Goal: Task Accomplishment & Management: Manage account settings

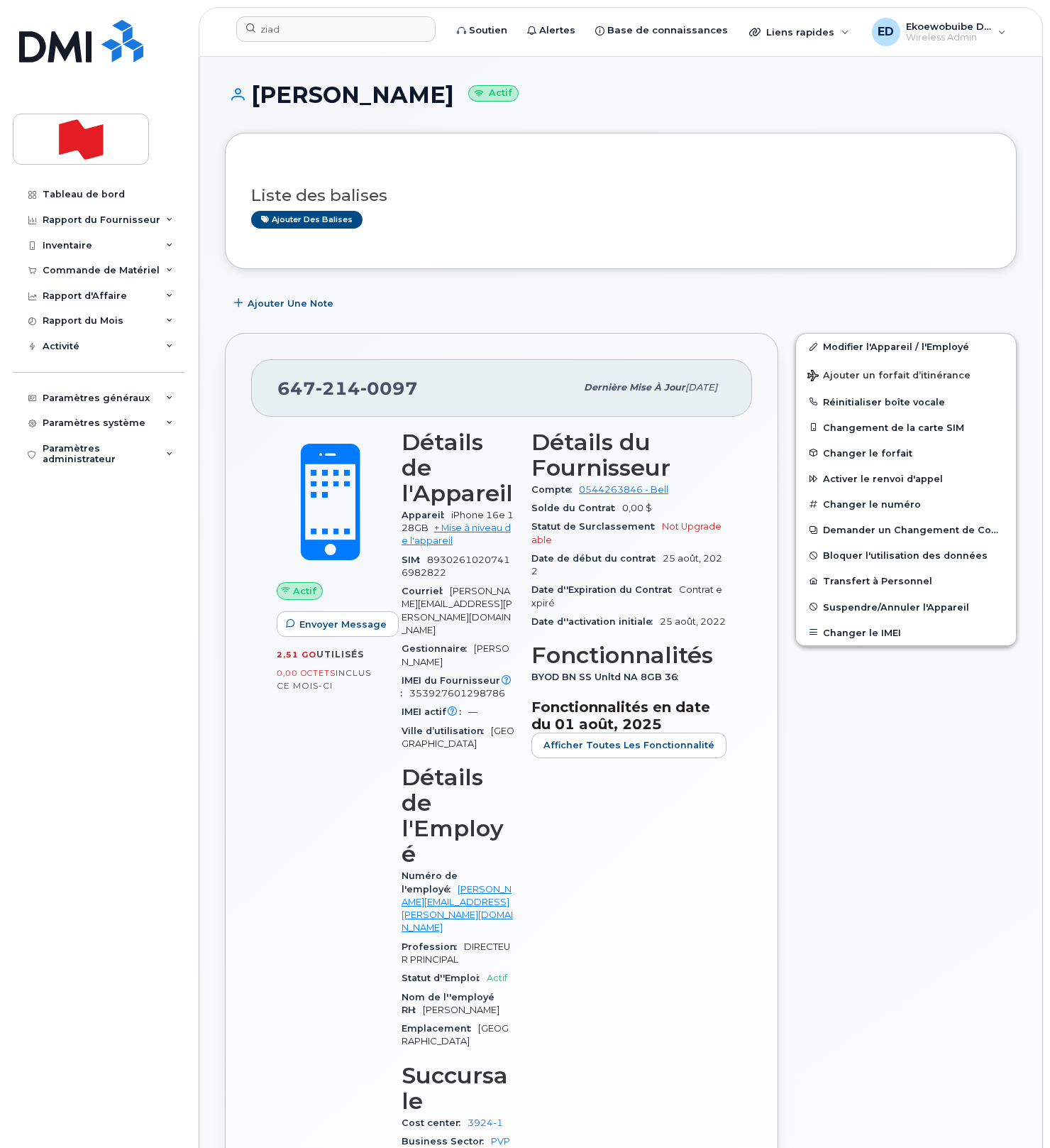
drag, startPoint x: 515, startPoint y: 202, endPoint x: 531, endPoint y: 216, distance: 21.3
click at [515, 202] on h3 "Liste des balises" at bounding box center [621, 195] width 740 height 17
click at [289, 39] on input "ziad" at bounding box center [336, 29] width 199 height 26
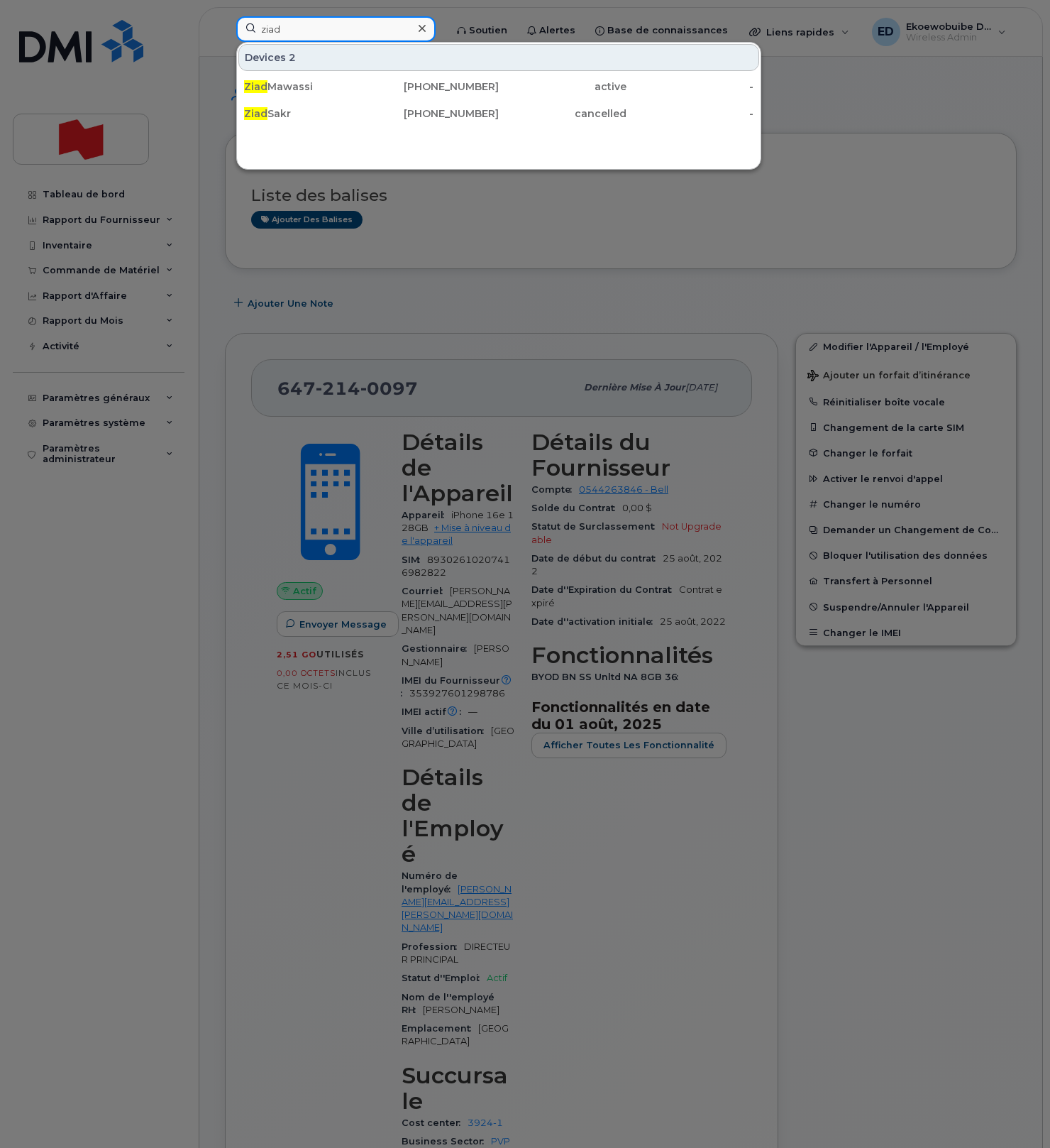
drag, startPoint x: 303, startPoint y: 36, endPoint x: 243, endPoint y: 34, distance: 60.0
click at [243, 34] on input "ziad" at bounding box center [336, 29] width 199 height 26
paste input "Shawn Yan"
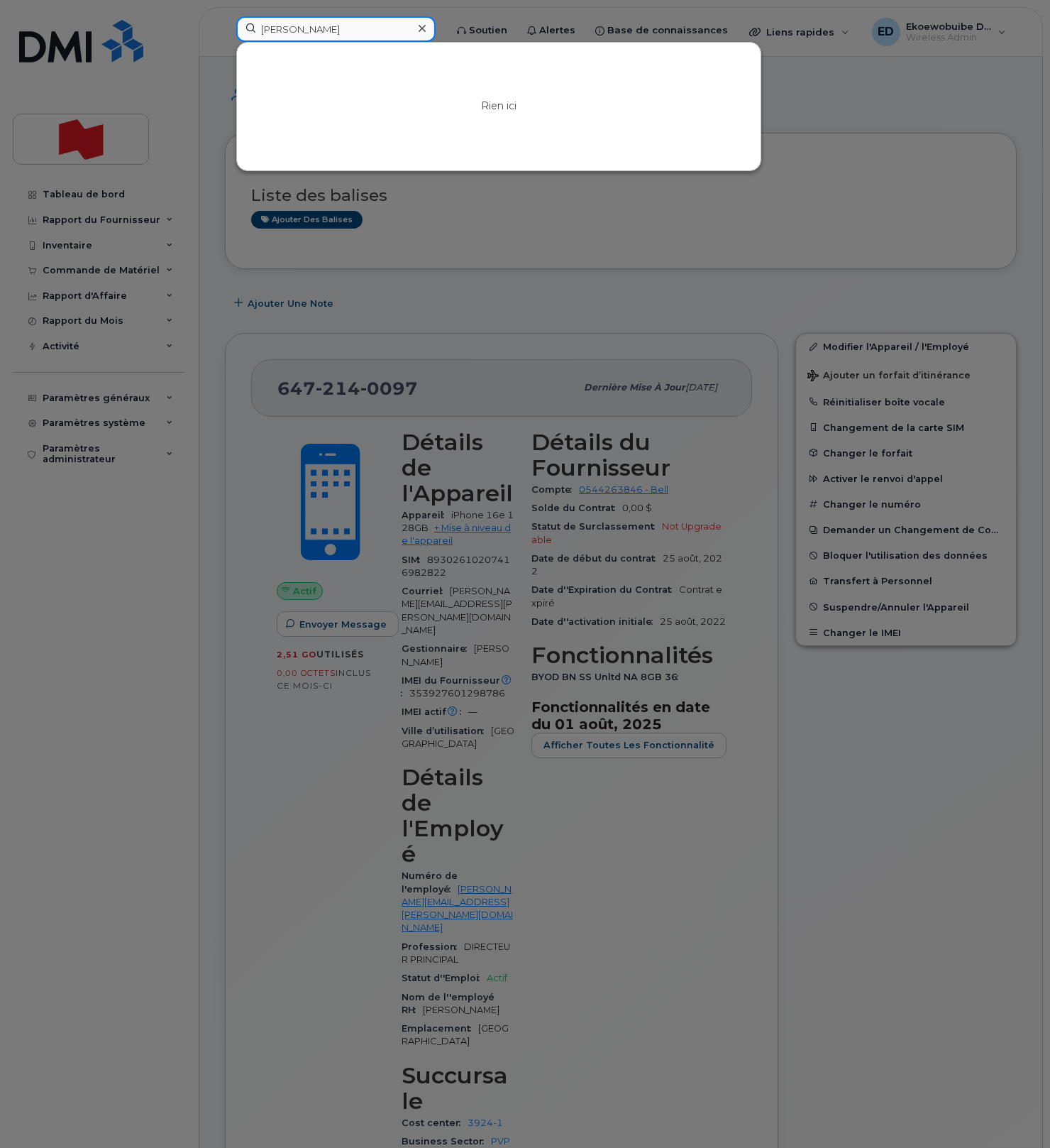
drag, startPoint x: 334, startPoint y: 30, endPoint x: 250, endPoint y: 27, distance: 84.1
click at [250, 27] on input "Shawn Yan" at bounding box center [336, 29] width 199 height 26
paste input "shawn.yan@nbc.ca"
drag, startPoint x: 372, startPoint y: 33, endPoint x: 225, endPoint y: 32, distance: 147.0
click at [225, 32] on div "shawn.yan@nbc.ca Rien ici" at bounding box center [336, 32] width 222 height 32
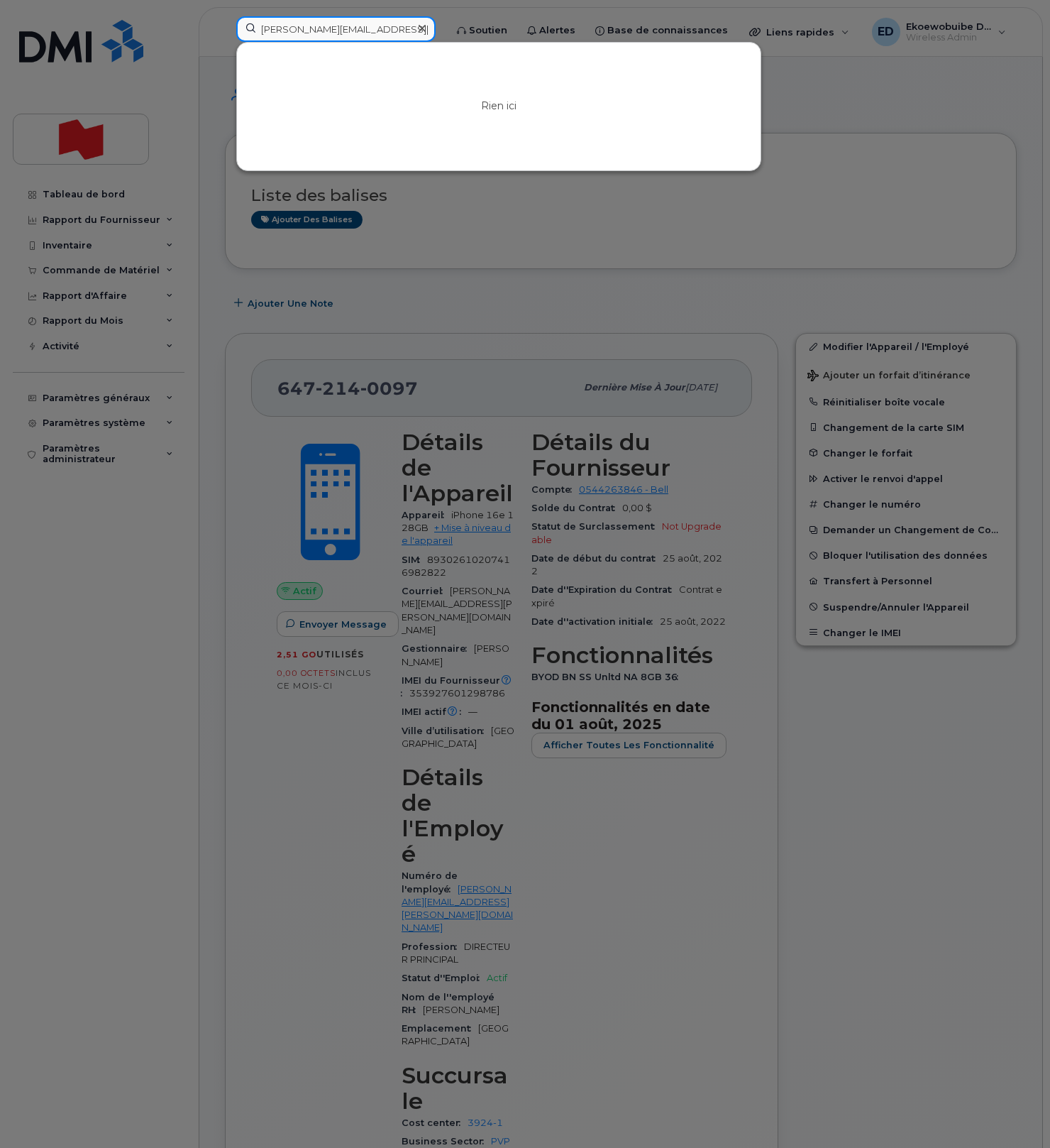
paste input "David Dayan"
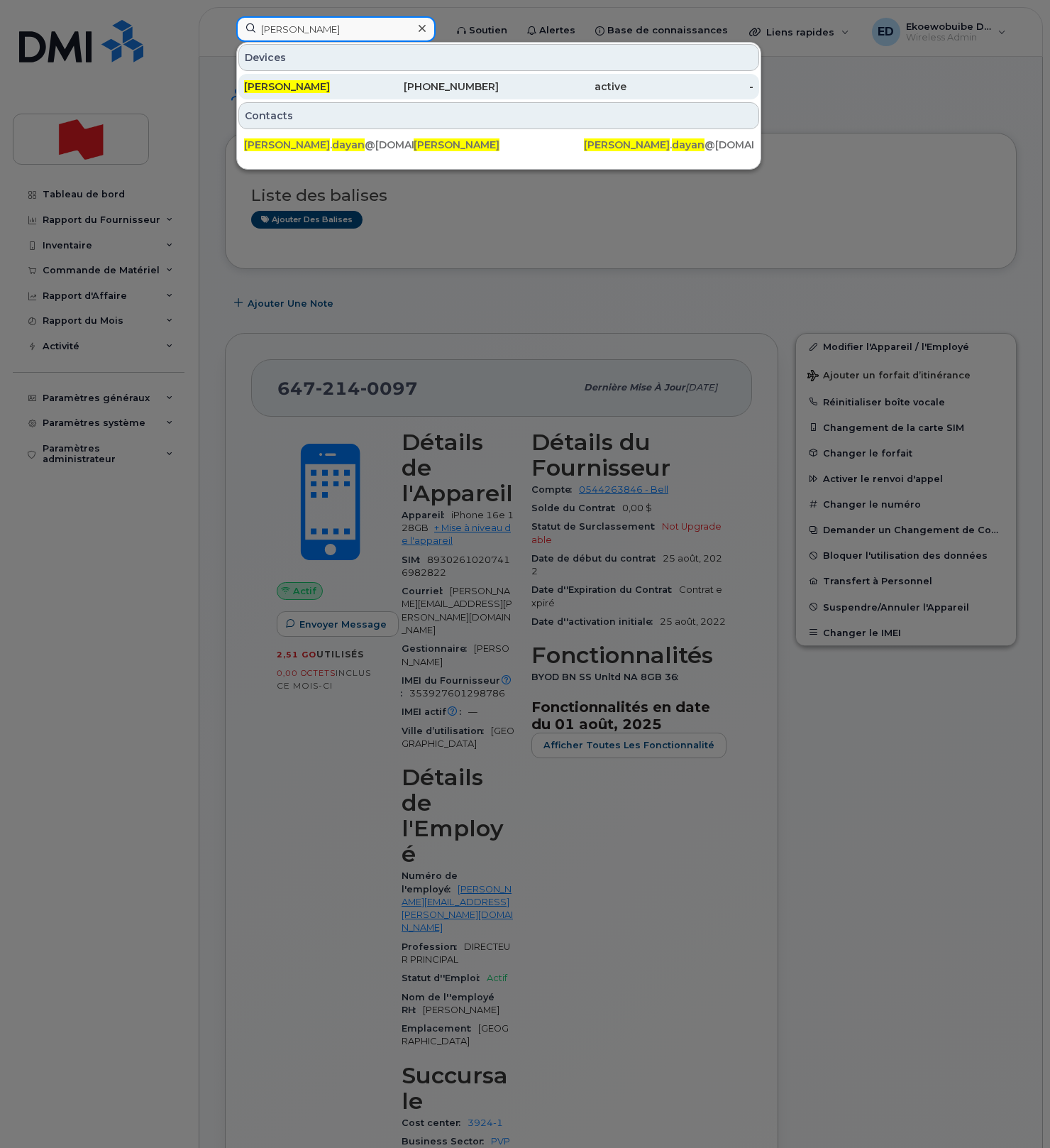
type input "David Dayan"
click at [308, 91] on span "David Dayan" at bounding box center [287, 86] width 86 height 12
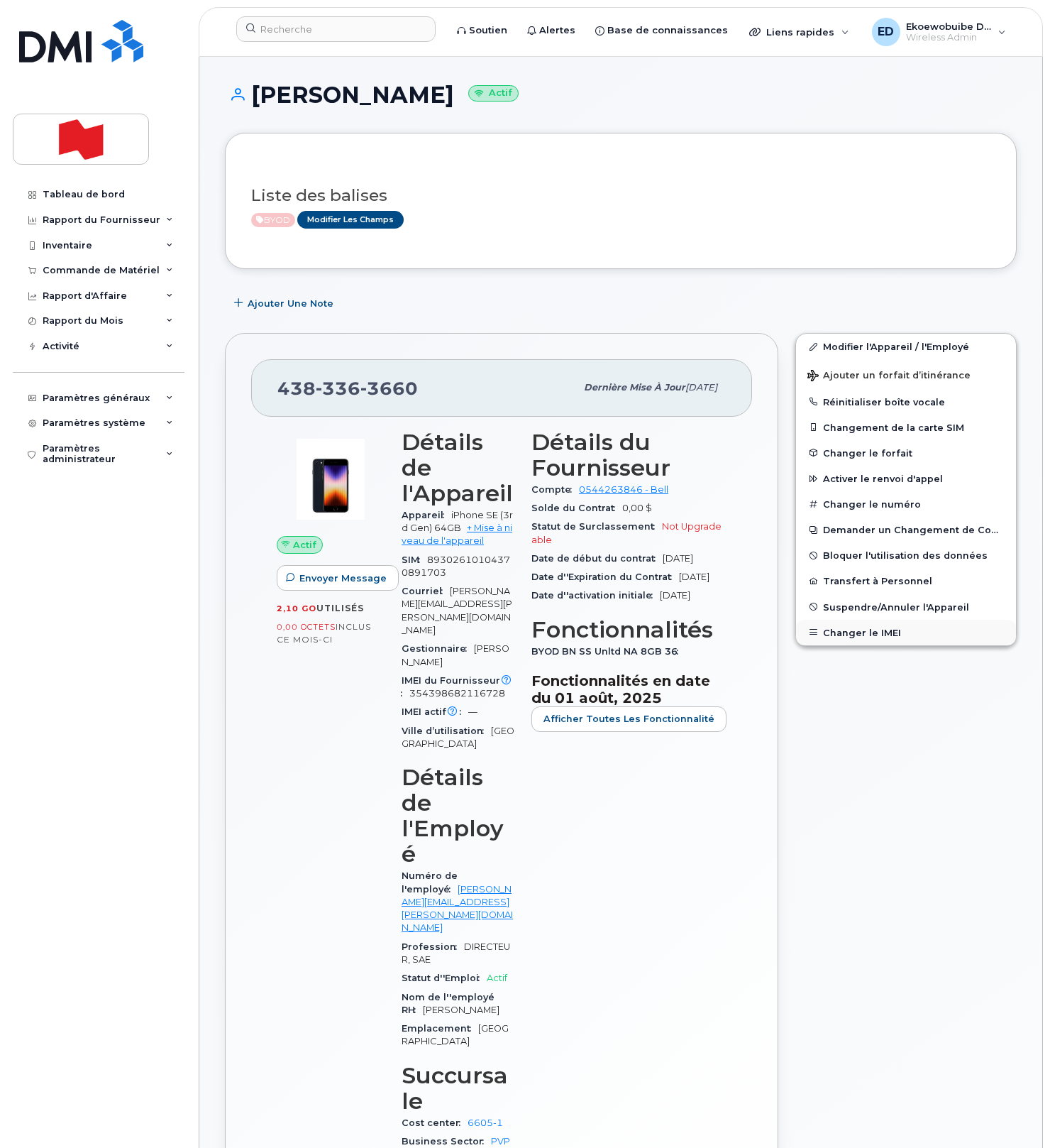
click at [849, 632] on button "Changer le IMEI" at bounding box center [906, 632] width 220 height 26
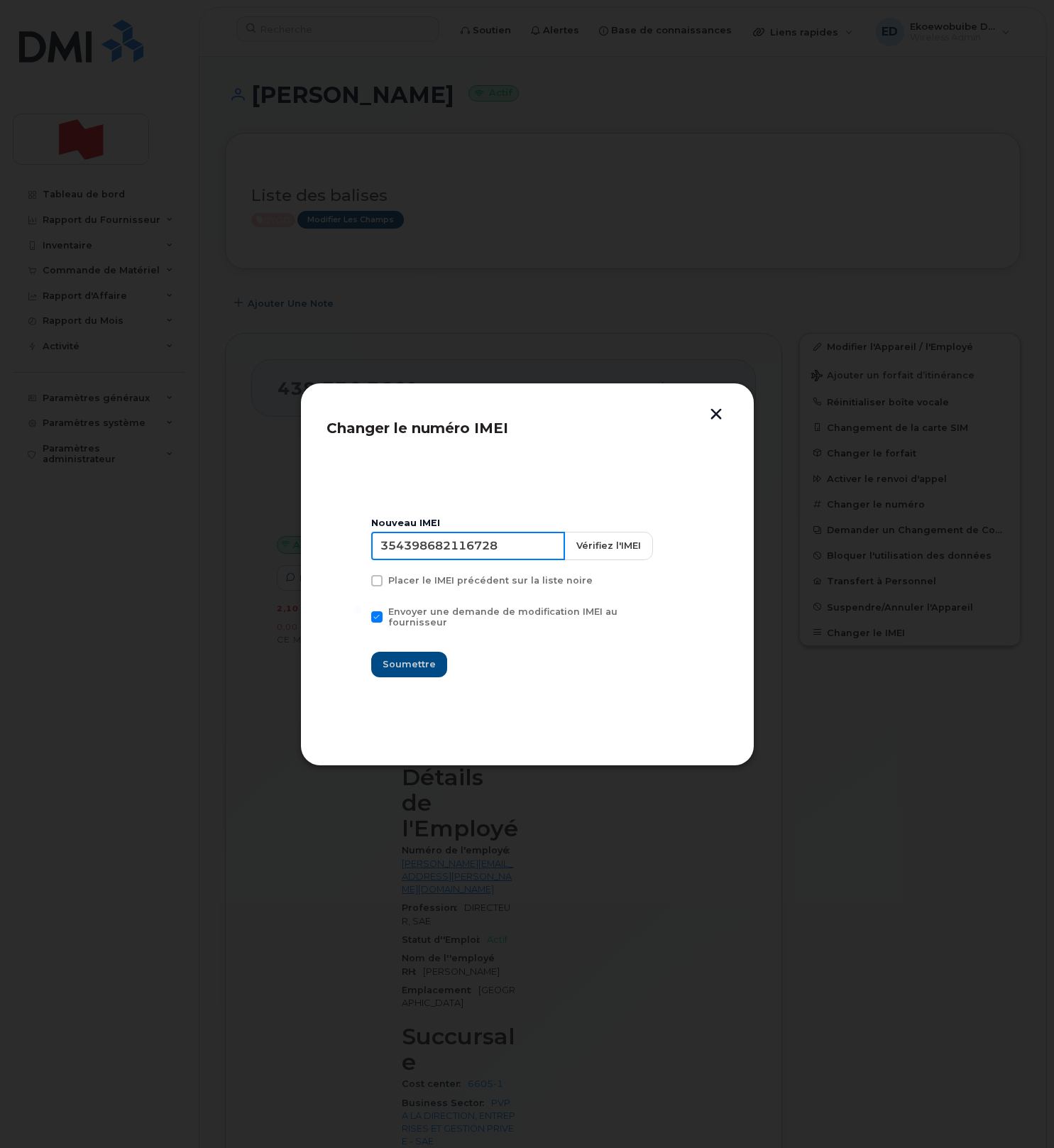
click at [483, 558] on input "354398682116728" at bounding box center [468, 546] width 194 height 28
click at [724, 414] on button "button" at bounding box center [716, 416] width 22 height 15
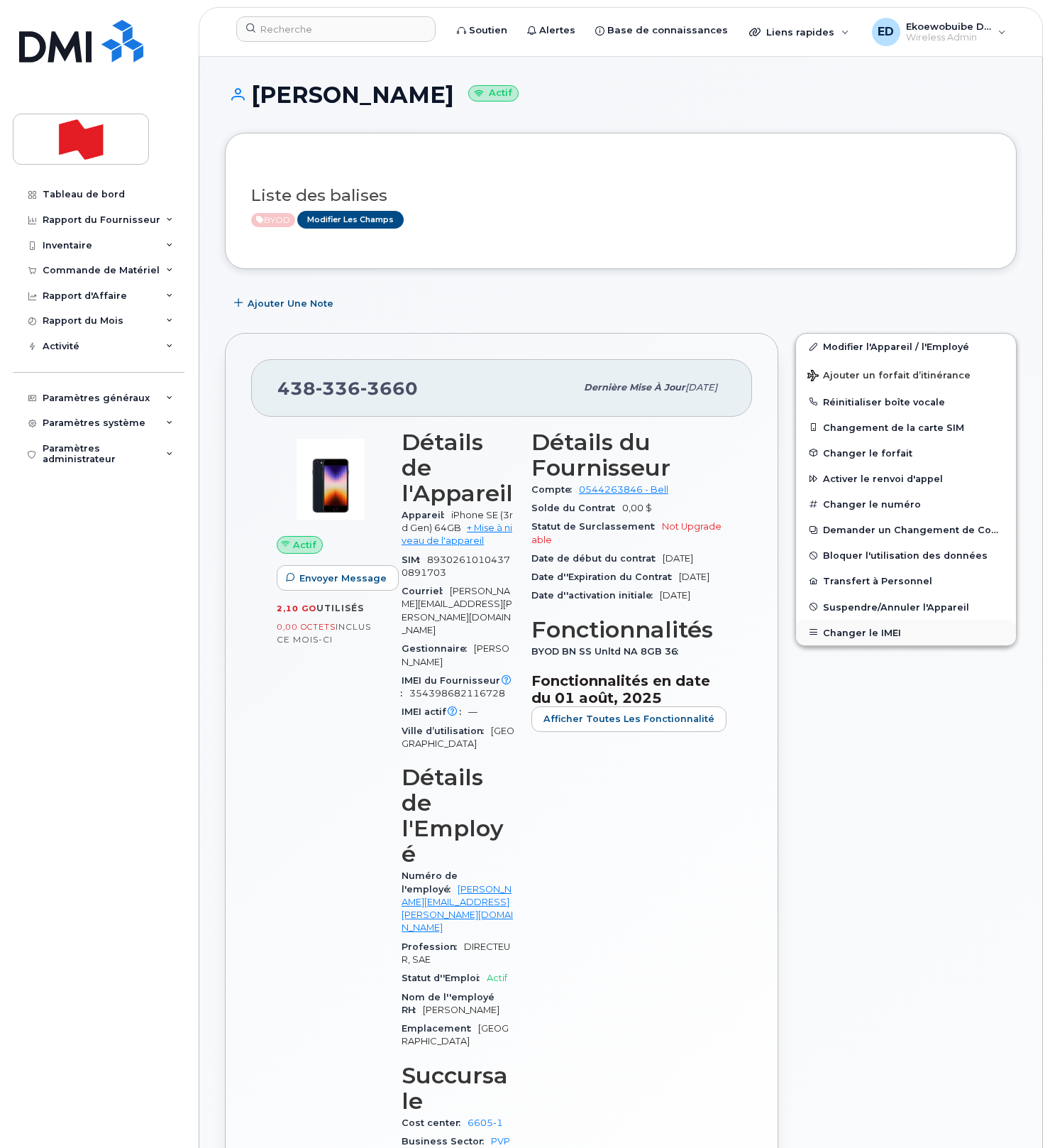
click at [863, 627] on button "Changer le IMEI" at bounding box center [906, 632] width 220 height 26
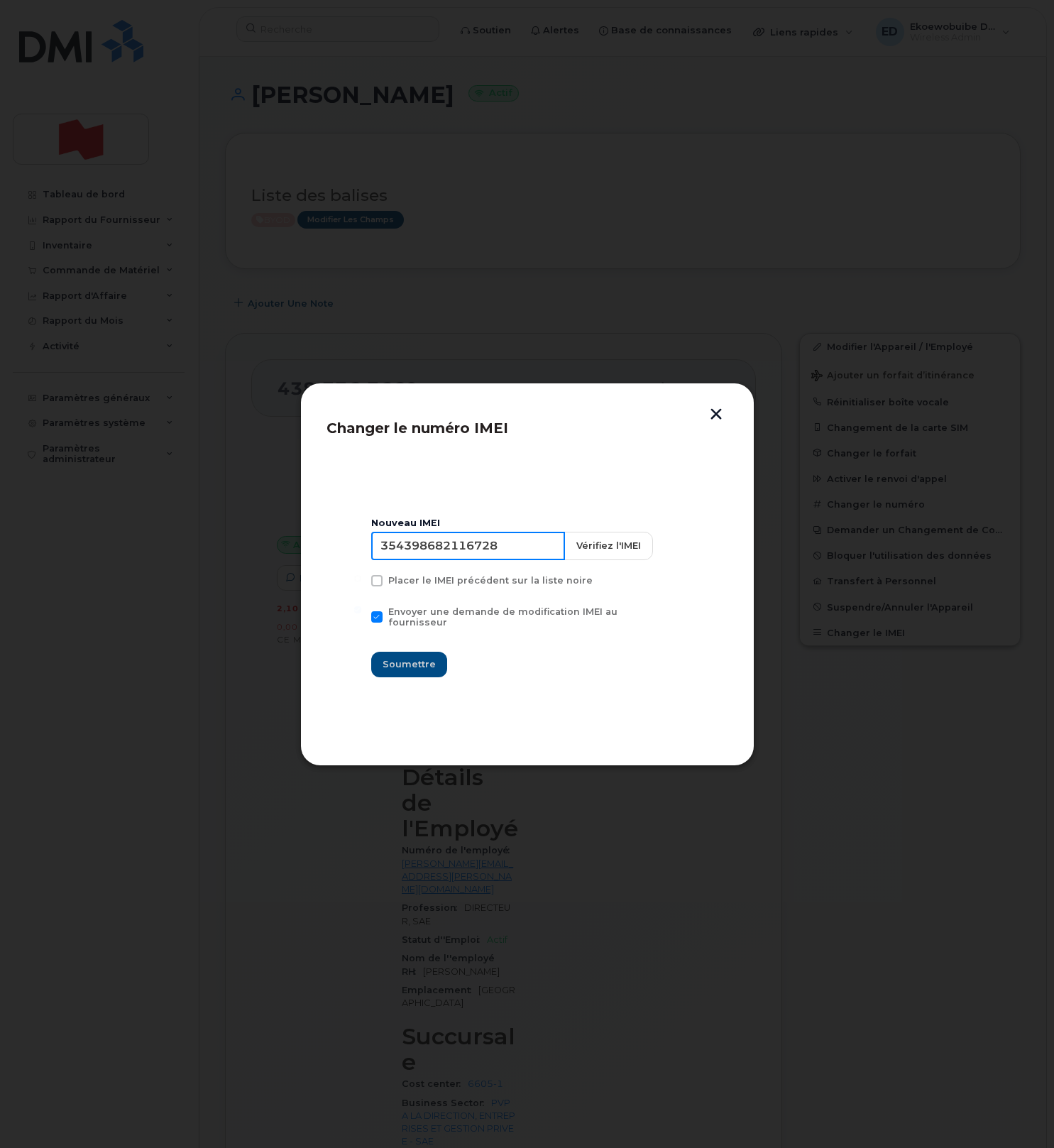
click at [454, 555] on input "354398682116728" at bounding box center [468, 546] width 194 height 28
type input "354216330992730"
click at [425, 661] on span "Soumettre" at bounding box center [409, 664] width 53 height 13
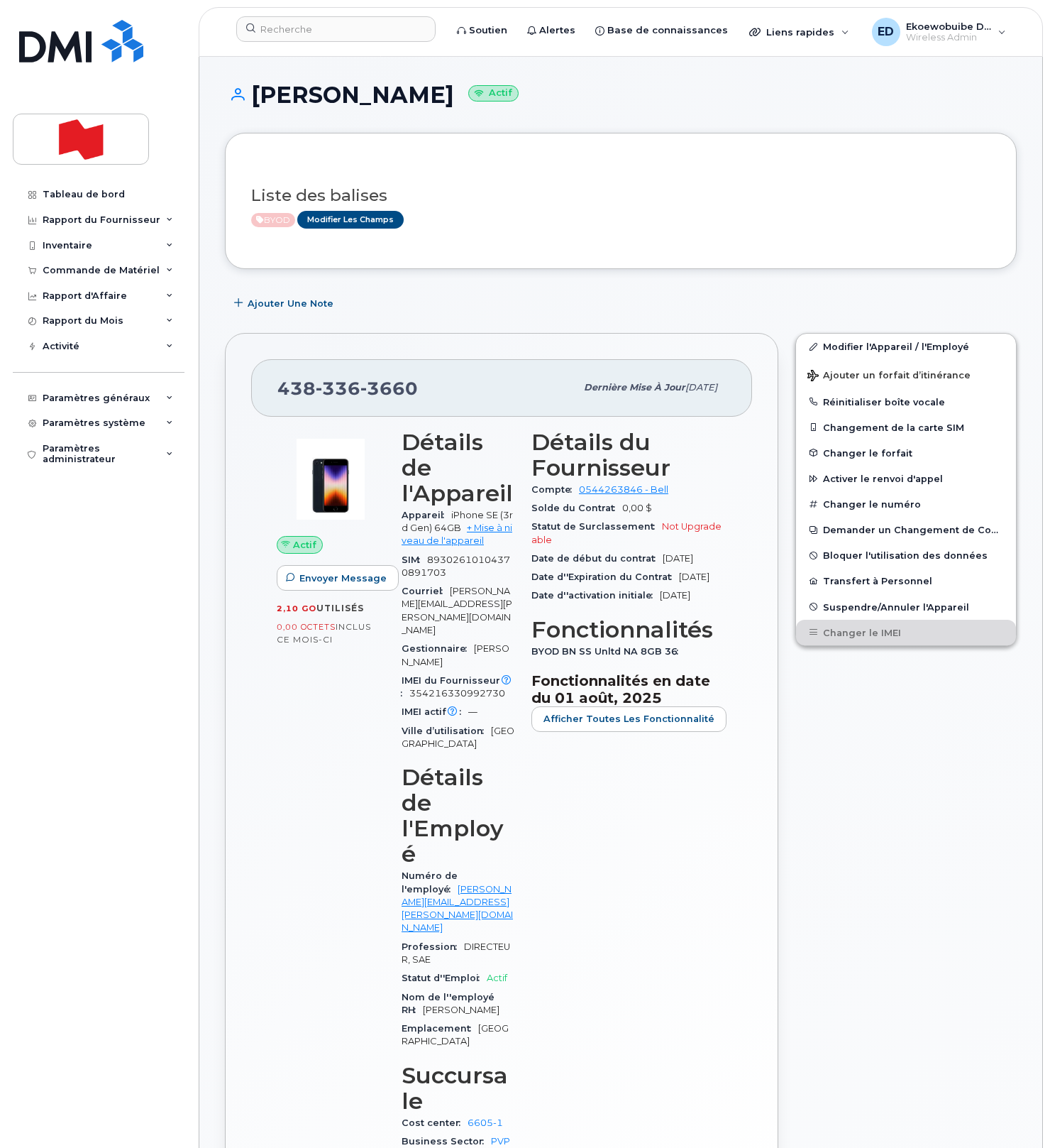
drag, startPoint x: 452, startPoint y: 404, endPoint x: 442, endPoint y: 401, distance: 10.4
click at [447, 402] on div "438 336 3660" at bounding box center [426, 387] width 298 height 30
drag, startPoint x: 435, startPoint y: 396, endPoint x: 278, endPoint y: 401, distance: 157.1
click at [278, 401] on div "438 336 3660" at bounding box center [426, 387] width 298 height 30
click at [279, 401] on div "438 336 3660" at bounding box center [426, 387] width 298 height 30
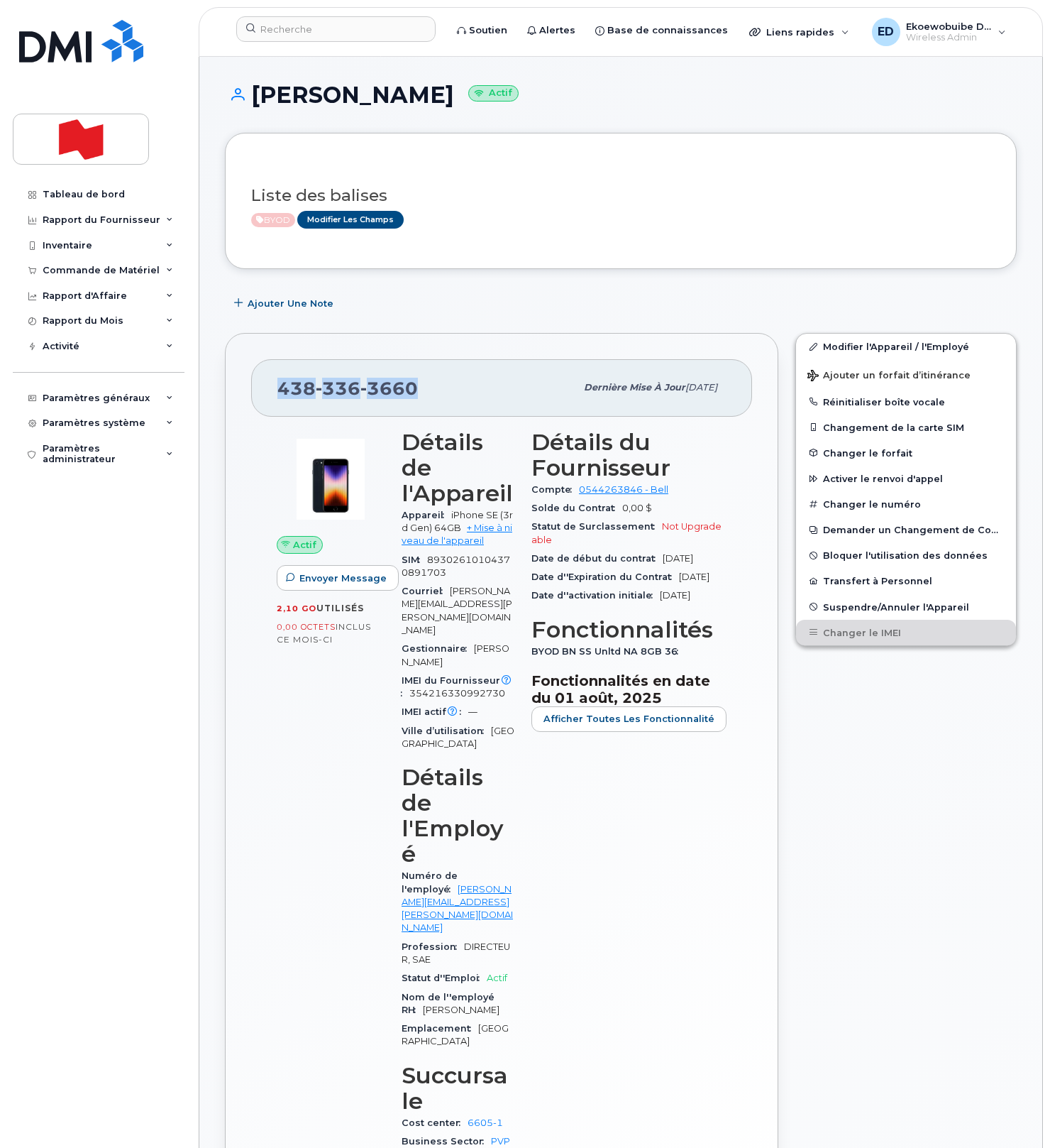
drag, startPoint x: 437, startPoint y: 389, endPoint x: 268, endPoint y: 390, distance: 169.0
click at [268, 390] on div "438 336 3660 Dernière mise à jour 29 oct., 2024" at bounding box center [502, 387] width 501 height 56
copy span "438 336 3660"
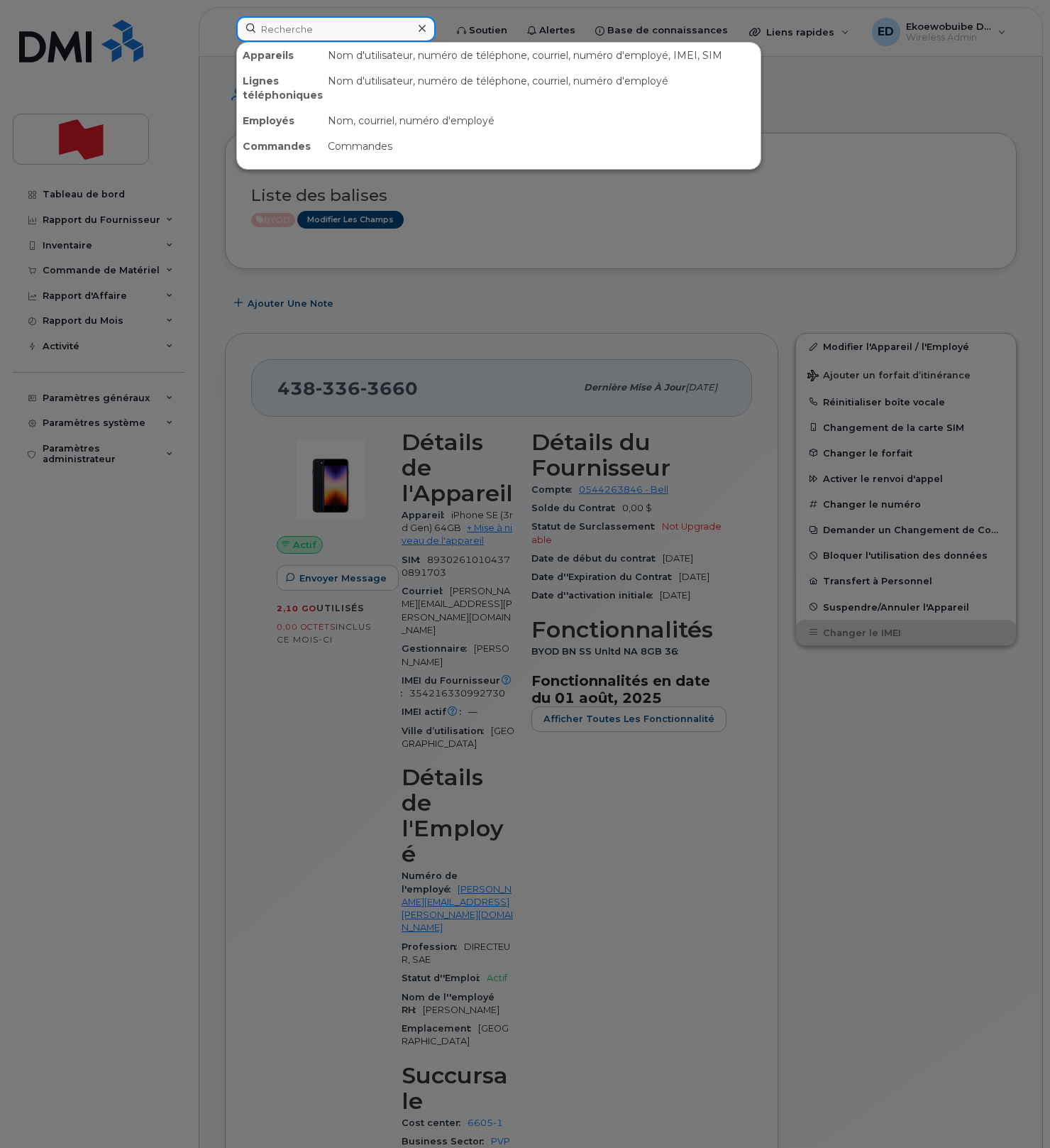
click at [288, 37] on input at bounding box center [336, 29] width 199 height 26
paste input "Martin Bouchard"
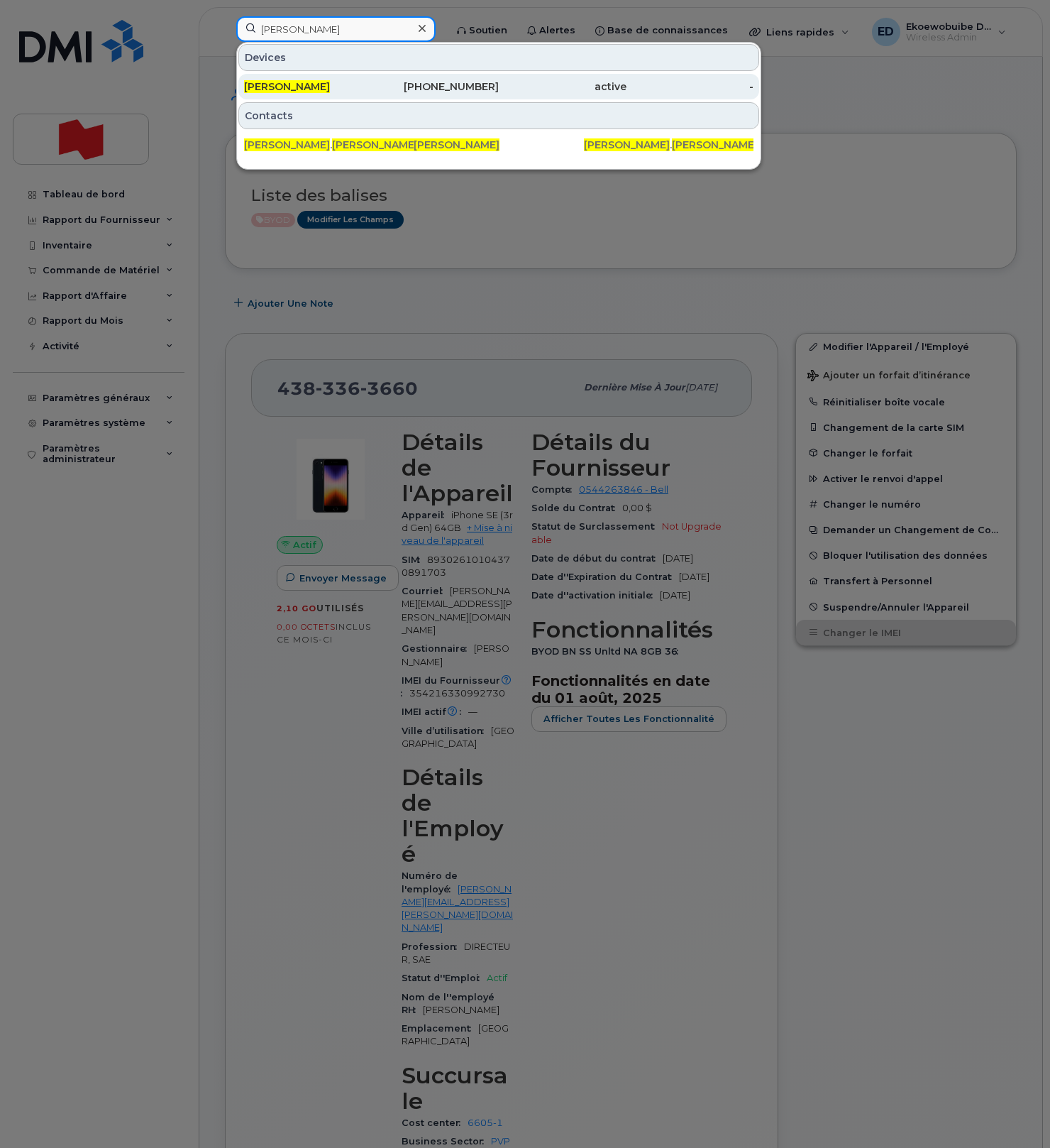
type input "Martin Bouchard"
drag, startPoint x: 306, startPoint y: 87, endPoint x: 348, endPoint y: 84, distance: 42.1
click at [306, 87] on span "Martin Bouchard" at bounding box center [287, 86] width 86 height 12
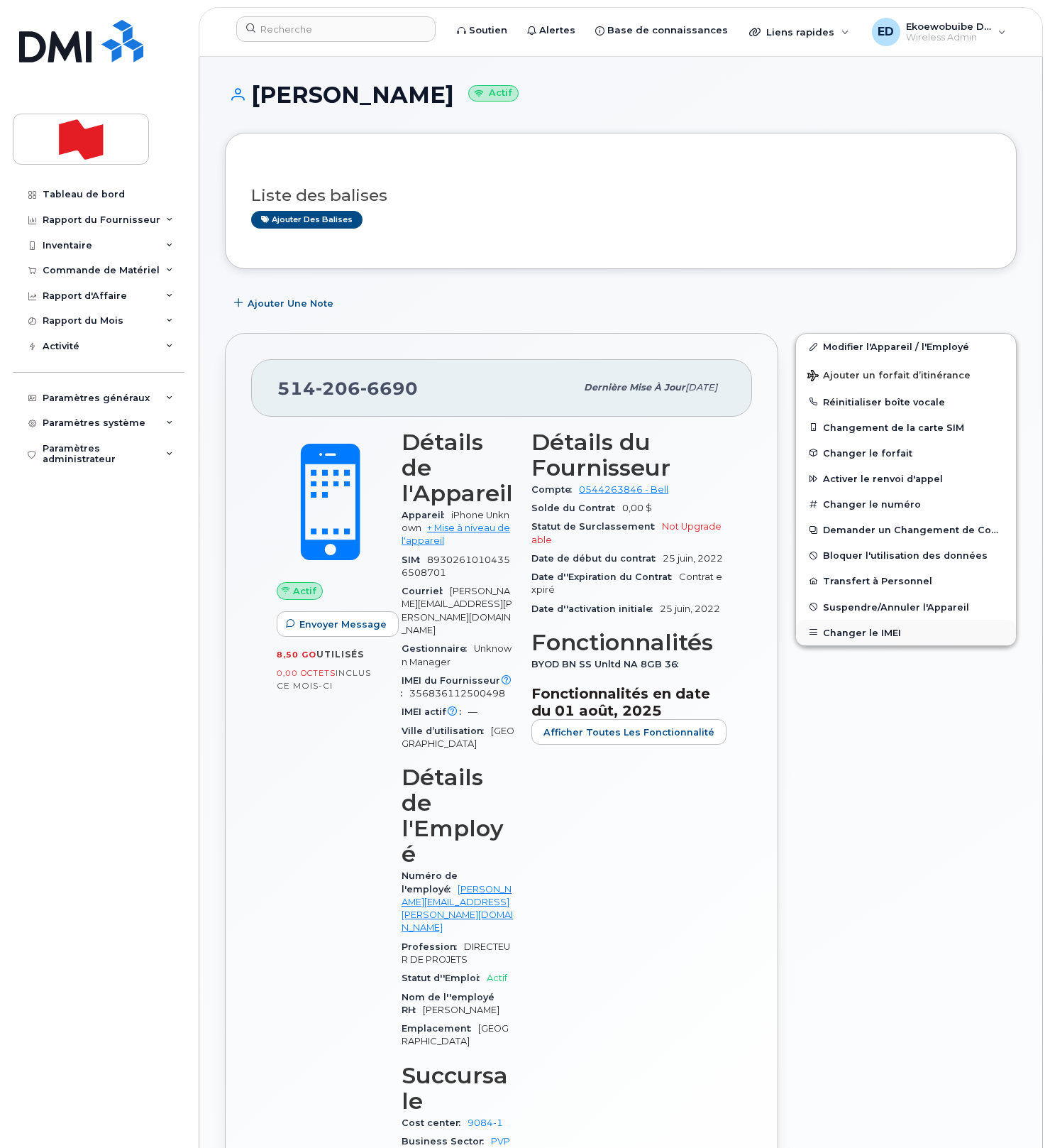
click at [848, 632] on button "Changer le IMEI" at bounding box center [906, 632] width 220 height 26
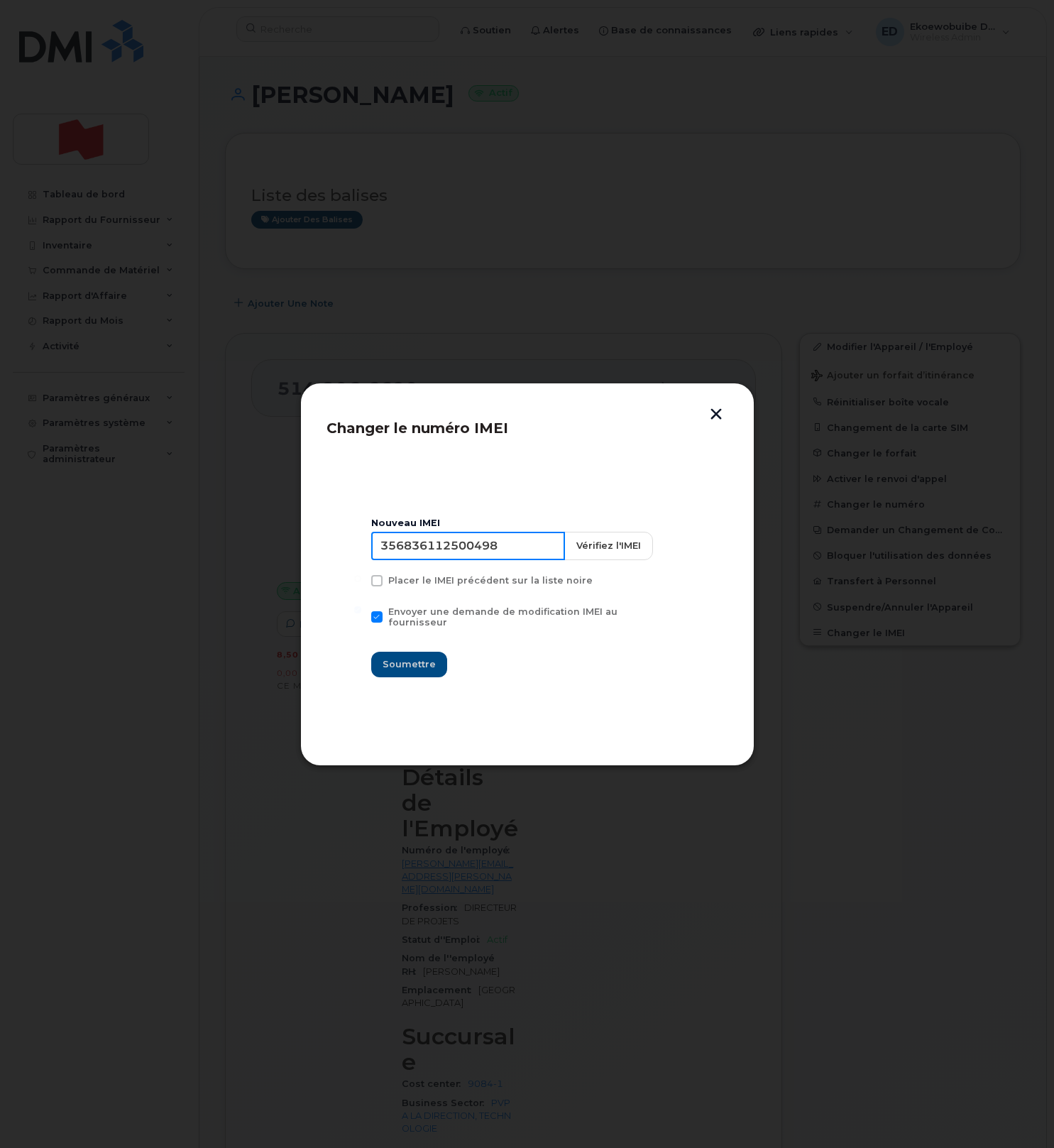
click at [454, 545] on input "356836112500498" at bounding box center [468, 546] width 194 height 28
click at [447, 556] on input "356836112500498" at bounding box center [466, 546] width 194 height 28
click at [448, 556] on input "356836112500498" at bounding box center [466, 546] width 194 height 28
click at [449, 556] on input "356836112500498" at bounding box center [466, 546] width 194 height 28
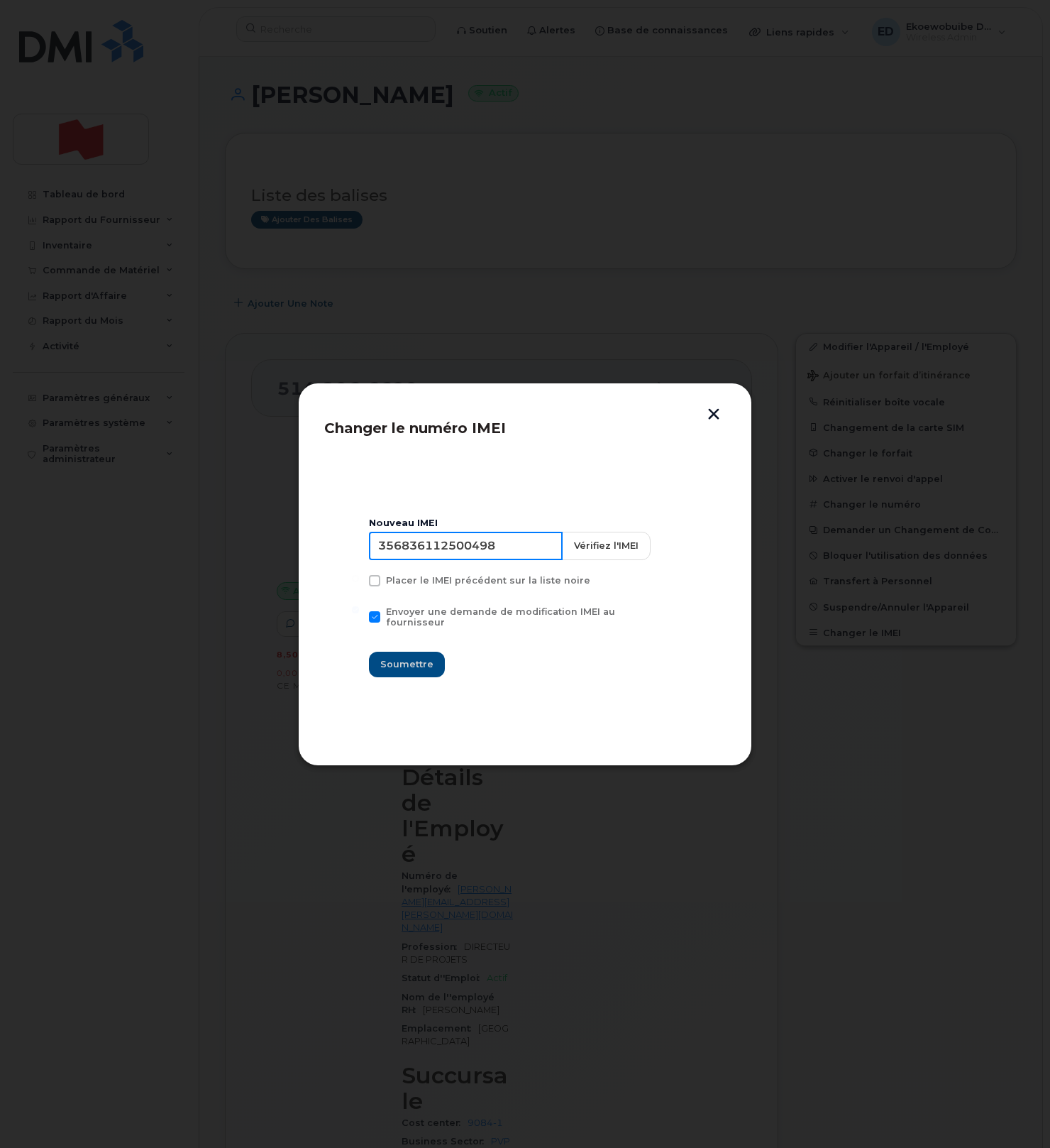
click at [449, 556] on input "356836112500498" at bounding box center [466, 546] width 194 height 28
type input "354216330879861"
click at [425, 657] on span "Soumettre" at bounding box center [407, 664] width 53 height 13
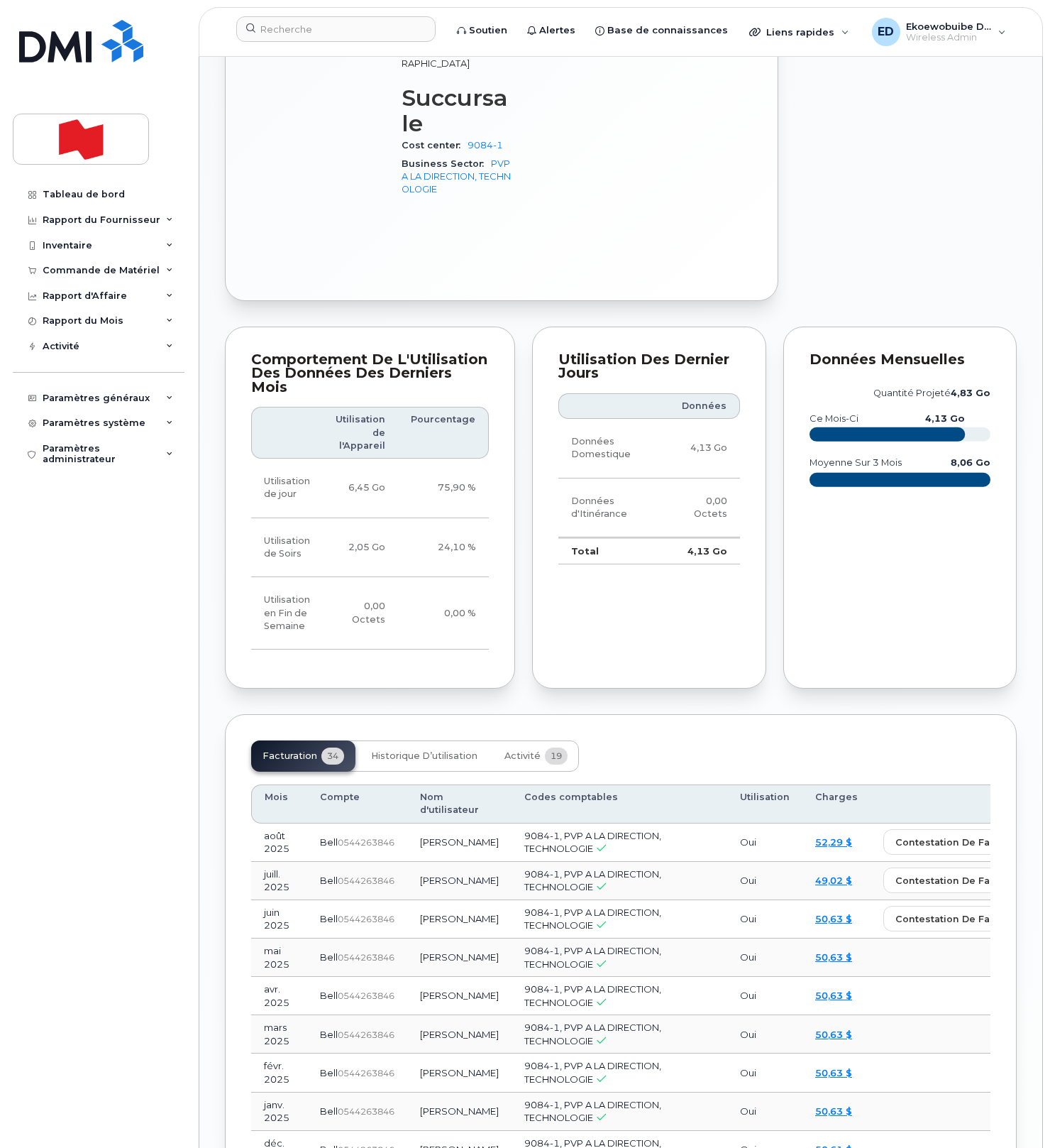
scroll to position [983, 0]
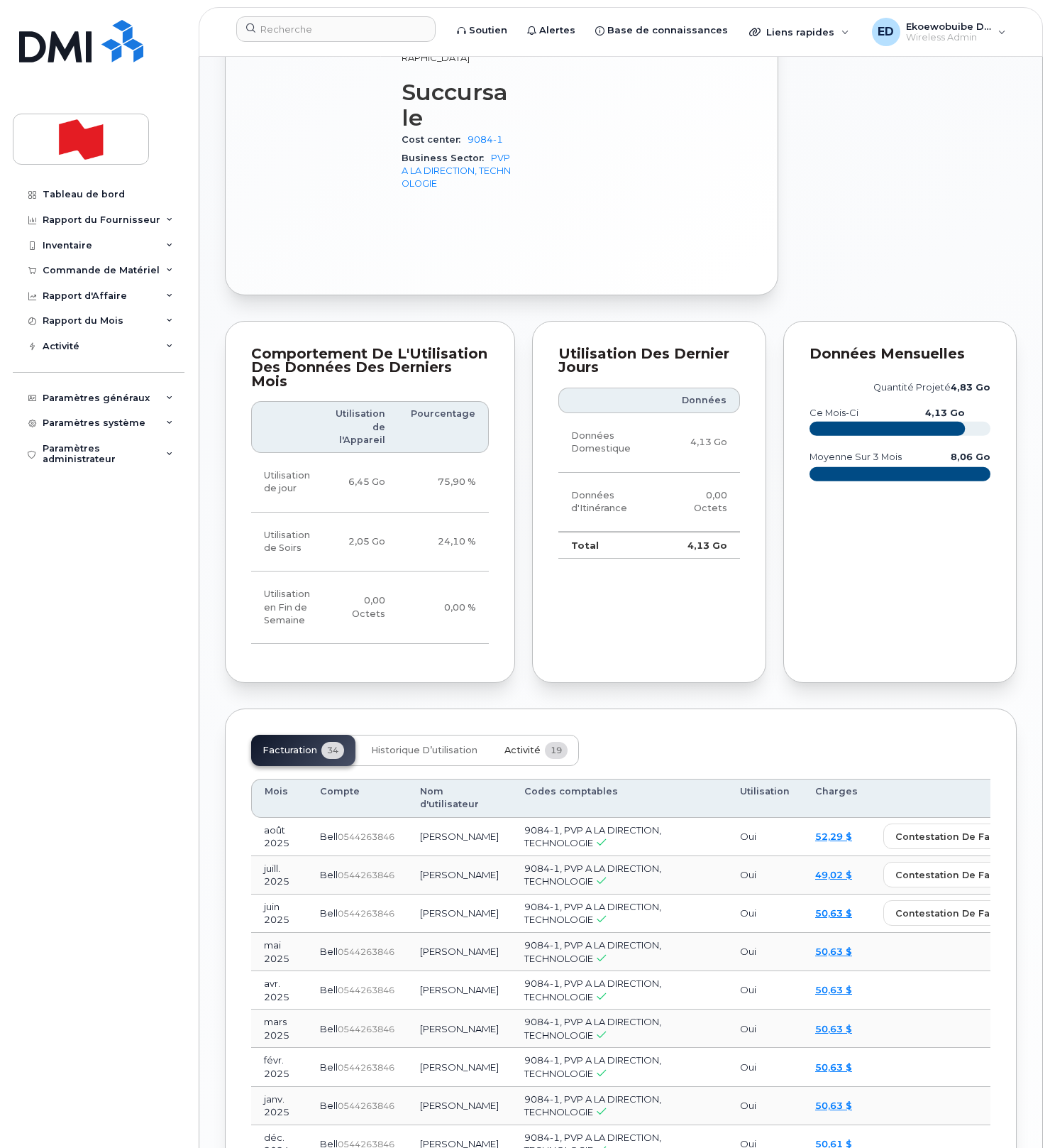
click at [522, 745] on span "Activité" at bounding box center [523, 751] width 36 height 12
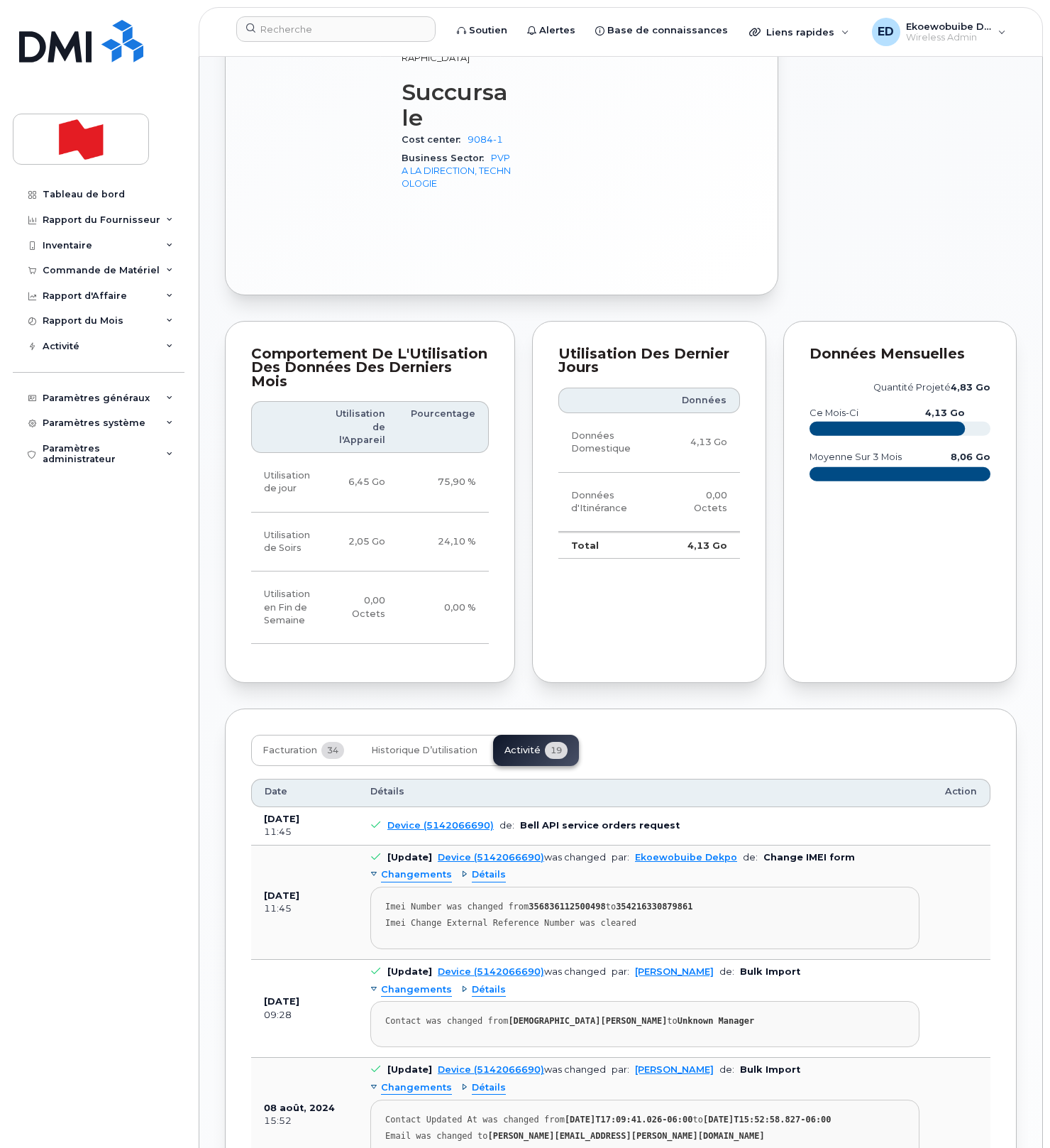
drag, startPoint x: 676, startPoint y: 765, endPoint x: 671, endPoint y: 771, distance: 7.8
click at [676, 887] on pre "Imei Number was changed from 356836112500498 to 354216330879861 Imei Change Ext…" at bounding box center [645, 917] width 549 height 62
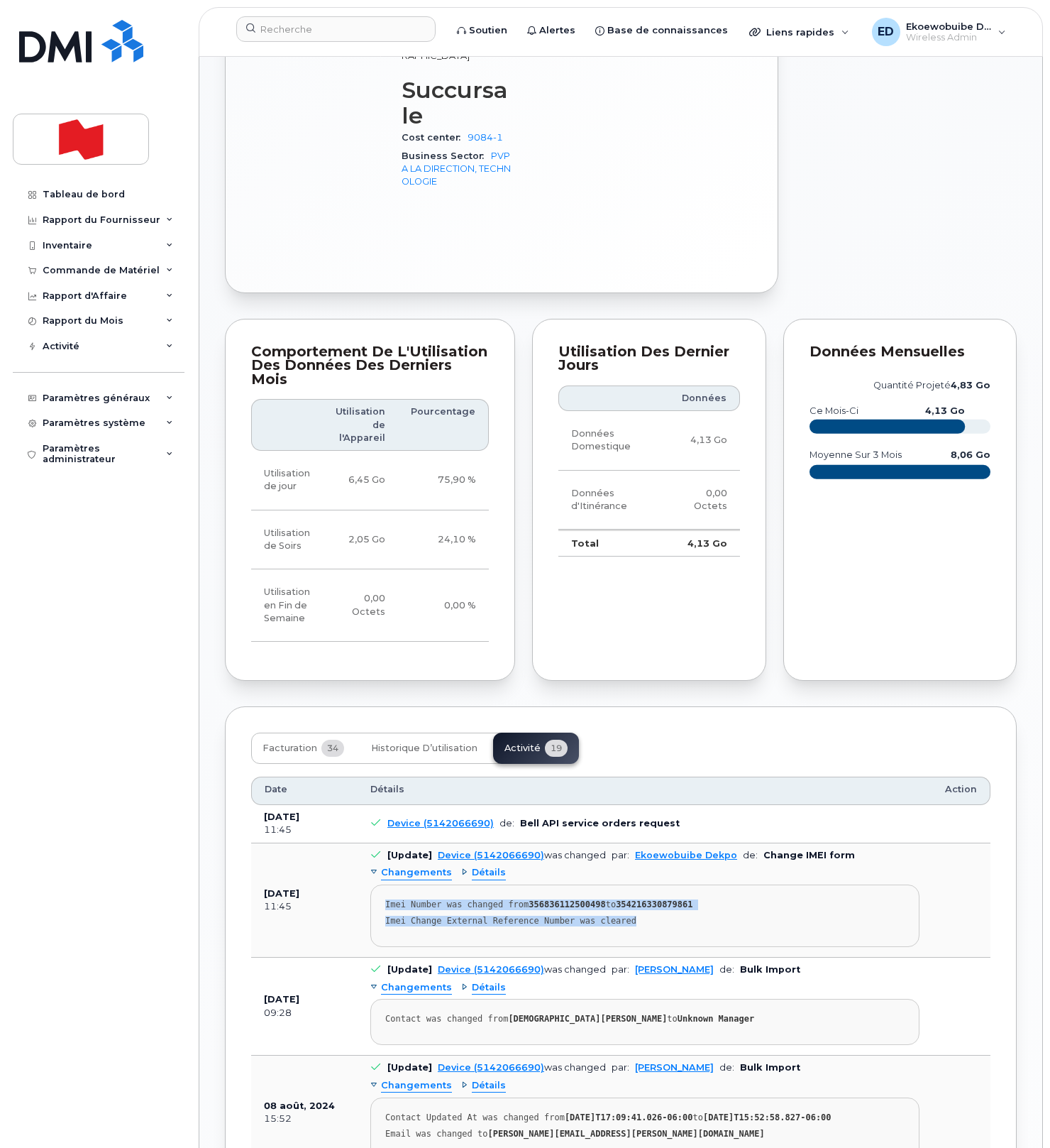
scroll to position [975, 0]
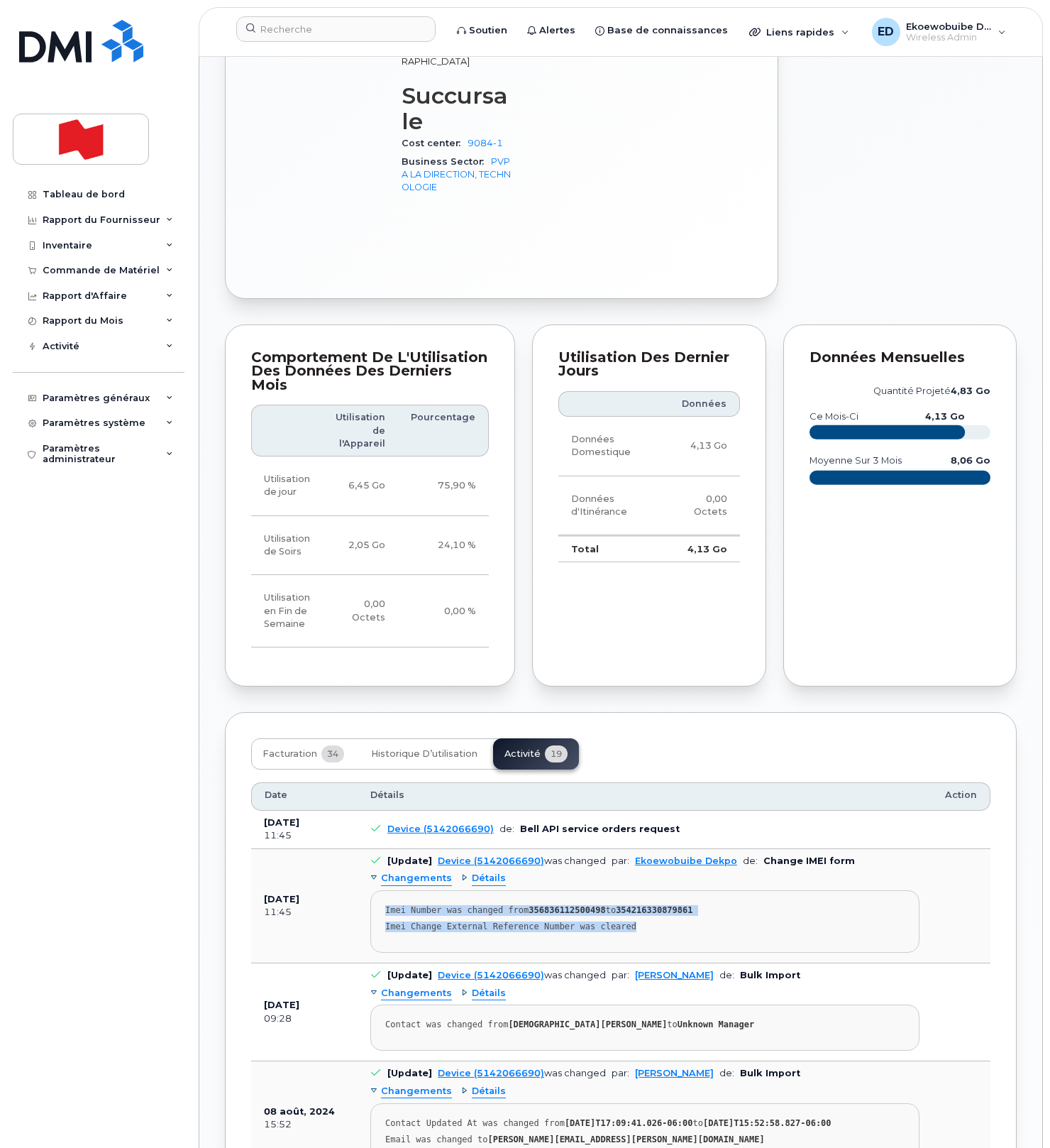
drag, startPoint x: 673, startPoint y: 771, endPoint x: 381, endPoint y: 750, distance: 292.8
click at [381, 890] on pre "Imei Number was changed from 356836112500498 to 354216330879861 Imei Change Ext…" at bounding box center [645, 921] width 549 height 62
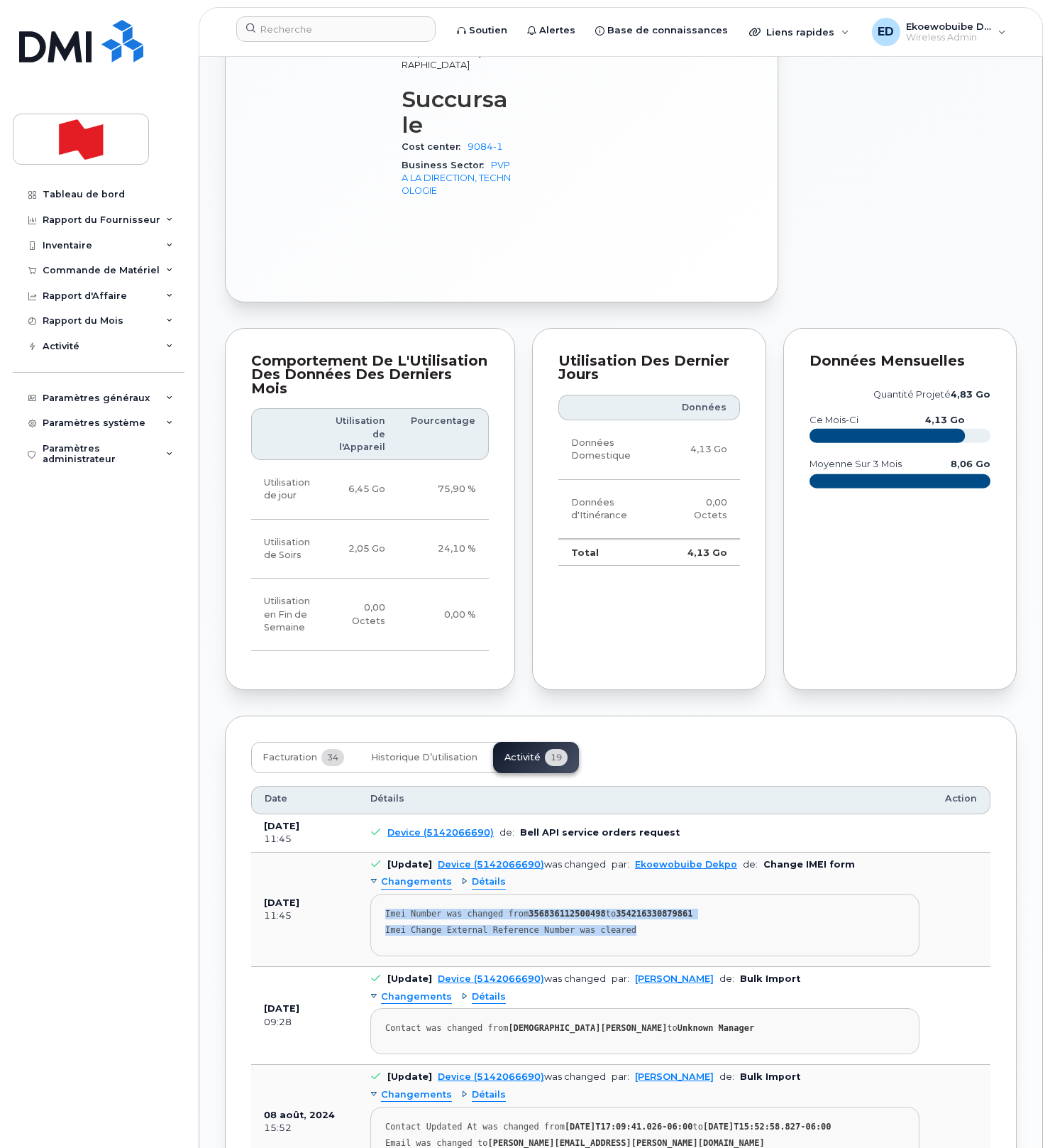
copy pre "Imei Number was changed from 356836112500498 to 354216330879861 Imei Change Ext…"
click at [312, 28] on input at bounding box center [336, 29] width 199 height 26
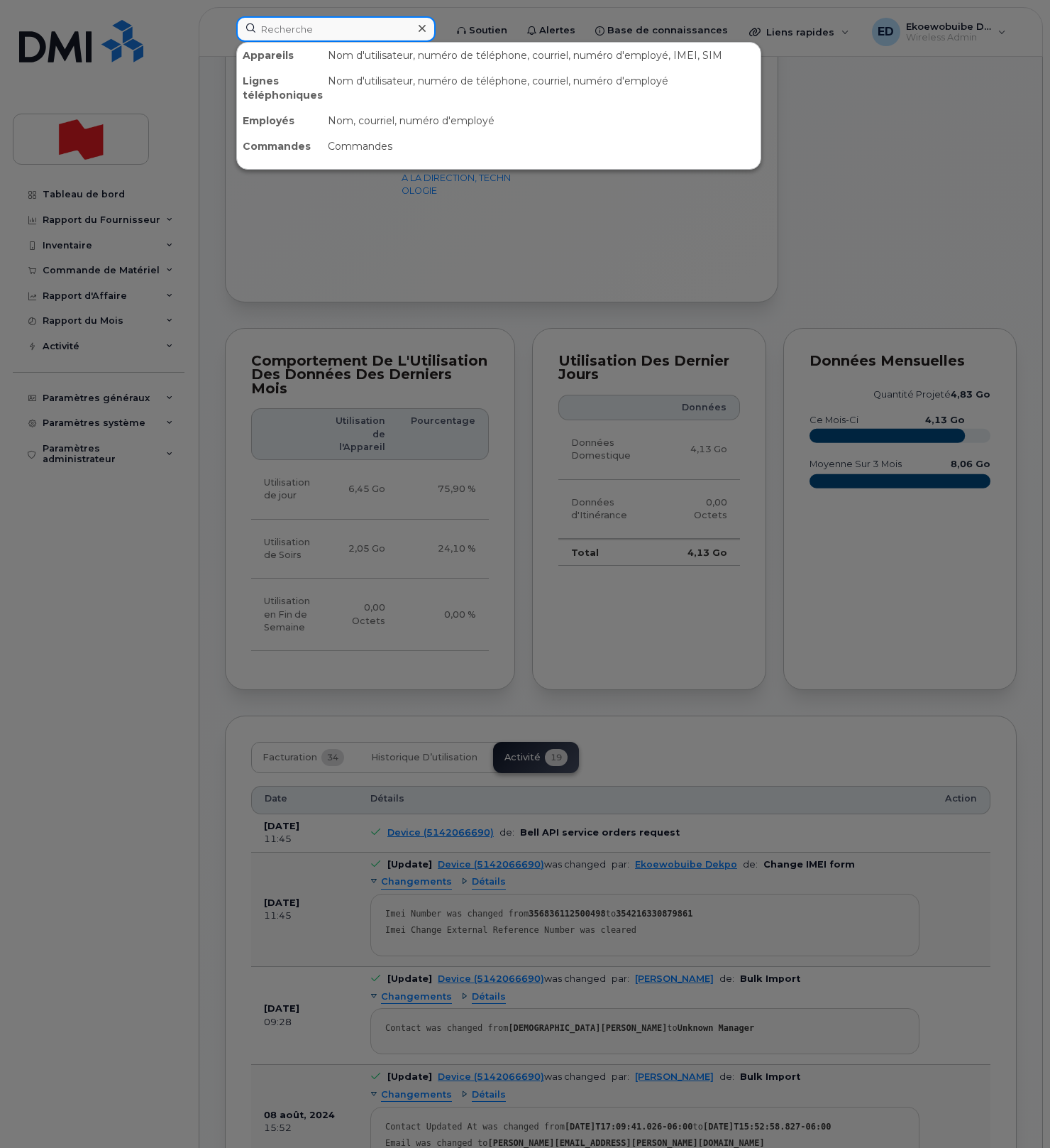
paste input "Sivane Aflalo"
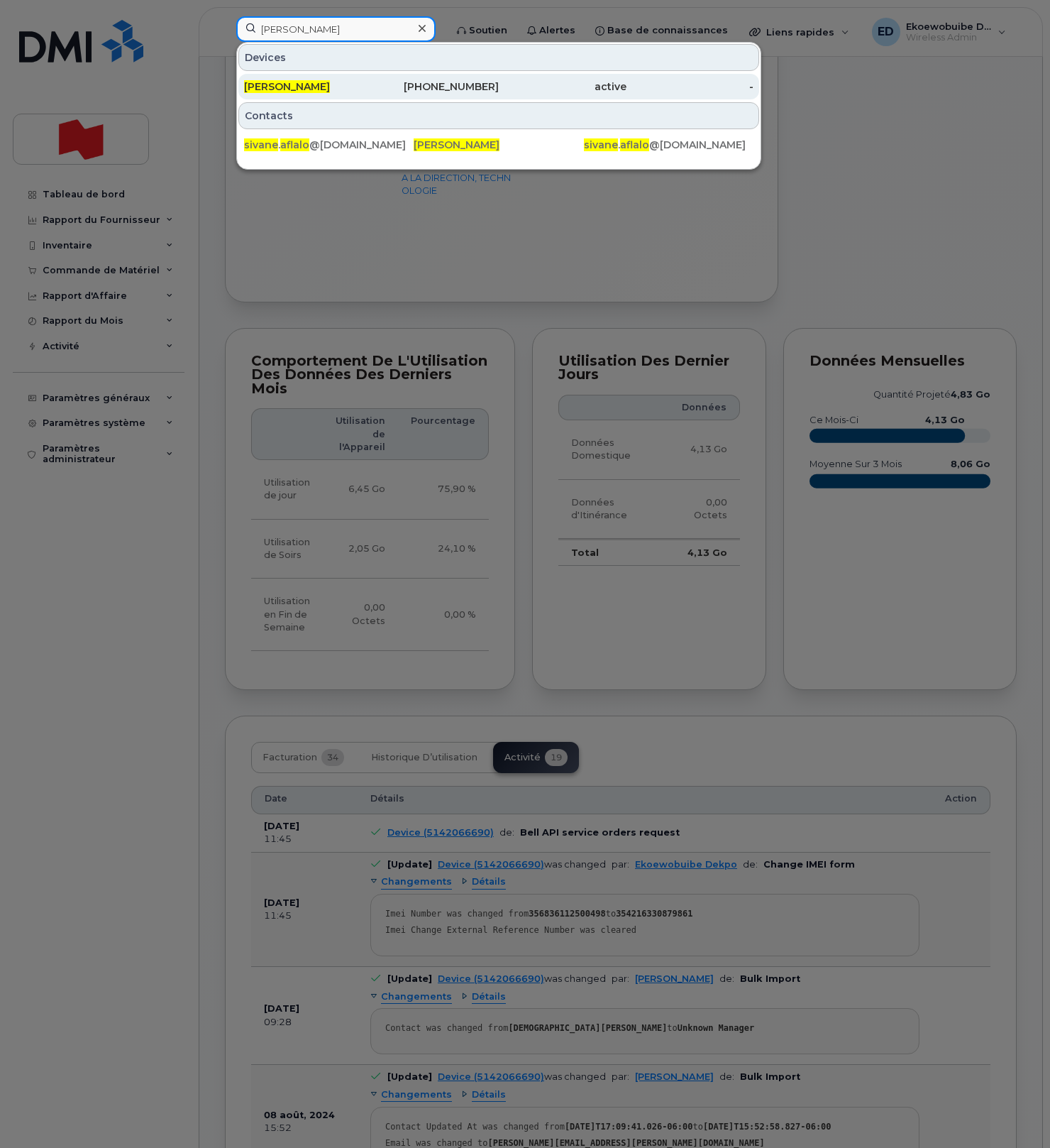
type input "Sivane Aflalo"
click at [322, 86] on div "Sivane Aflalo" at bounding box center [308, 86] width 128 height 14
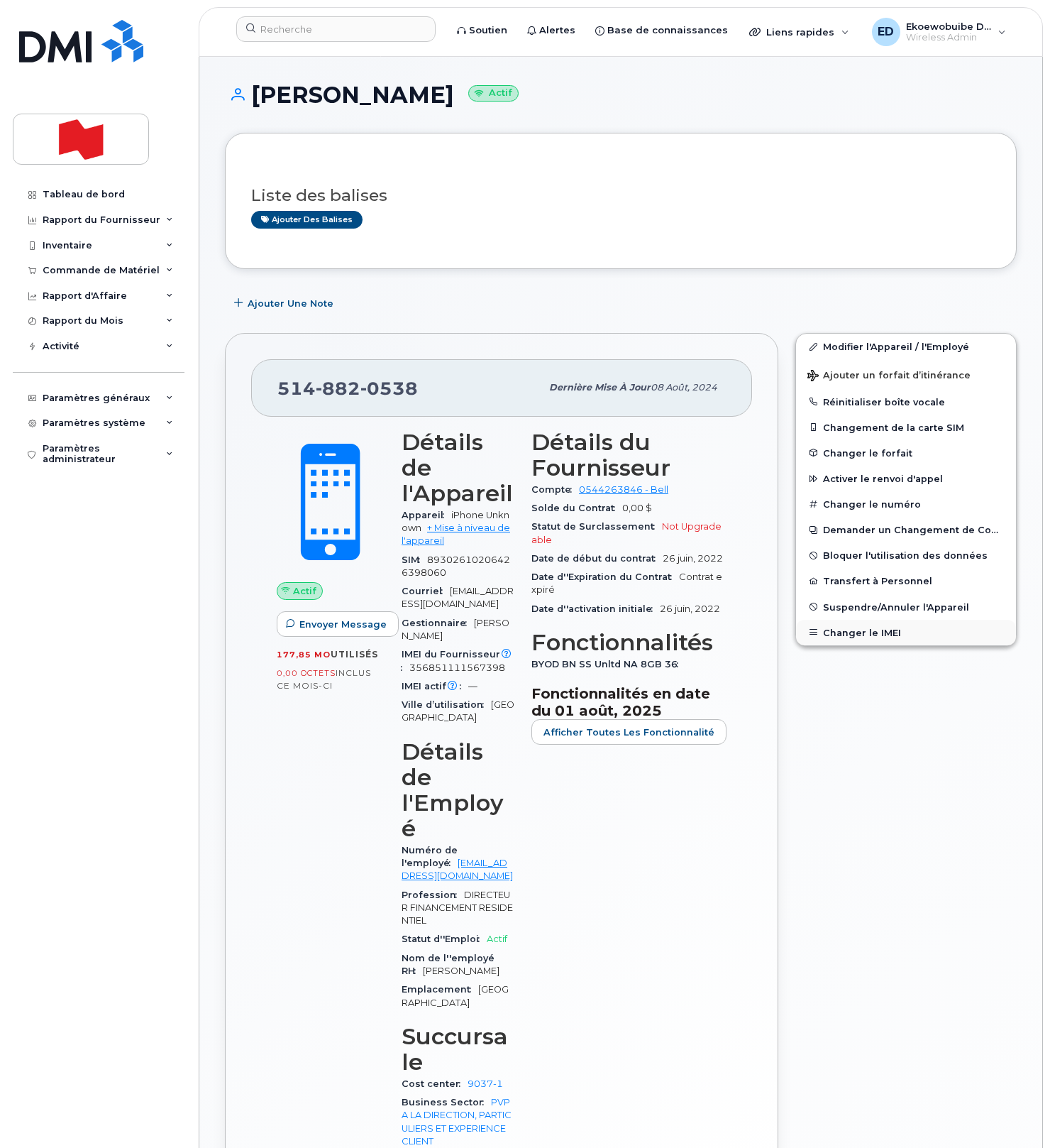
click at [852, 636] on button "Changer le IMEI" at bounding box center [906, 632] width 220 height 26
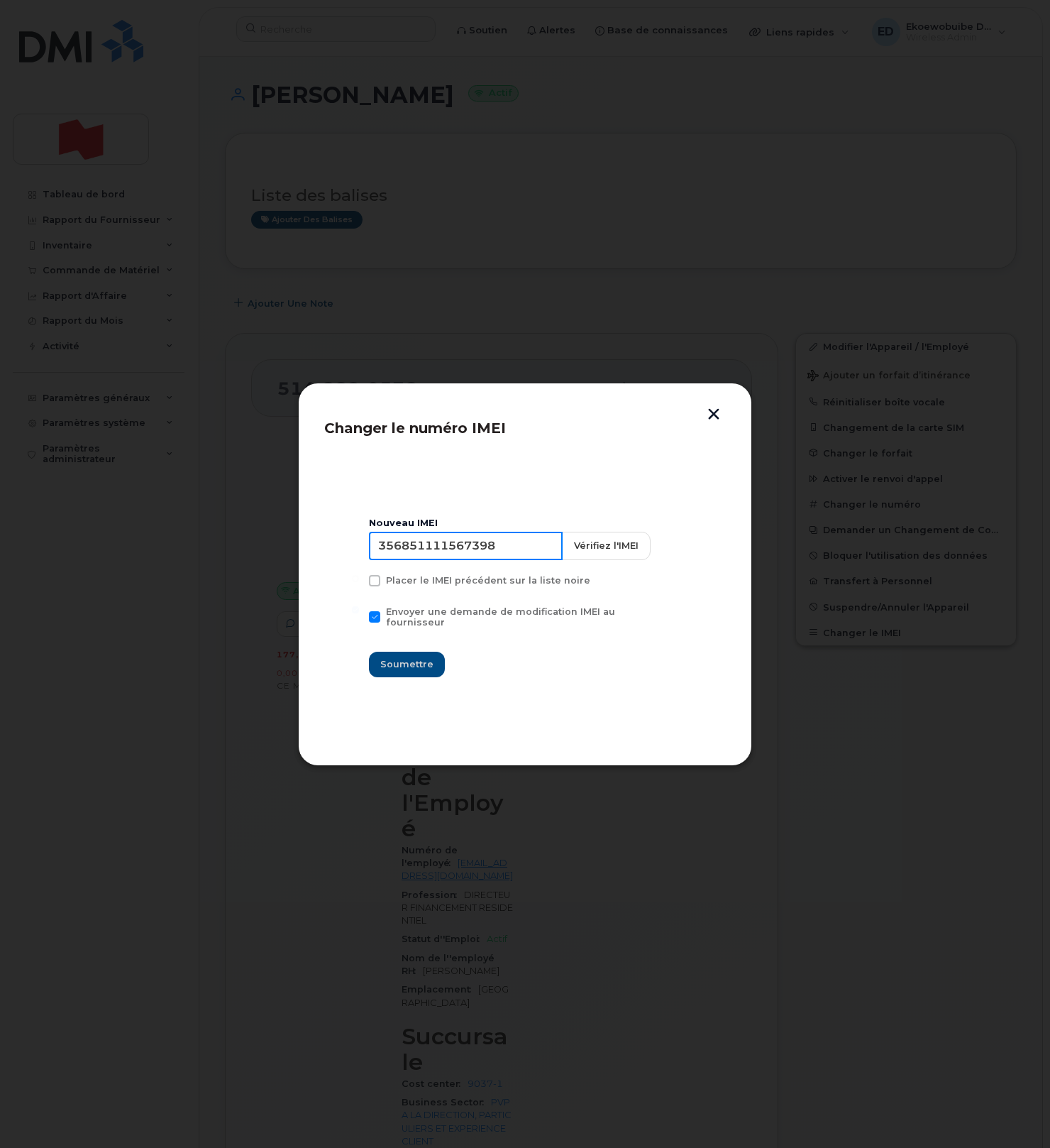
click at [465, 554] on input "356851111567398" at bounding box center [466, 546] width 194 height 28
type input "354216330731203"
click at [420, 657] on span "Soumettre" at bounding box center [407, 664] width 53 height 13
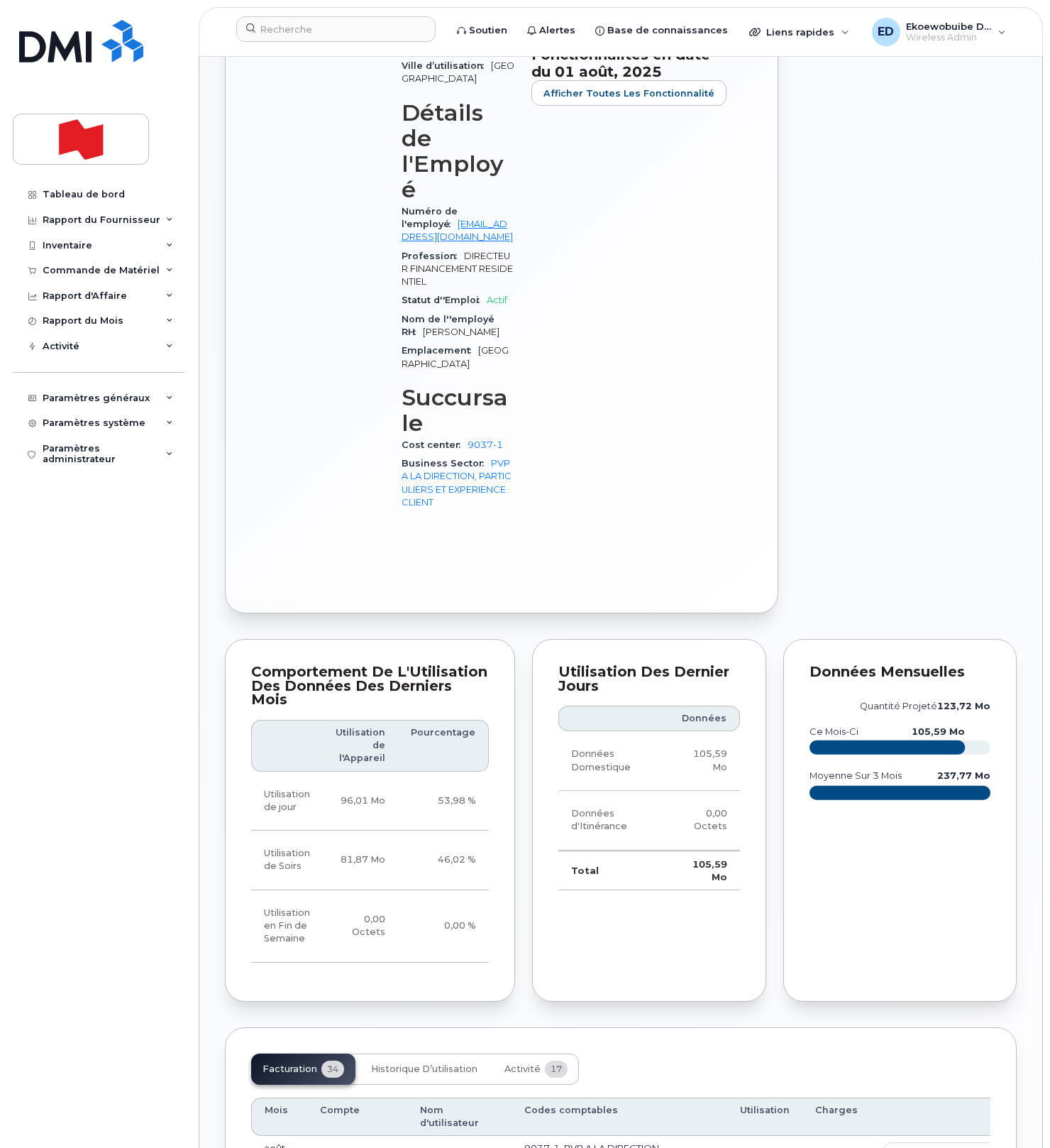
scroll to position [645, 0]
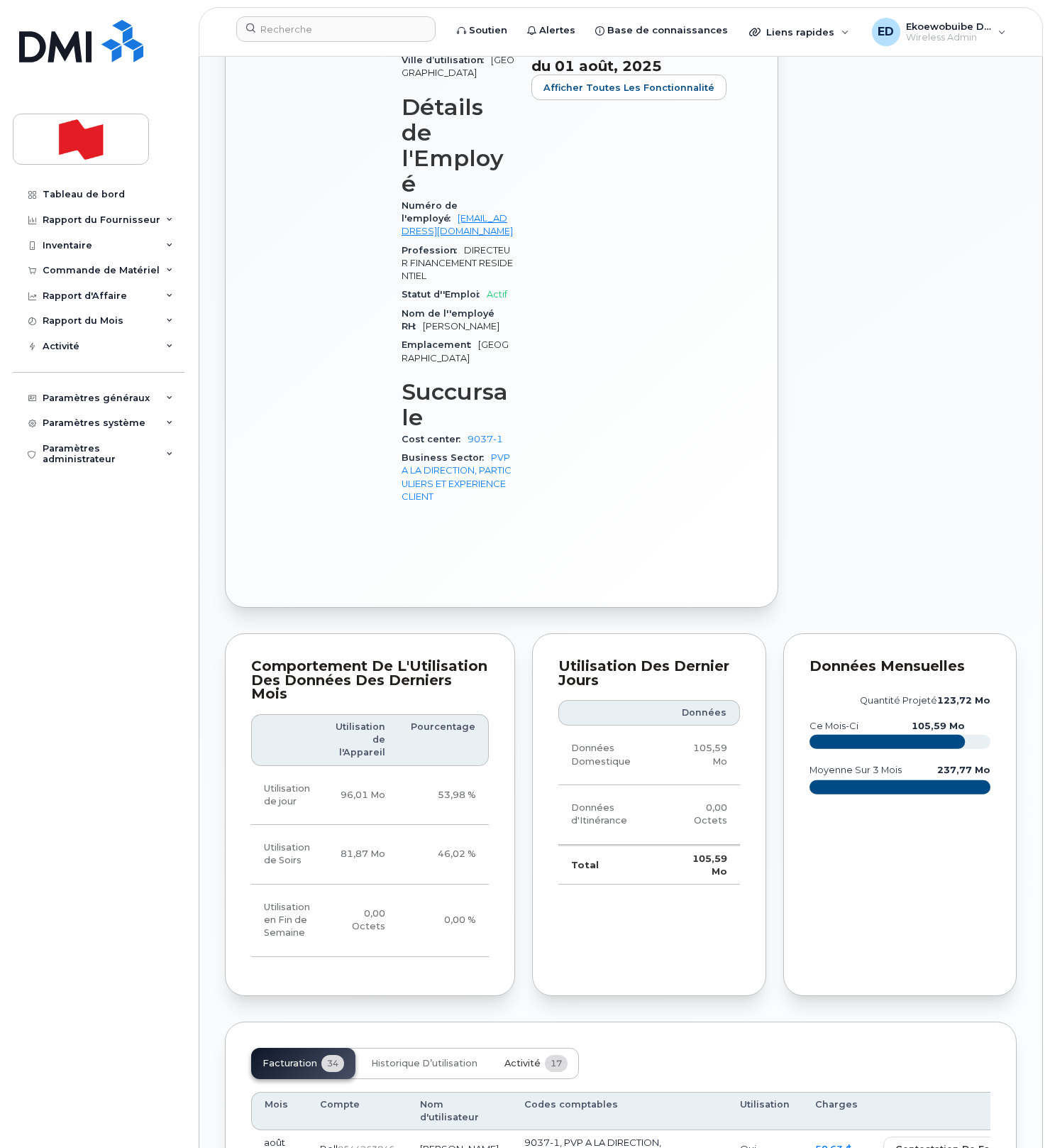
click at [518, 1058] on span "Activité" at bounding box center [523, 1063] width 36 height 12
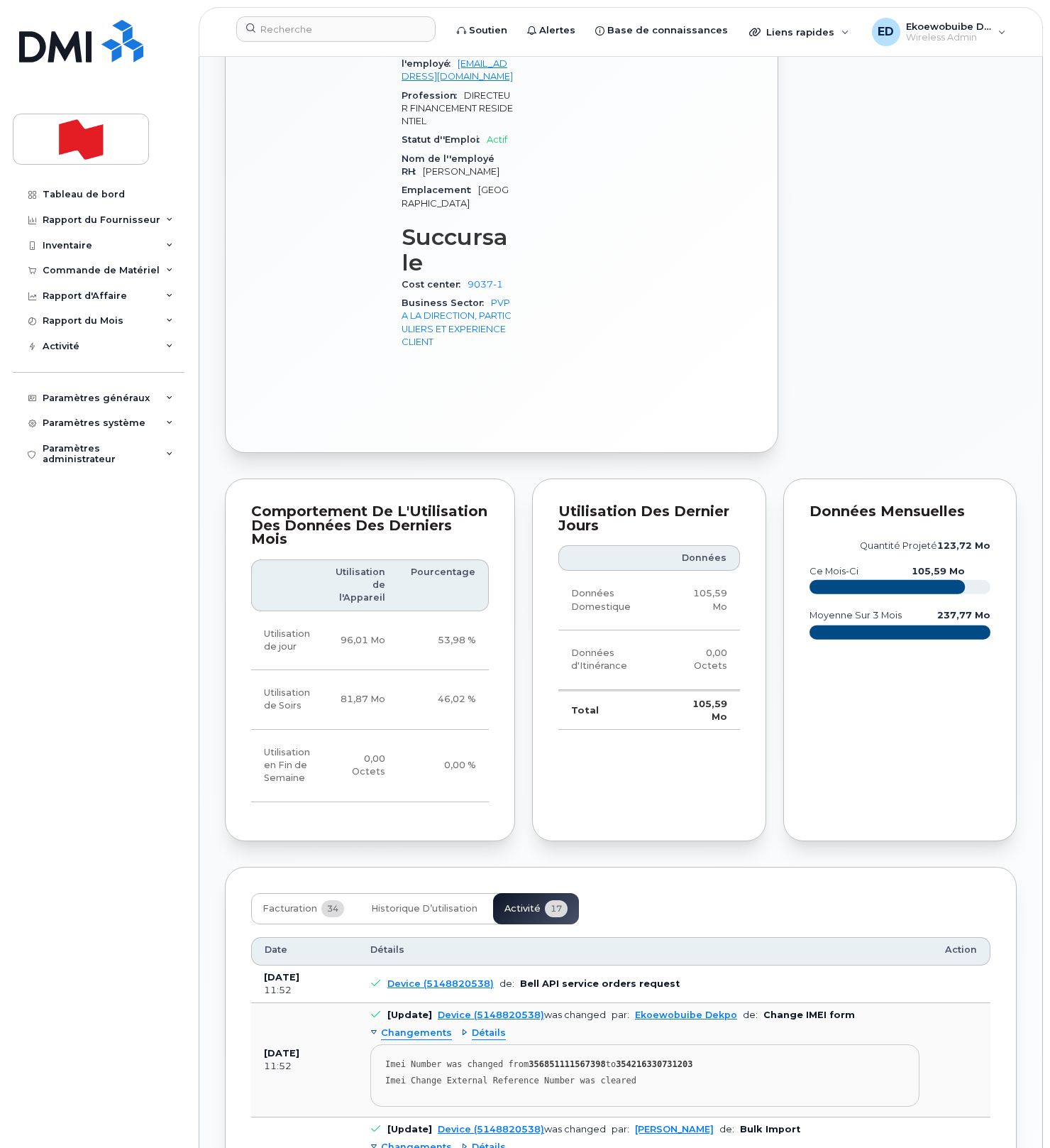
scroll to position [804, 0]
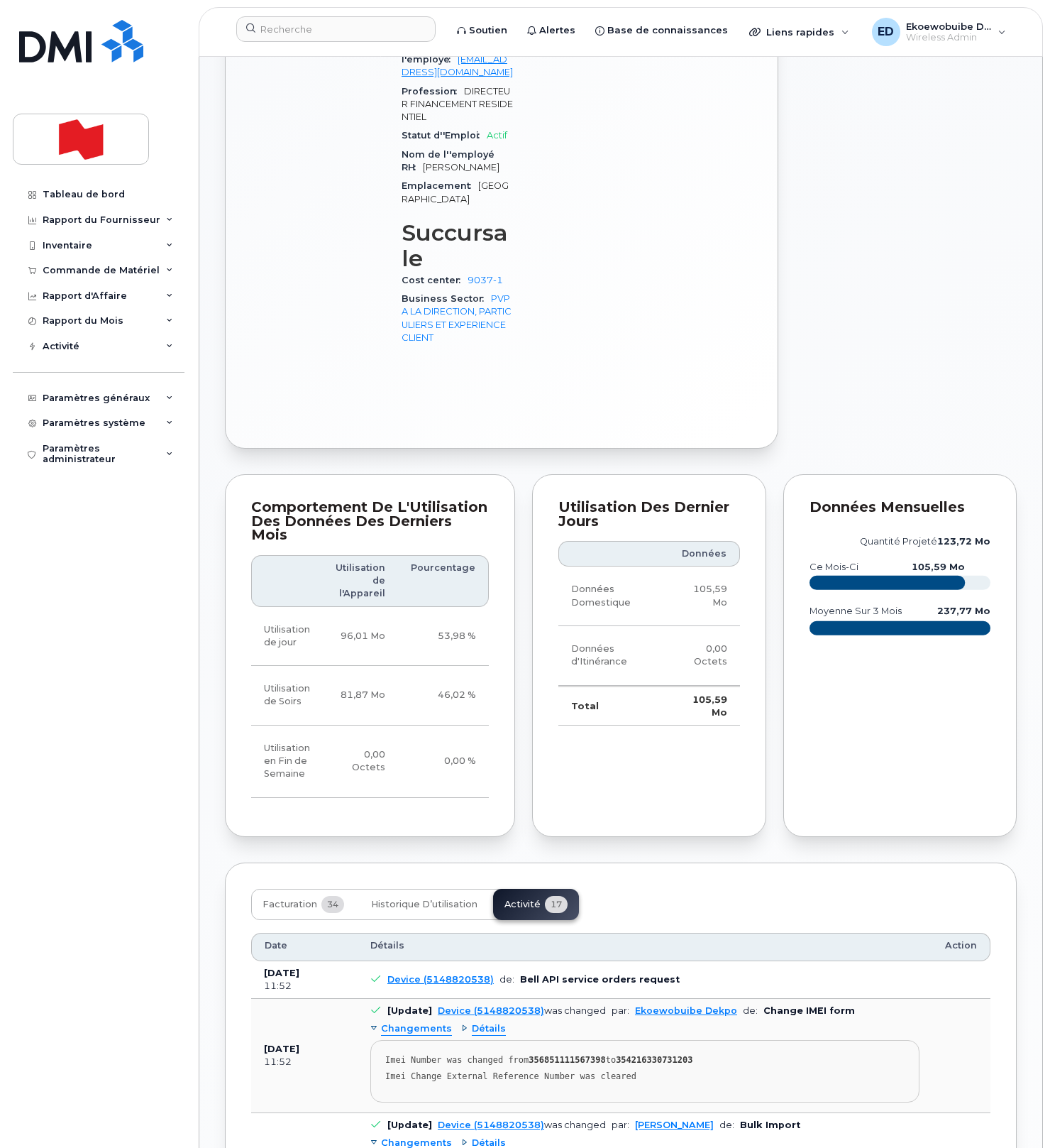
click at [682, 1071] on div "Imei Change External Reference Number was cleared" at bounding box center [645, 1076] width 519 height 11
drag, startPoint x: 682, startPoint y: 980, endPoint x: 382, endPoint y: 961, distance: 300.6
click at [382, 1040] on pre "Imei Number was changed from 356851111567398 to 354216330731203 Imei Change Ext…" at bounding box center [645, 1071] width 549 height 62
copy pre "Imei Number was changed from 356851111567398 to 354216330731203 Imei Change Ext…"
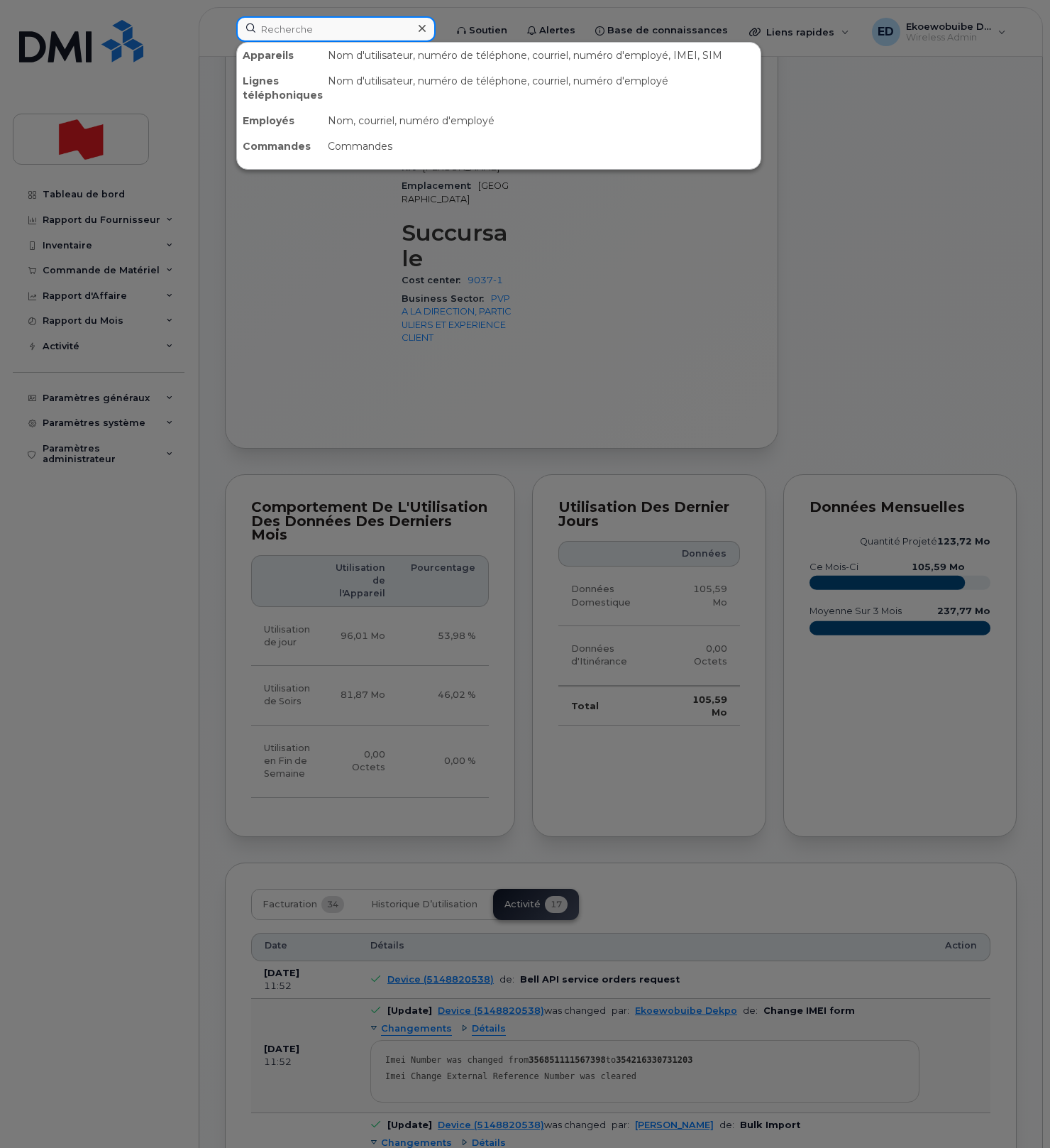
click at [293, 36] on input at bounding box center [336, 29] width 199 height 26
click at [299, 34] on input at bounding box center [336, 29] width 199 height 26
paste input "Nathalie Fournier"
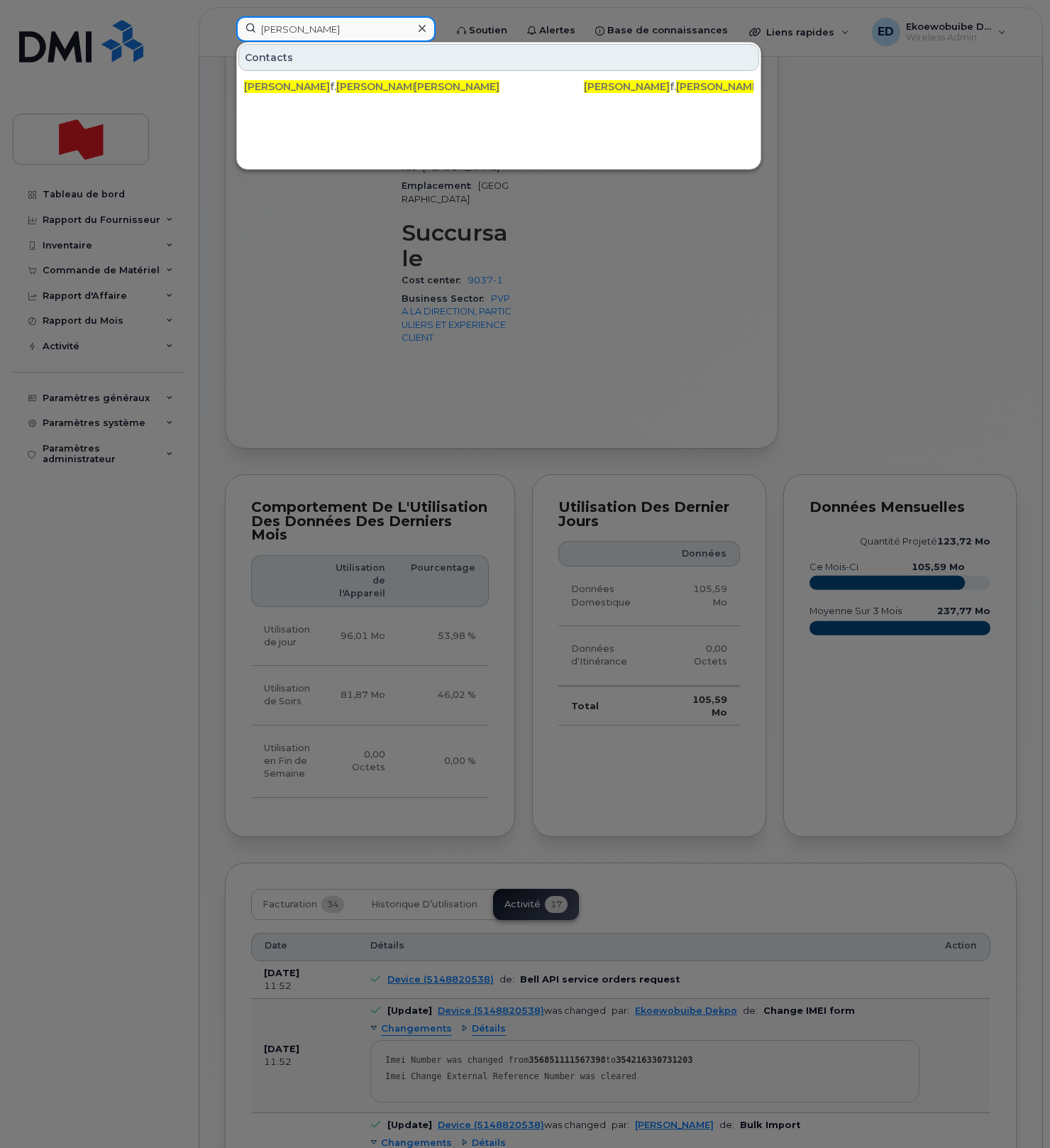
drag, startPoint x: 347, startPoint y: 32, endPoint x: 216, endPoint y: 28, distance: 131.1
click at [225, 28] on div "Nathalie Fournier Contacts nathalie f. fournier @bnc.ca NATHALIE FOURNIER natha…" at bounding box center [336, 32] width 222 height 32
paste input "[EMAIL_ADDRESS][PERSON_NAME][DOMAIN_NAME]"
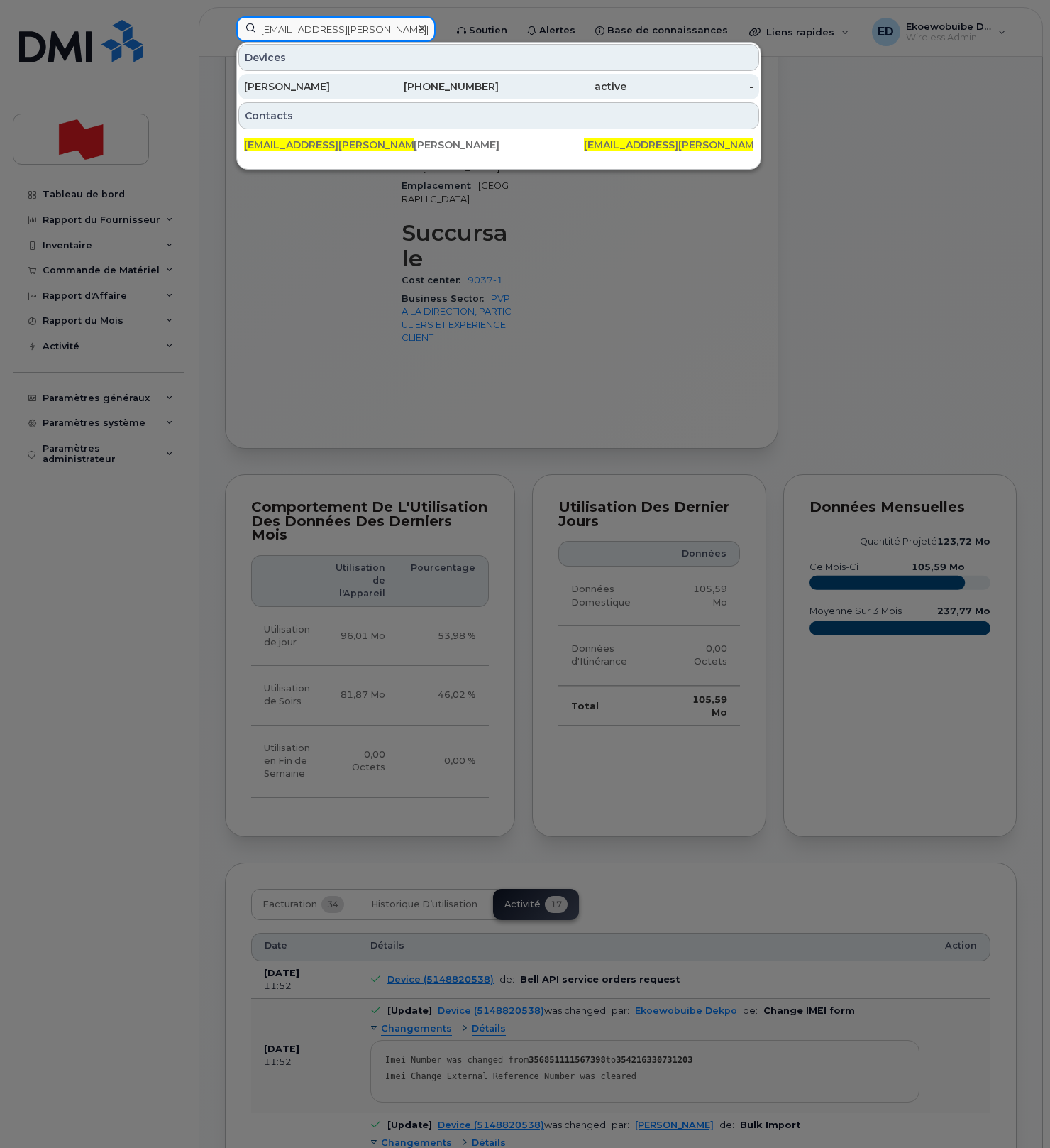
type input "[EMAIL_ADDRESS][PERSON_NAME][DOMAIN_NAME]"
click at [296, 90] on div "[PERSON_NAME]" at bounding box center [308, 86] width 128 height 14
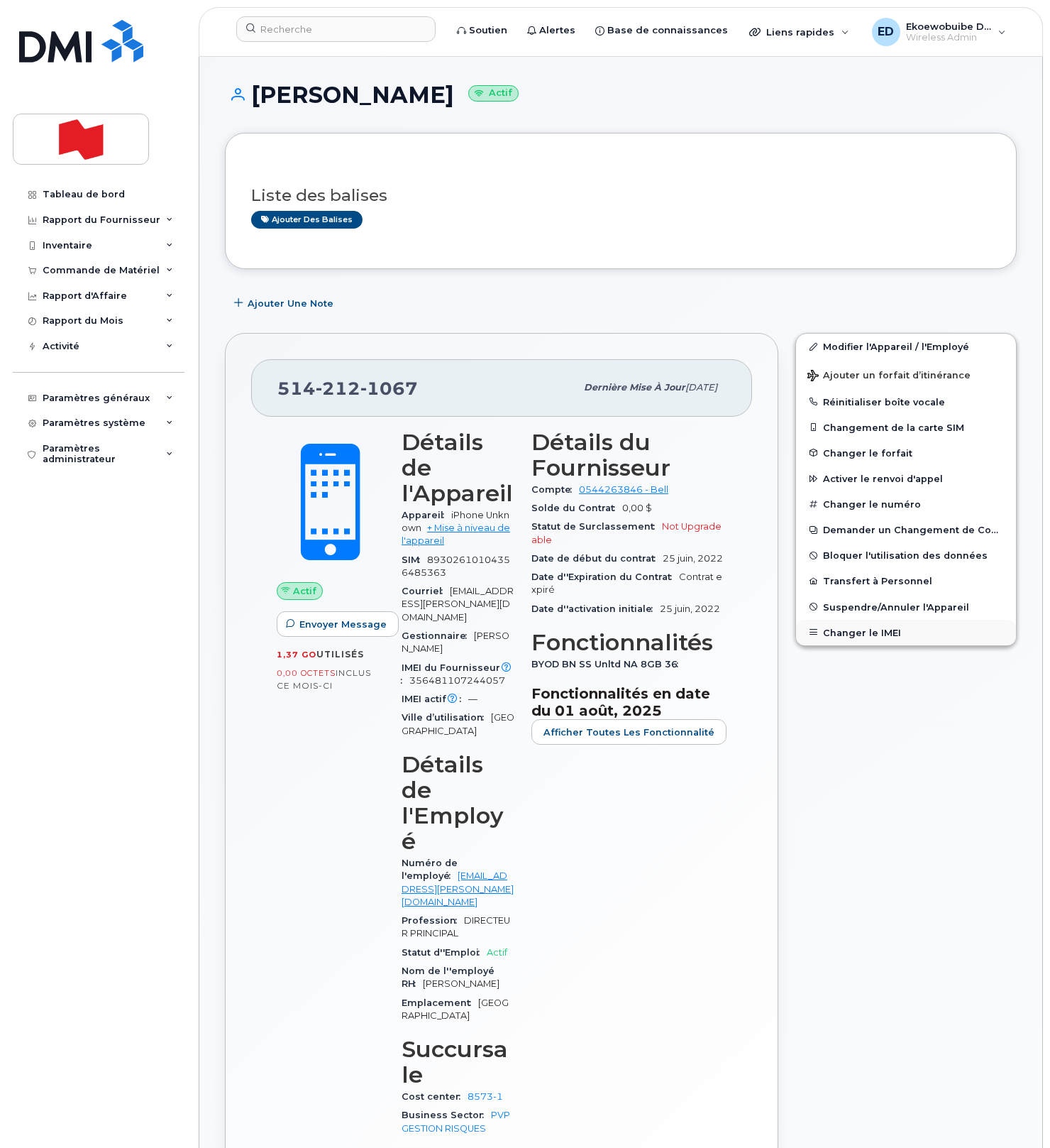
click at [858, 628] on button "Changer le IMEI" at bounding box center [906, 632] width 220 height 26
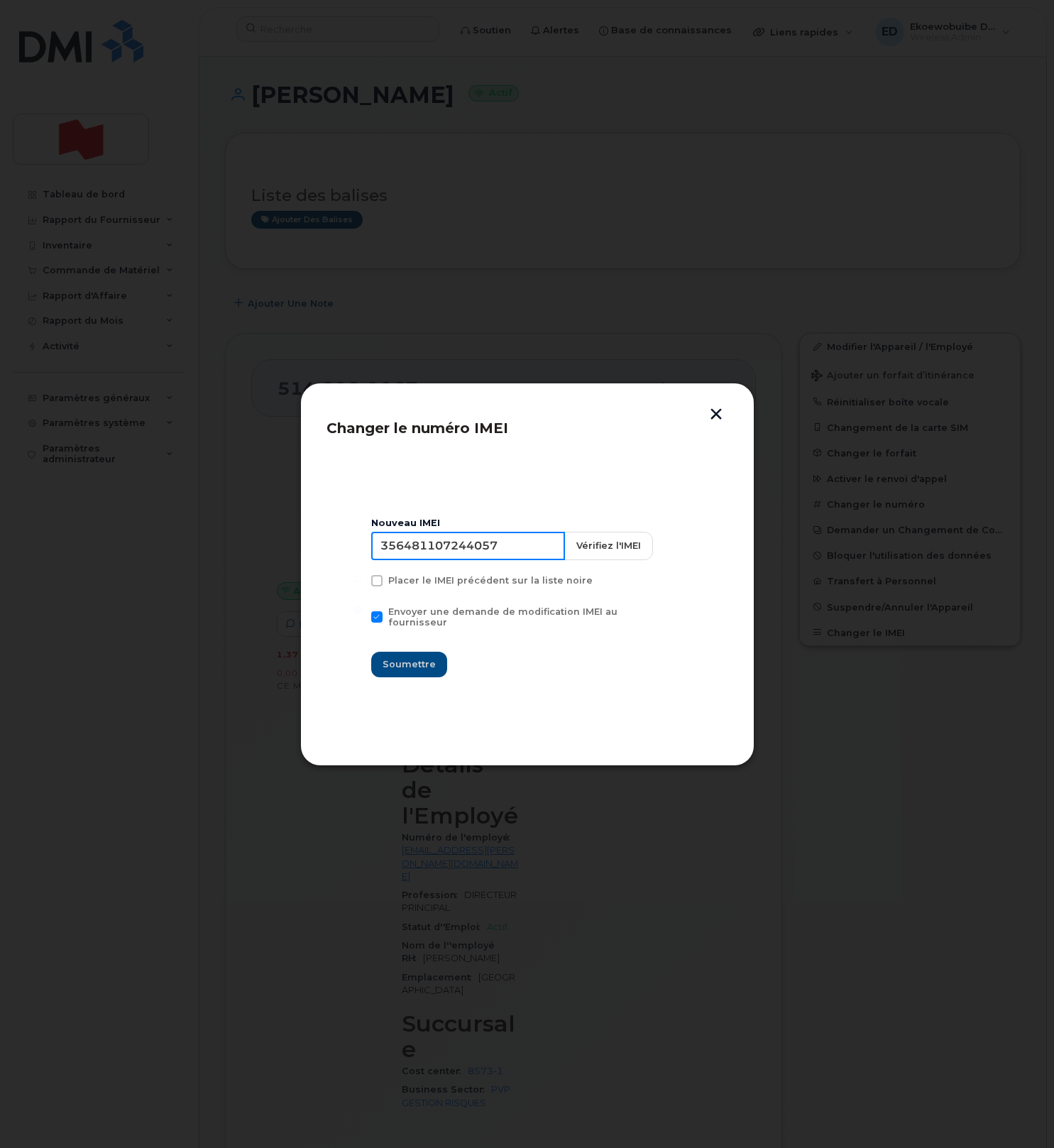
click at [473, 556] on input "356481107244057" at bounding box center [468, 546] width 194 height 28
click at [470, 553] on input "356481107244057" at bounding box center [468, 546] width 194 height 28
type input "354216331037139"
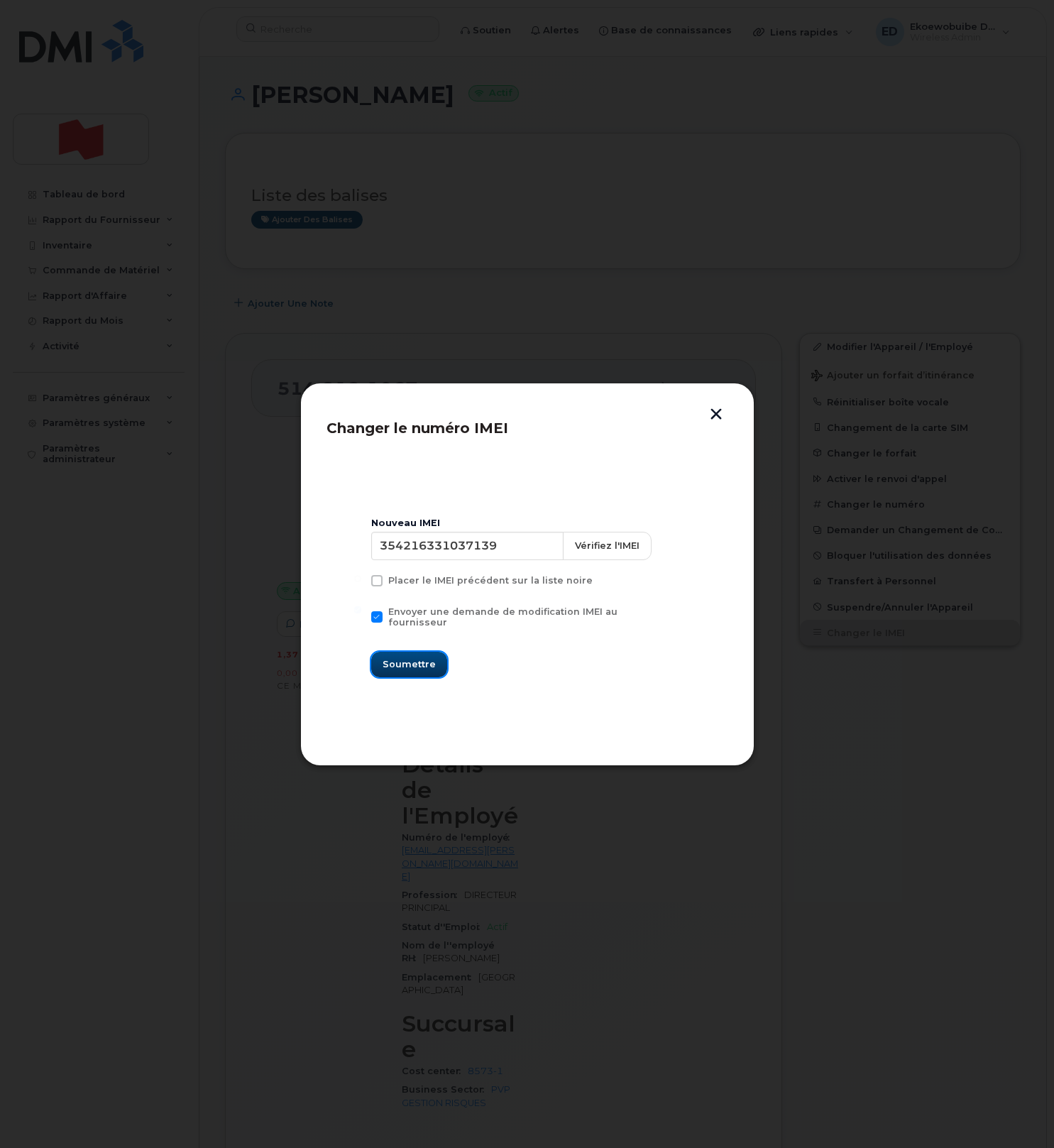
click at [420, 657] on span "Soumettre" at bounding box center [409, 664] width 53 height 13
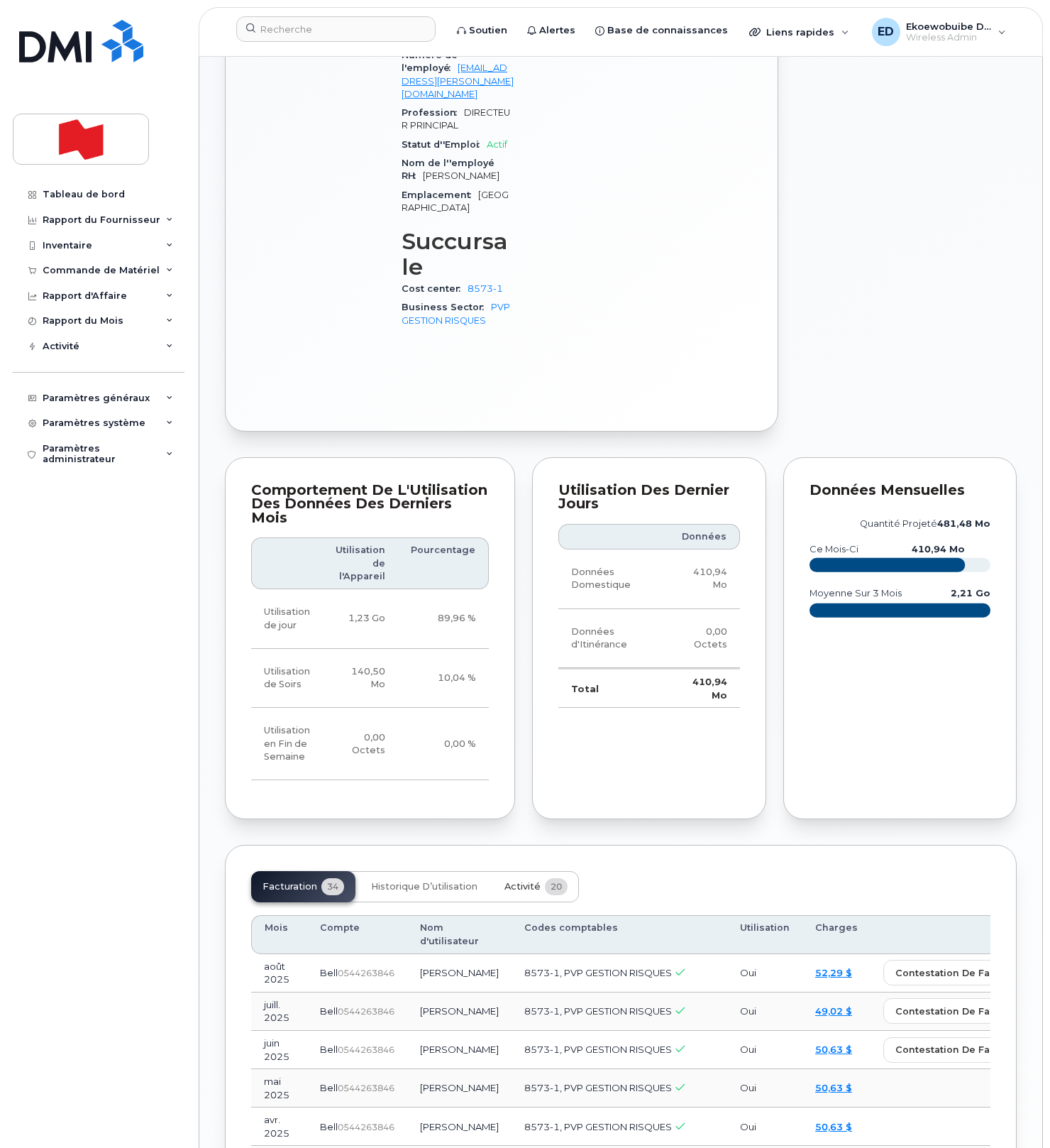
click at [513, 881] on span "Activité" at bounding box center [523, 887] width 36 height 12
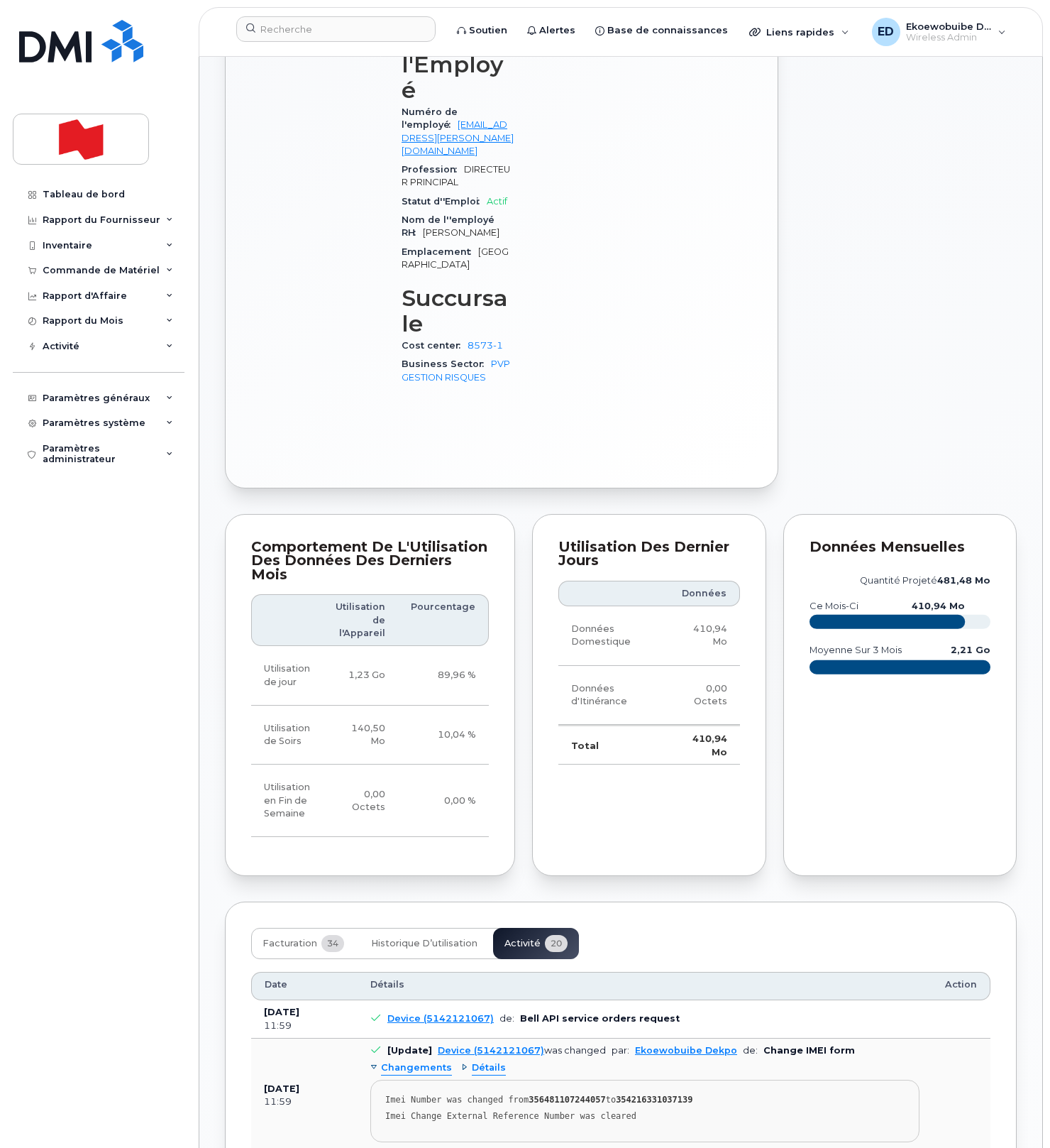
scroll to position [808, 0]
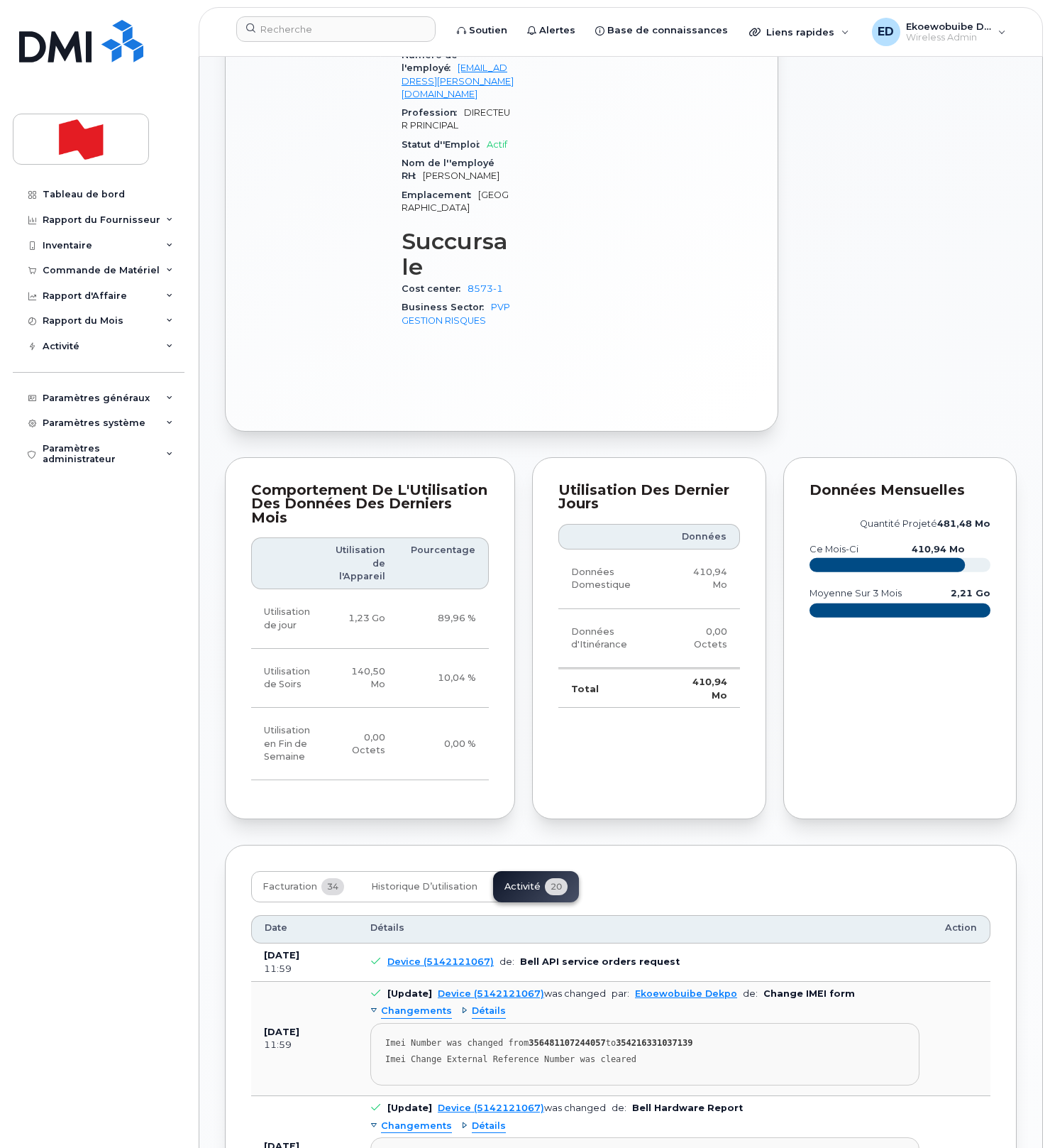
drag, startPoint x: 672, startPoint y: 940, endPoint x: 637, endPoint y: 939, distance: 35.0
click at [669, 1023] on pre "Imei Number was changed from 356481107244057 to 354216331037139 Imei Change Ext…" at bounding box center [645, 1053] width 549 height 62
drag, startPoint x: 662, startPoint y: 936, endPoint x: 378, endPoint y: 918, distance: 284.6
click at [378, 1023] on pre "Imei Number was changed from 356481107244057 to 354216331037139 Imei Change Ext…" at bounding box center [645, 1053] width 549 height 62
copy pre "Imei Number was changed from 356481107244057 to 354216331037139 Imei Change Ext…"
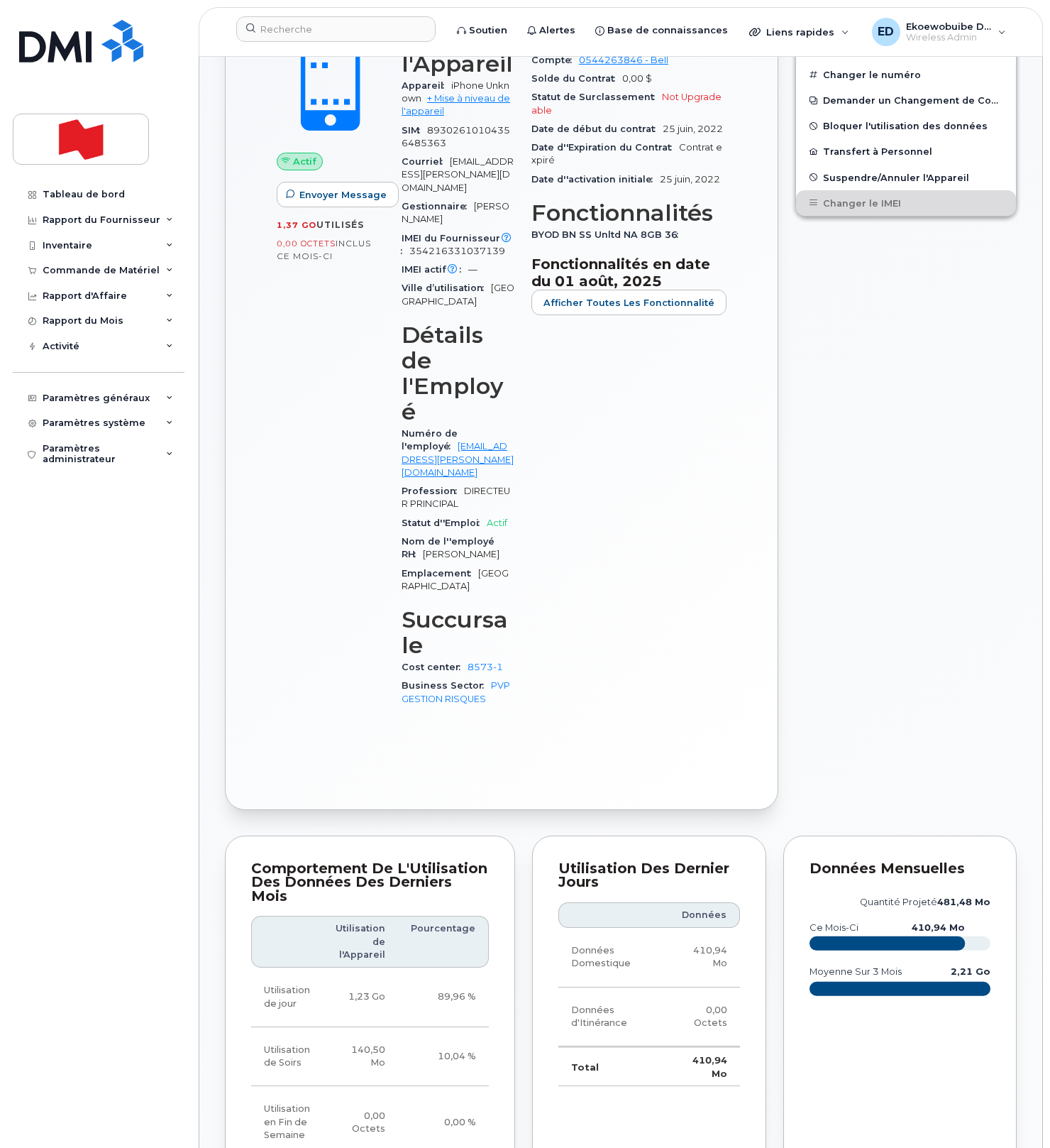
scroll to position [0, 0]
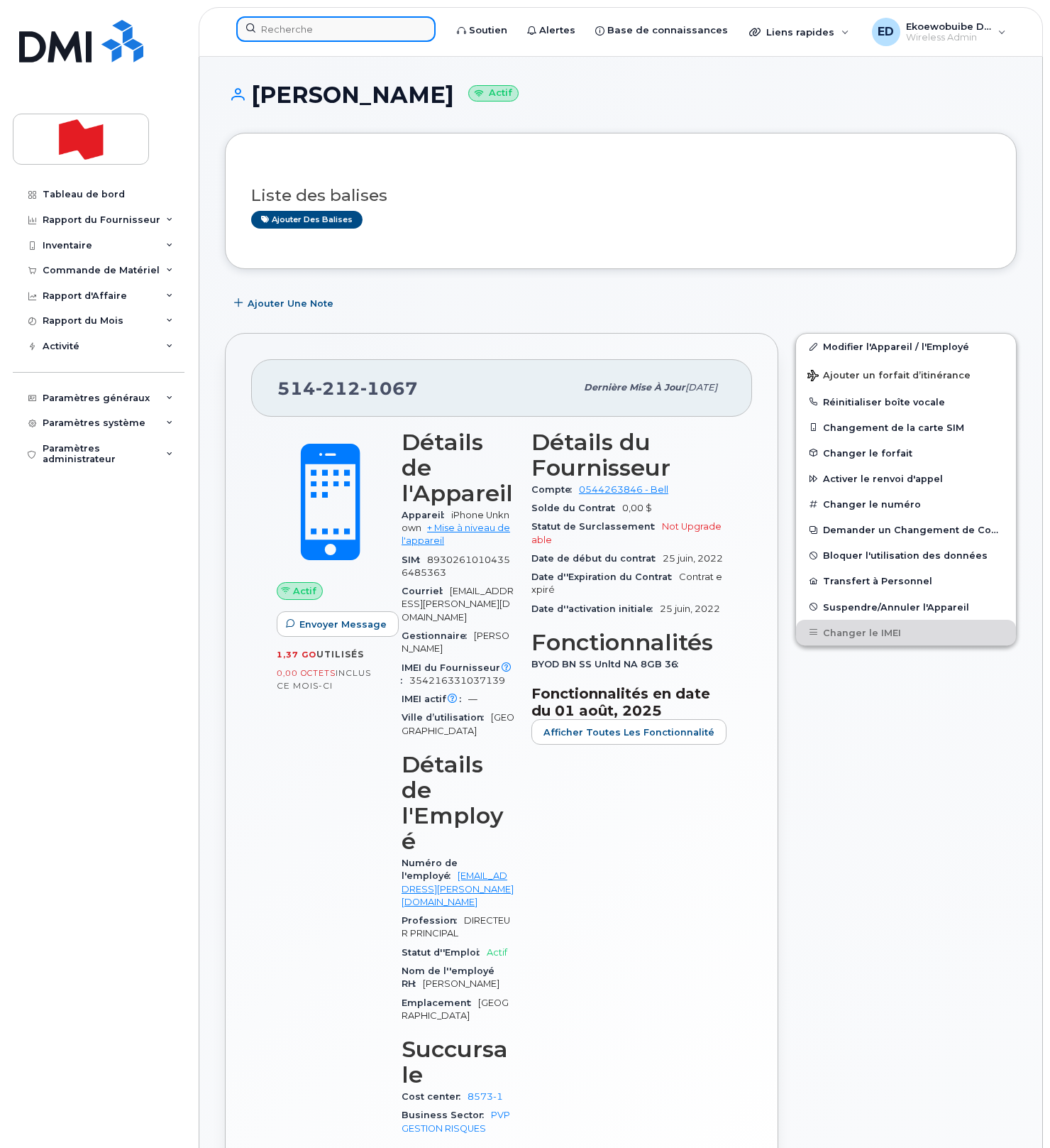
click at [299, 31] on input at bounding box center [336, 29] width 199 height 26
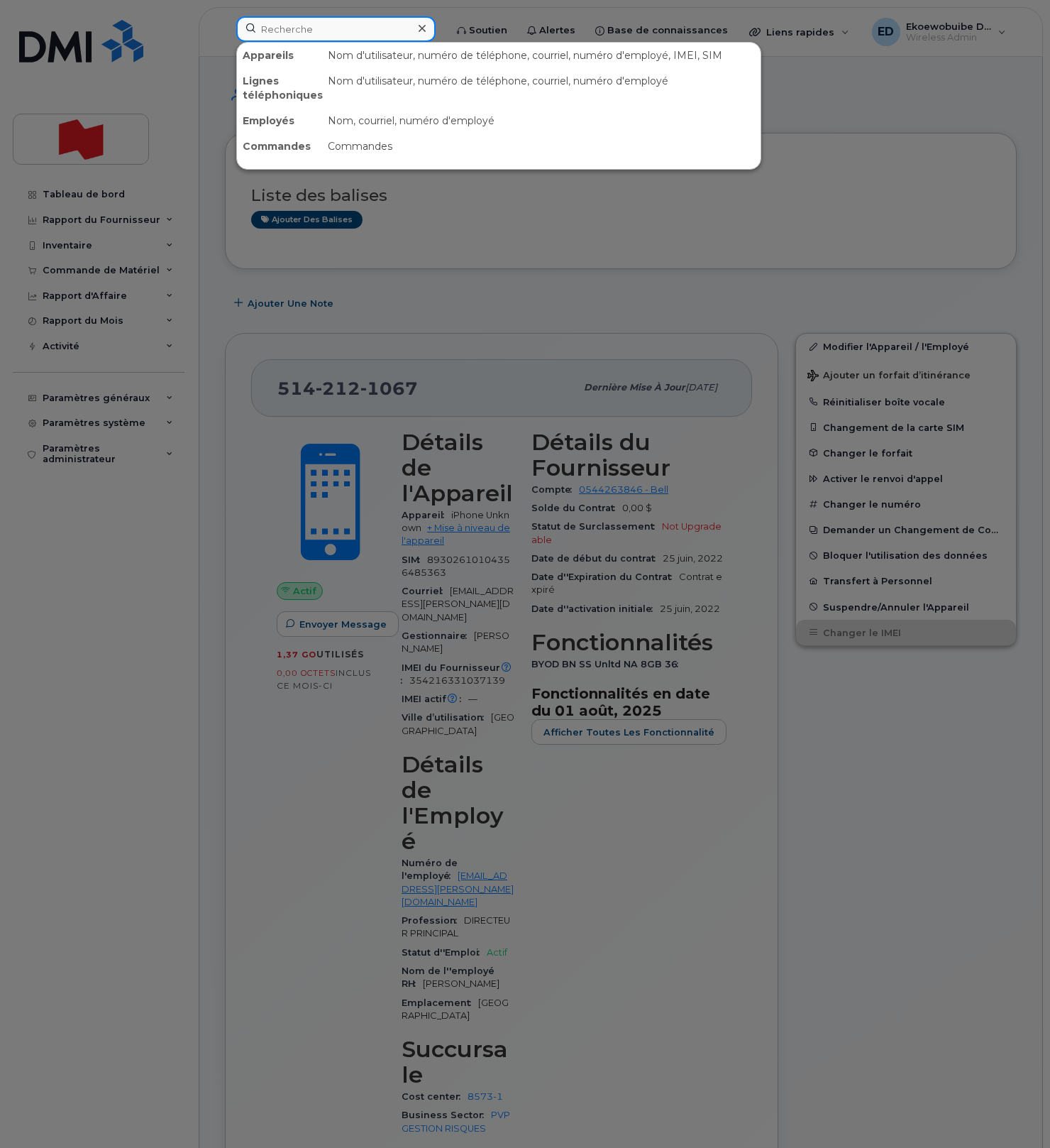
click at [299, 31] on input at bounding box center [336, 29] width 199 height 26
paste input "5142262934"
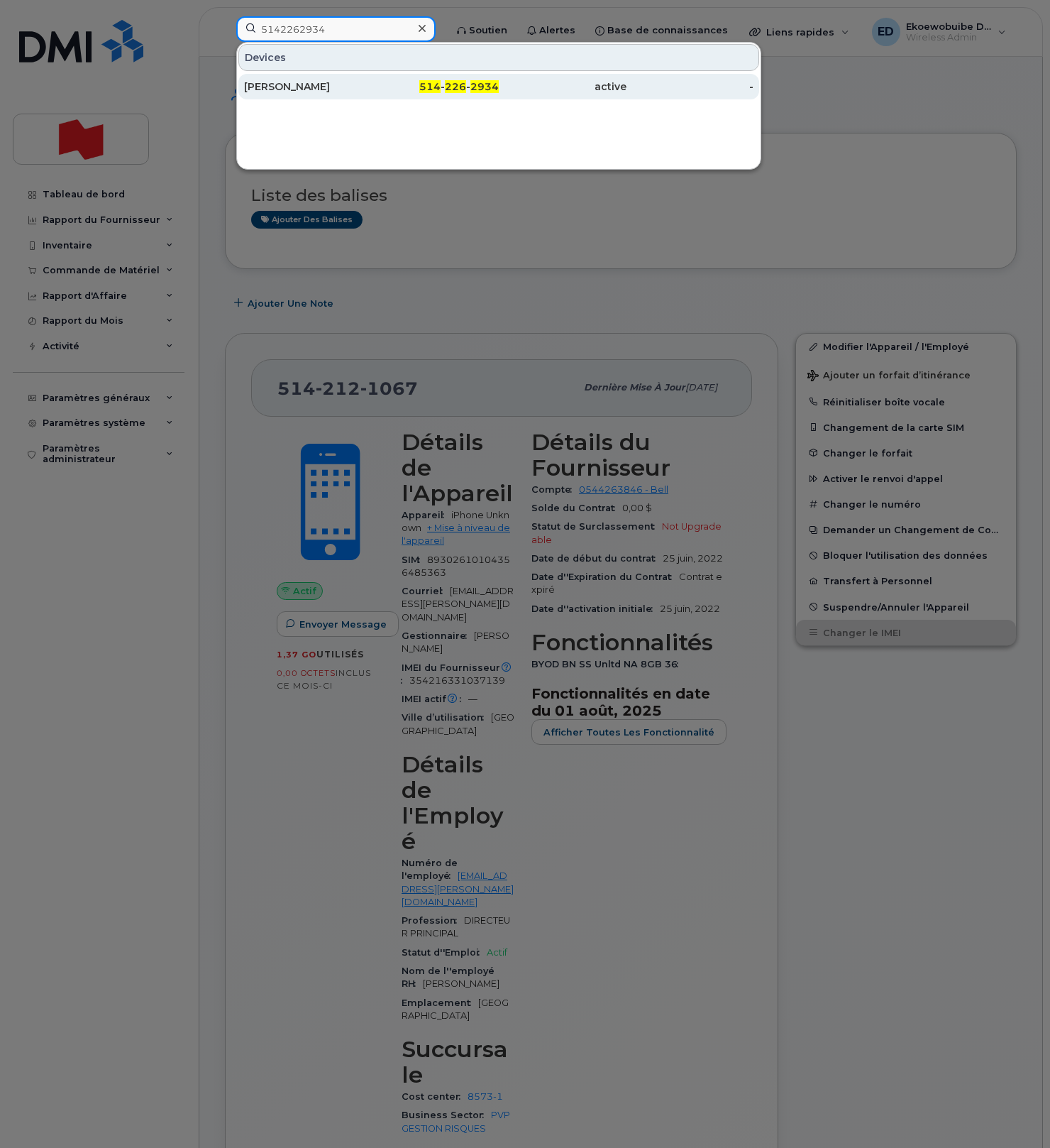
type input "5142262934"
click at [294, 85] on div "[PERSON_NAME]" at bounding box center [308, 86] width 128 height 14
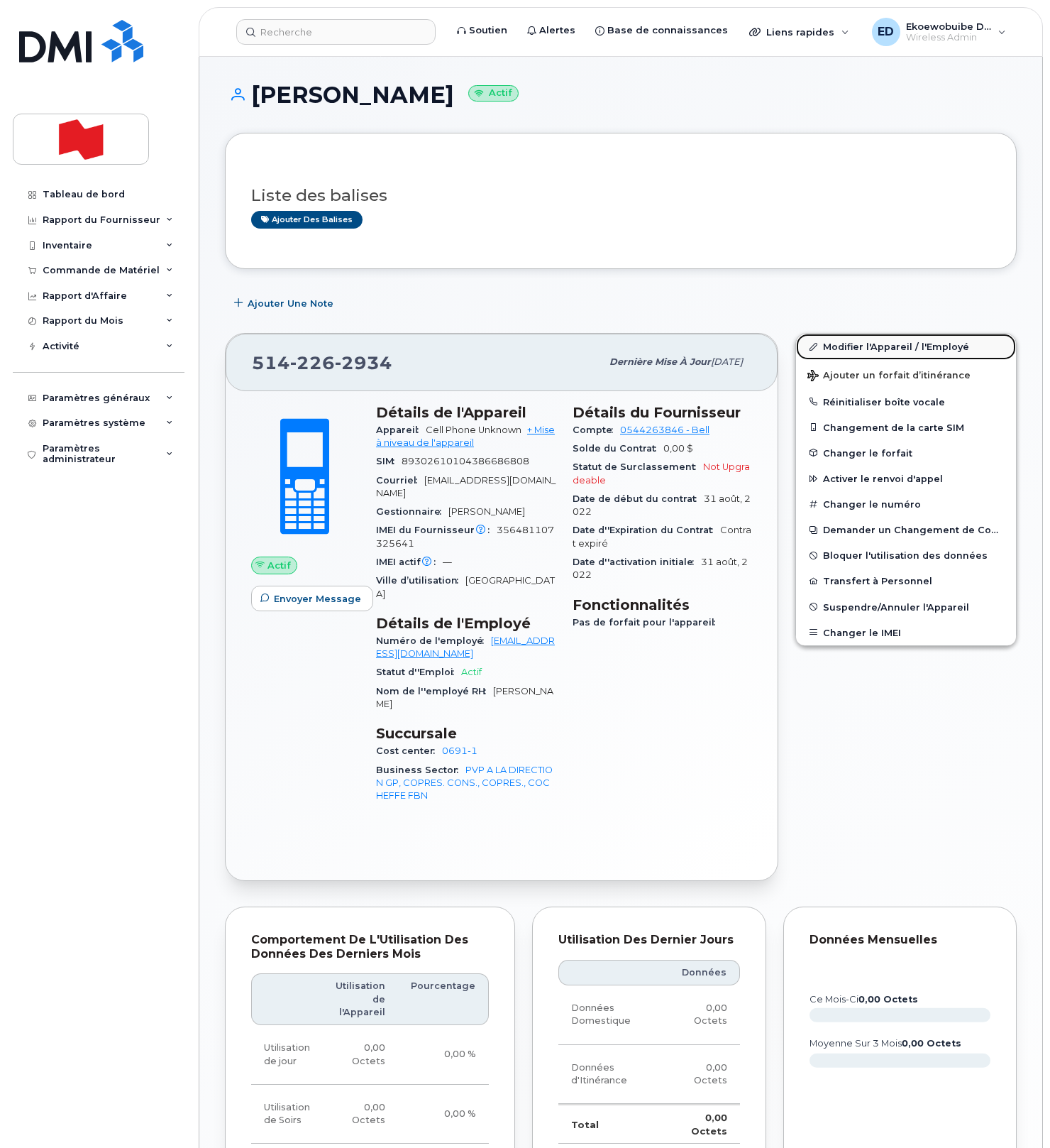
click at [839, 348] on link "Modifier l'Appareil / l'Employé" at bounding box center [906, 346] width 220 height 26
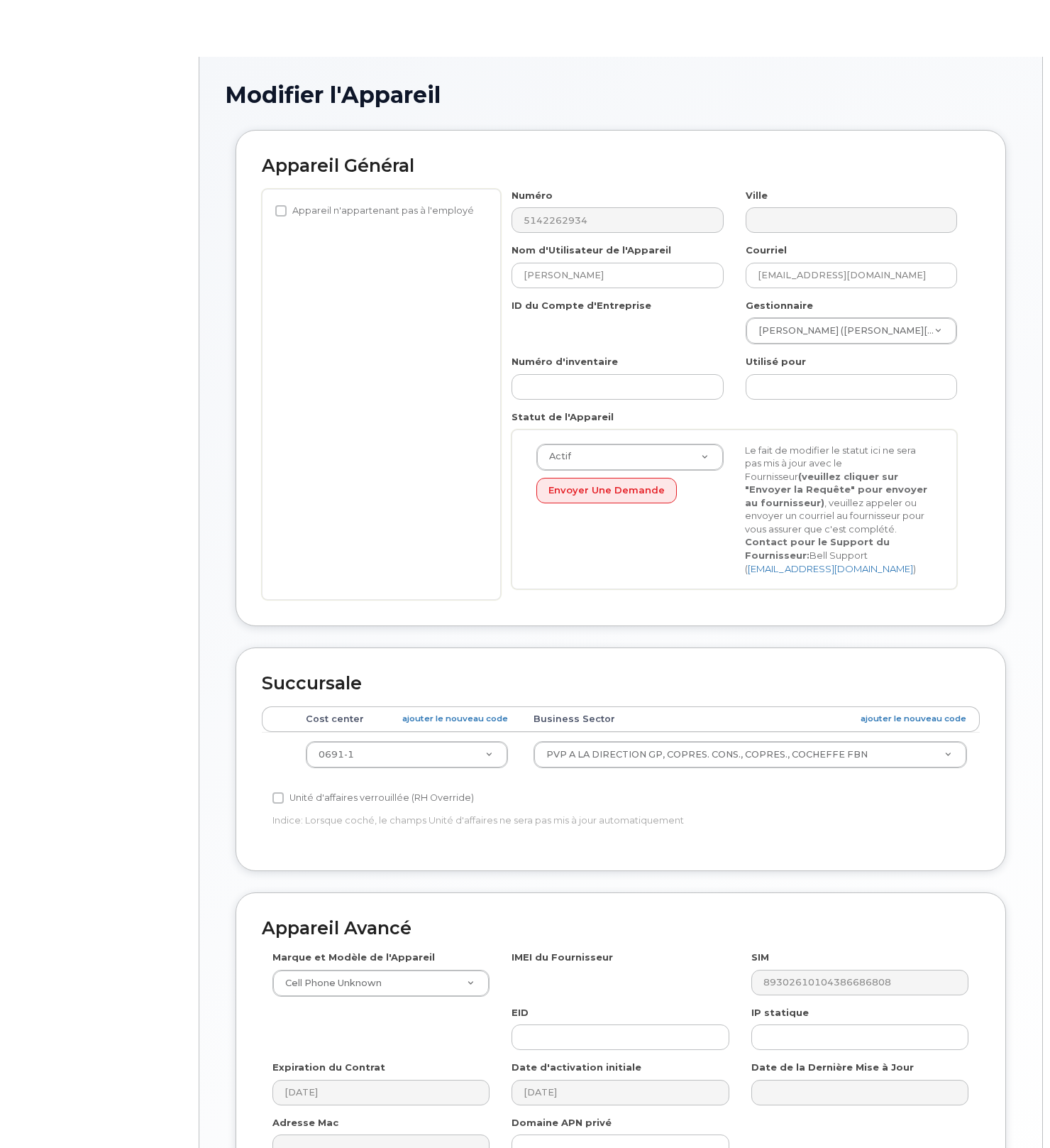
select select "22917074"
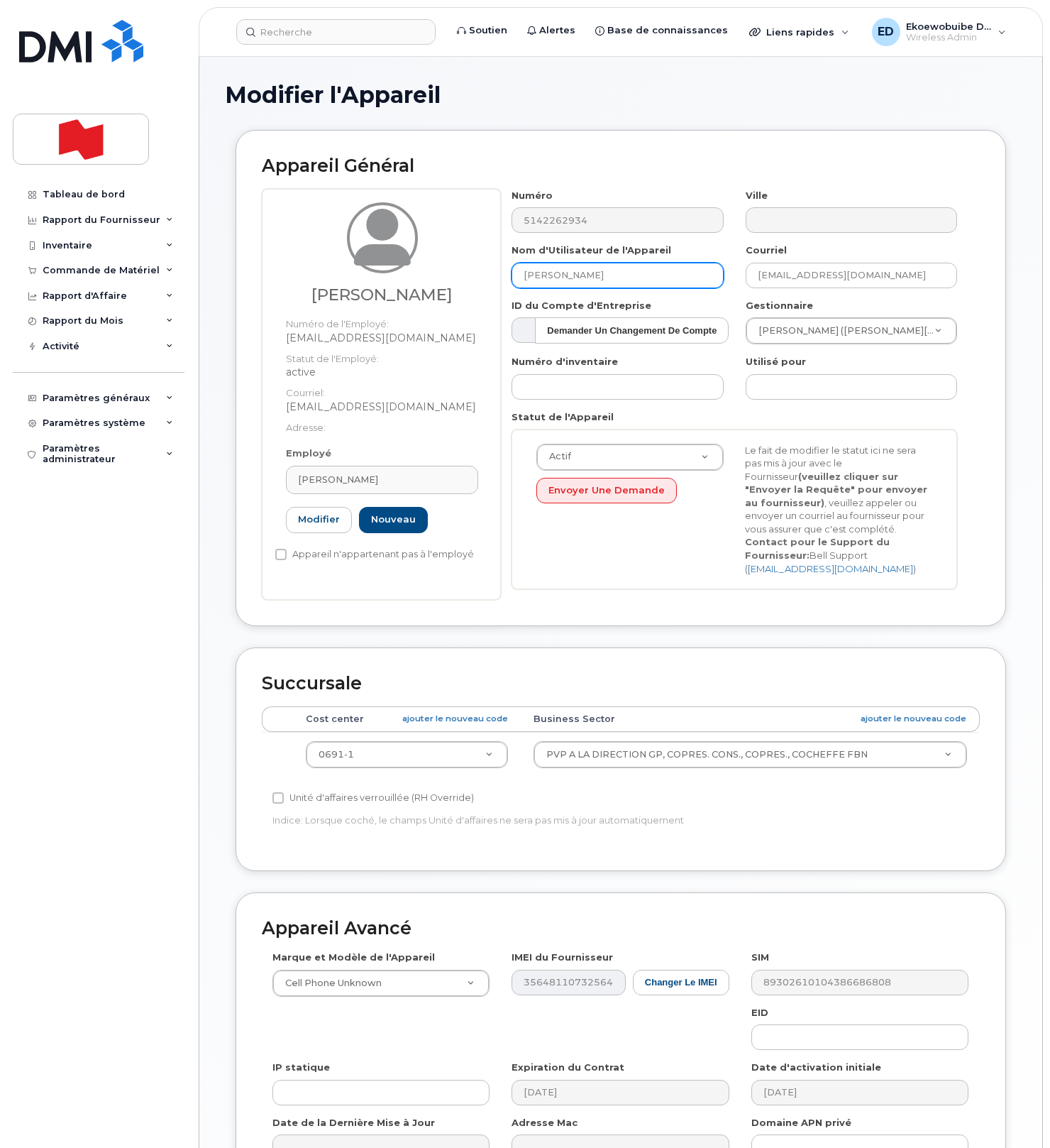
drag, startPoint x: 625, startPoint y: 274, endPoint x: 513, endPoint y: 273, distance: 112.0
click at [513, 273] on input "[PERSON_NAME]" at bounding box center [617, 275] width 211 height 26
click at [403, 475] on div "[PERSON_NAME]" at bounding box center [382, 479] width 168 height 13
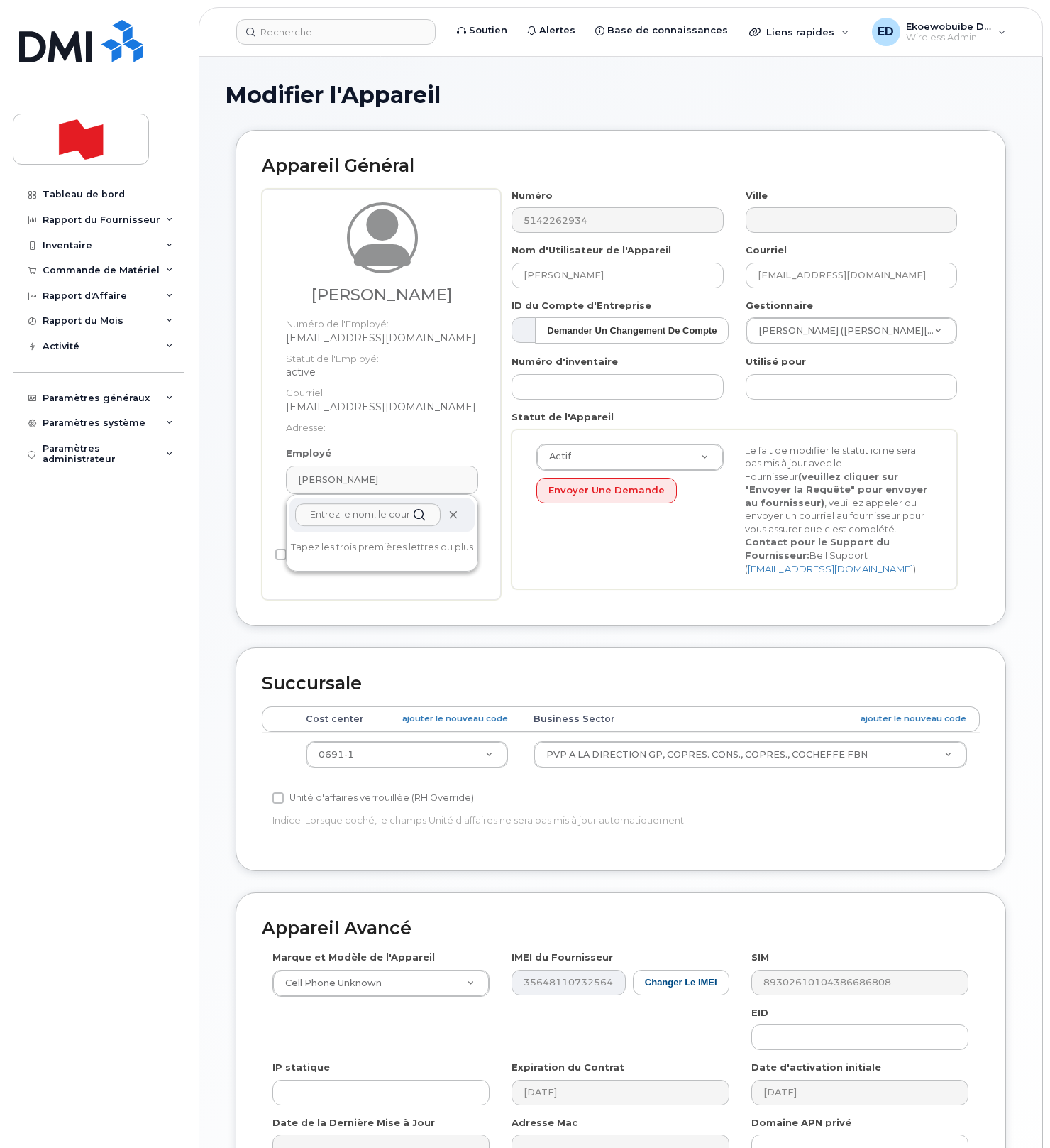
click at [450, 513] on icon at bounding box center [453, 514] width 9 height 9
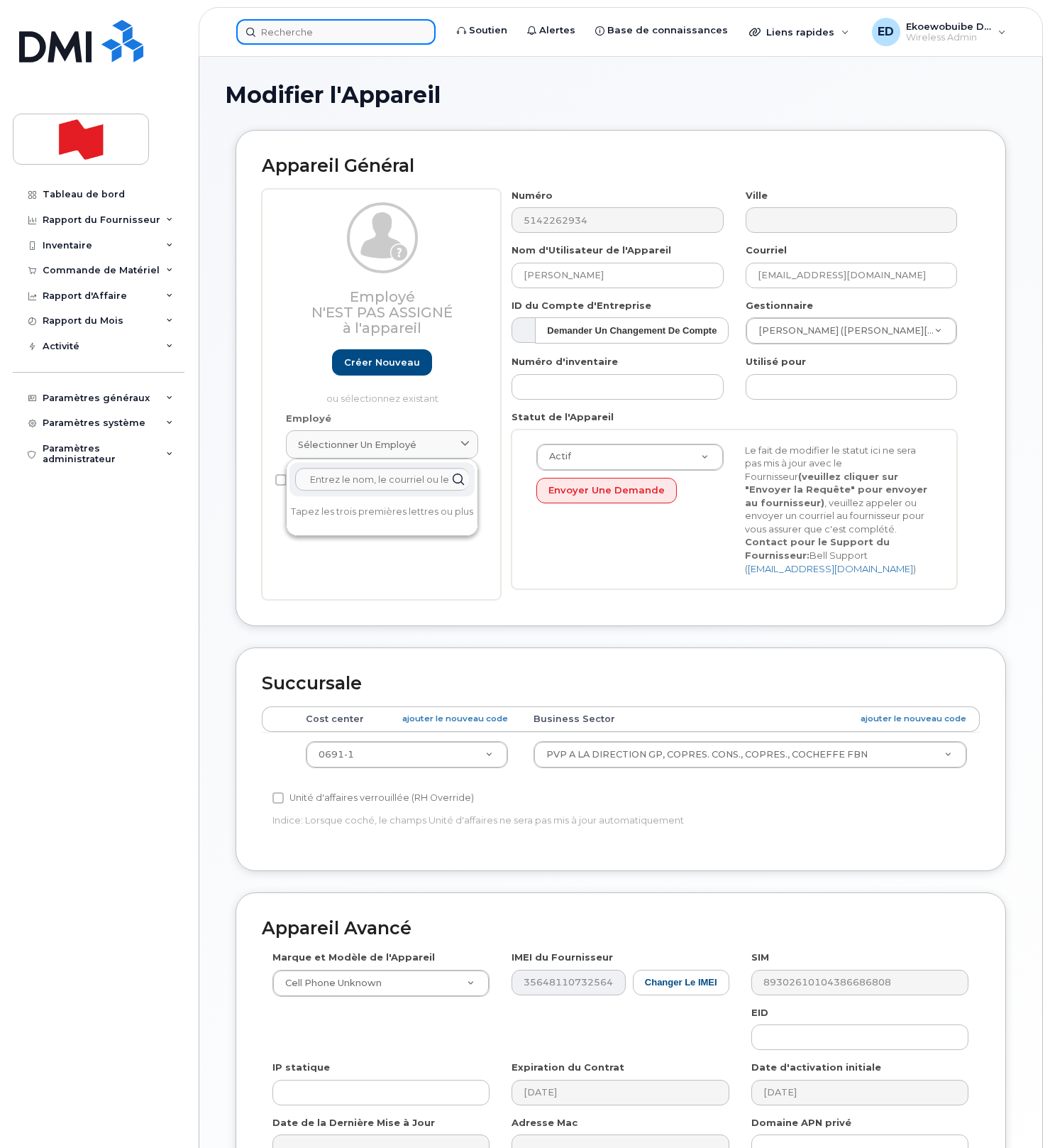
click at [357, 36] on input at bounding box center [336, 32] width 199 height 26
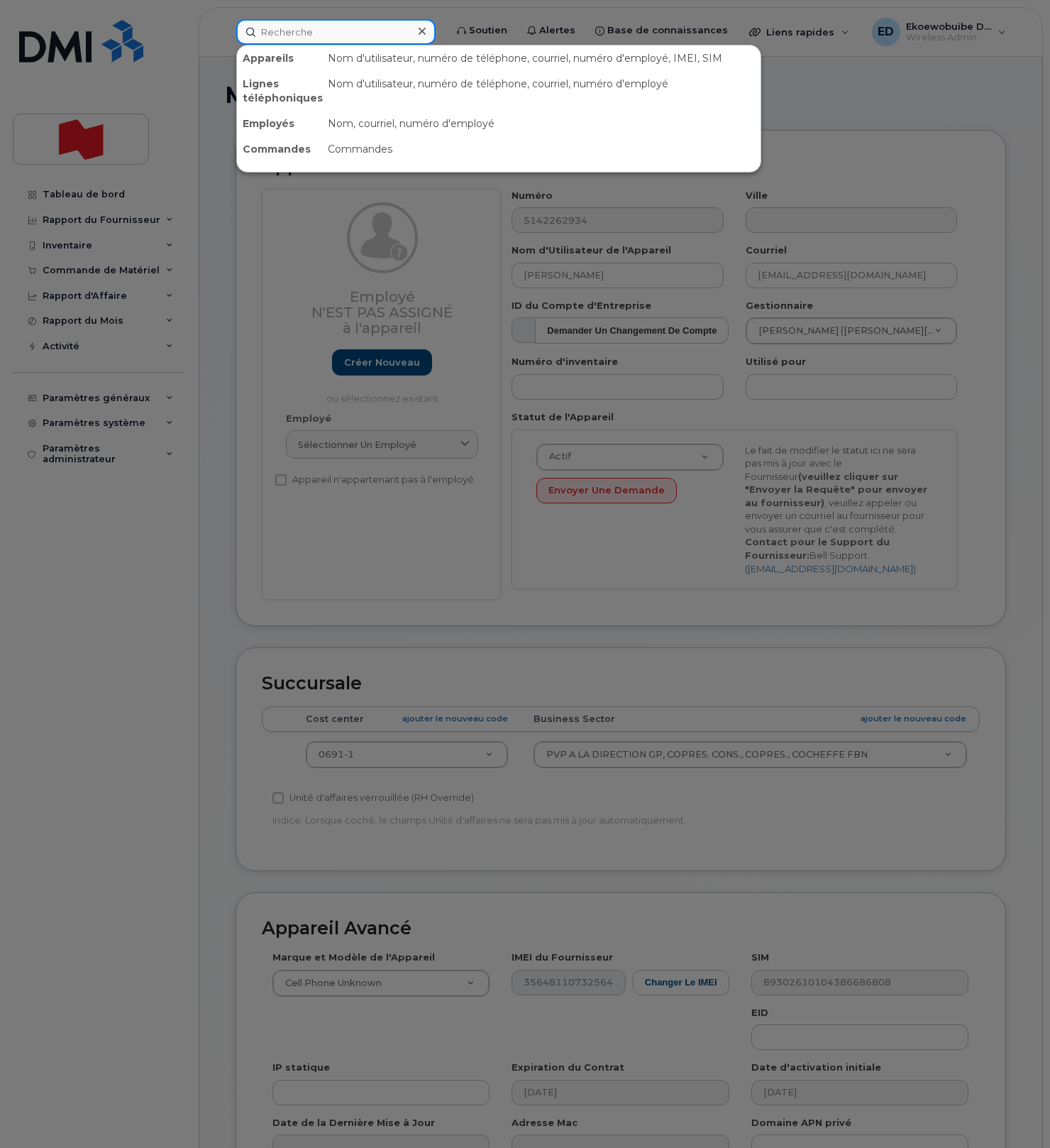
paste input "[PERSON_NAME]"
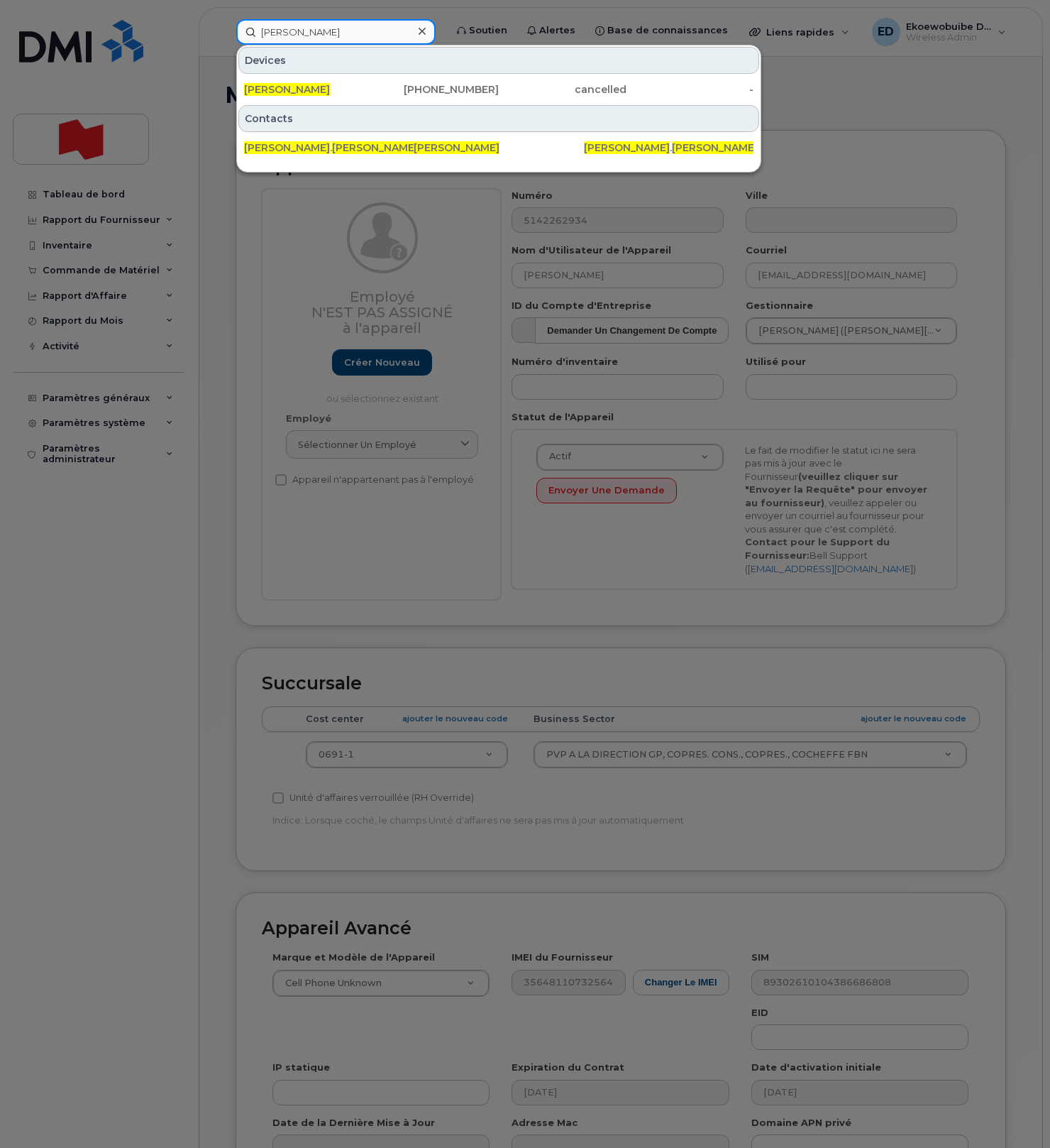
type input "[PERSON_NAME]"
click at [432, 36] on div at bounding box center [421, 32] width 21 height 21
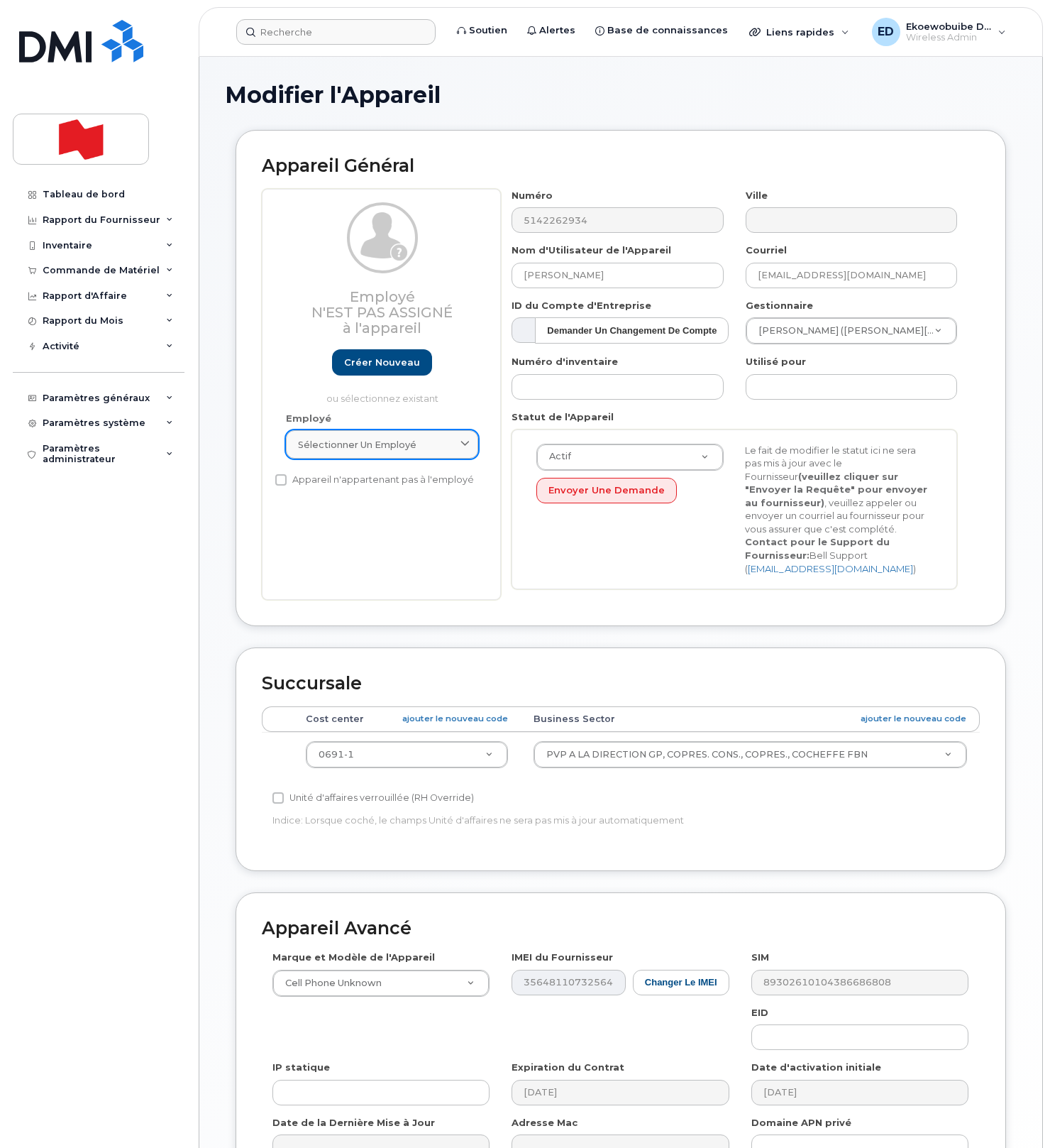
click at [452, 439] on div "Sélectionner un employé" at bounding box center [382, 445] width 168 height 13
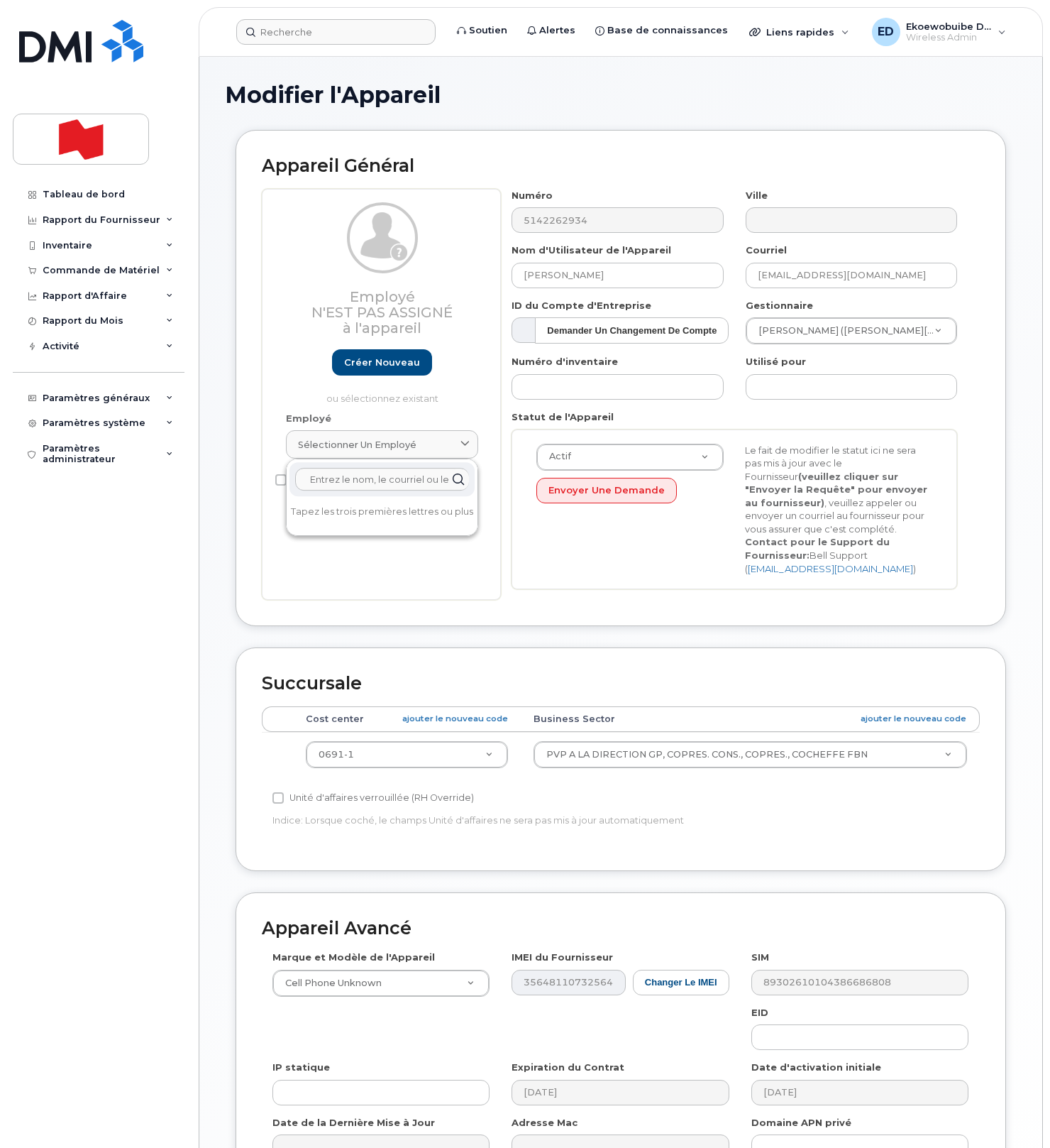
paste input "[PERSON_NAME]"
drag, startPoint x: 425, startPoint y: 481, endPoint x: 285, endPoint y: 479, distance: 140.0
click at [286, 479] on div "[PERSON_NAME] [PERSON_NAME] [PERSON_NAME][EMAIL_ADDRESS][PERSON_NAME][DOMAIN_NA…" at bounding box center [382, 550] width 192 height 182
paste input "[EMAIL_ADDRESS][PERSON_NAME][DOMAIN_NAME]"
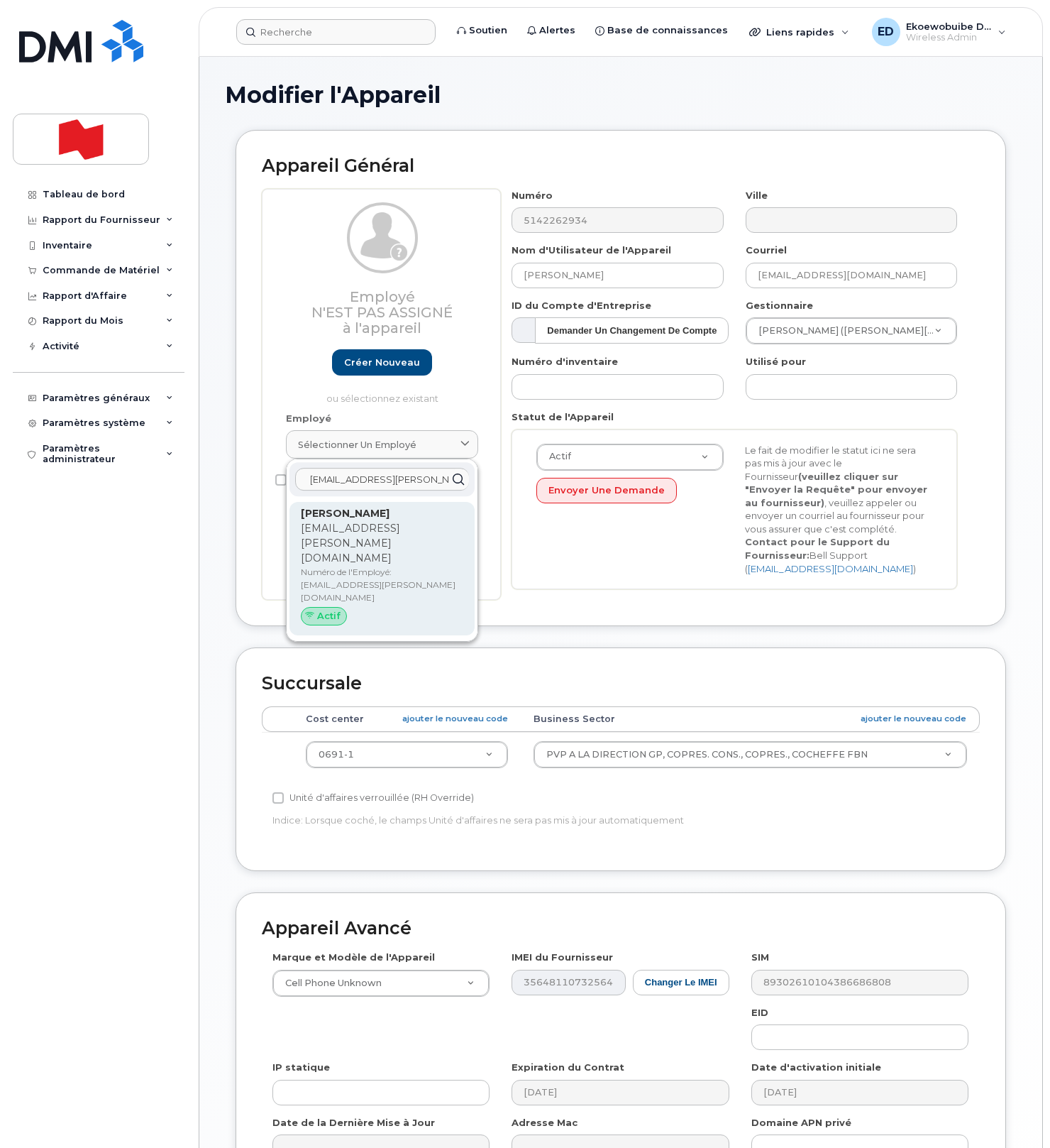
type input "[EMAIL_ADDRESS][PERSON_NAME][DOMAIN_NAME]"
click at [327, 609] on span "Actif" at bounding box center [328, 615] width 23 height 13
click at [329, 609] on span "Actif" at bounding box center [328, 615] width 23 height 13
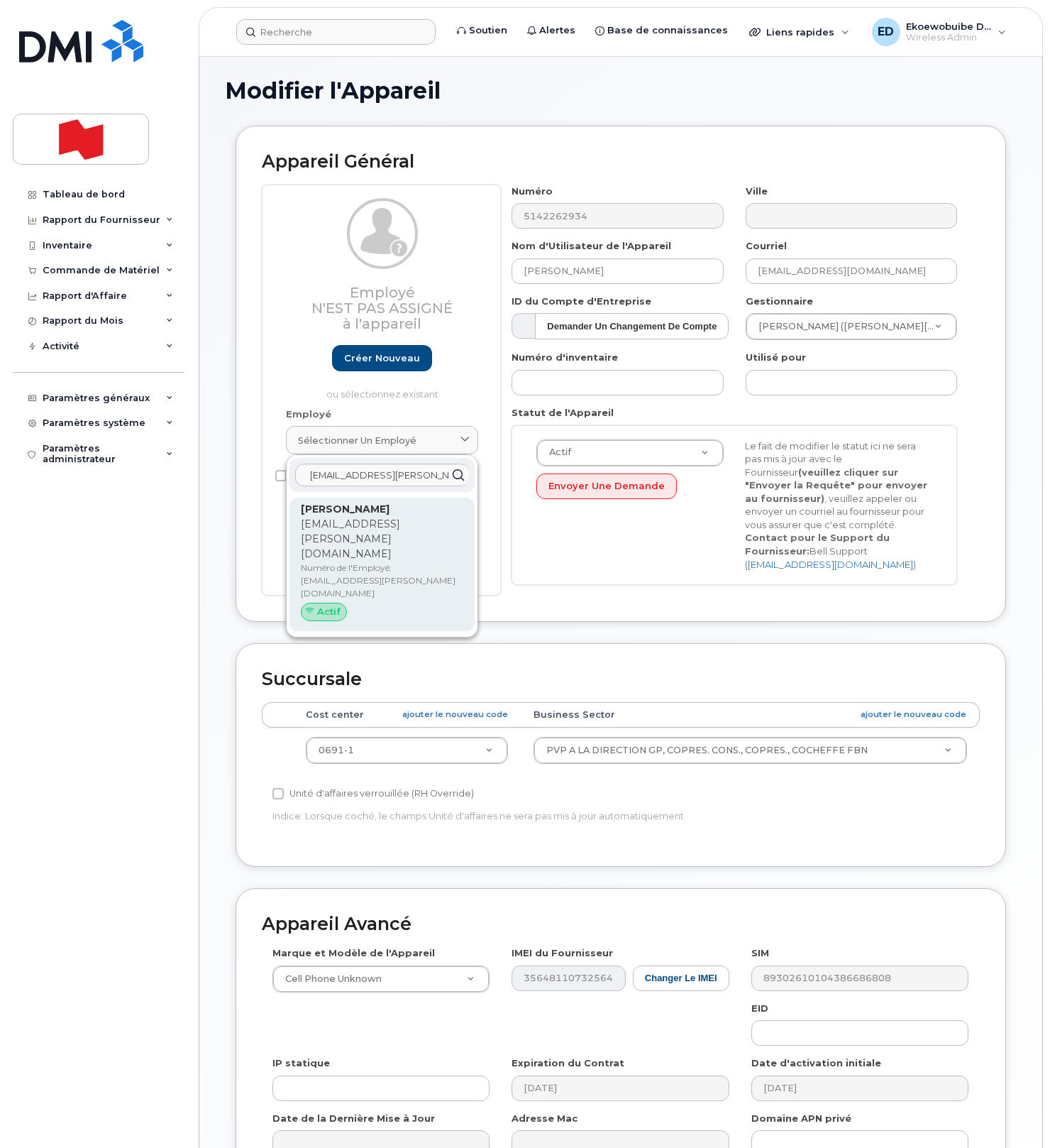
scroll to position [6, 0]
click at [323, 577] on div "[PERSON_NAME] [PERSON_NAME][EMAIL_ADDRESS][PERSON_NAME][DOMAIN_NAME] Numéro de …" at bounding box center [382, 562] width 163 height 125
type input "[PERSON_NAME]"
type input "[EMAIL_ADDRESS][PERSON_NAME][DOMAIN_NAME]"
type input "22916621"
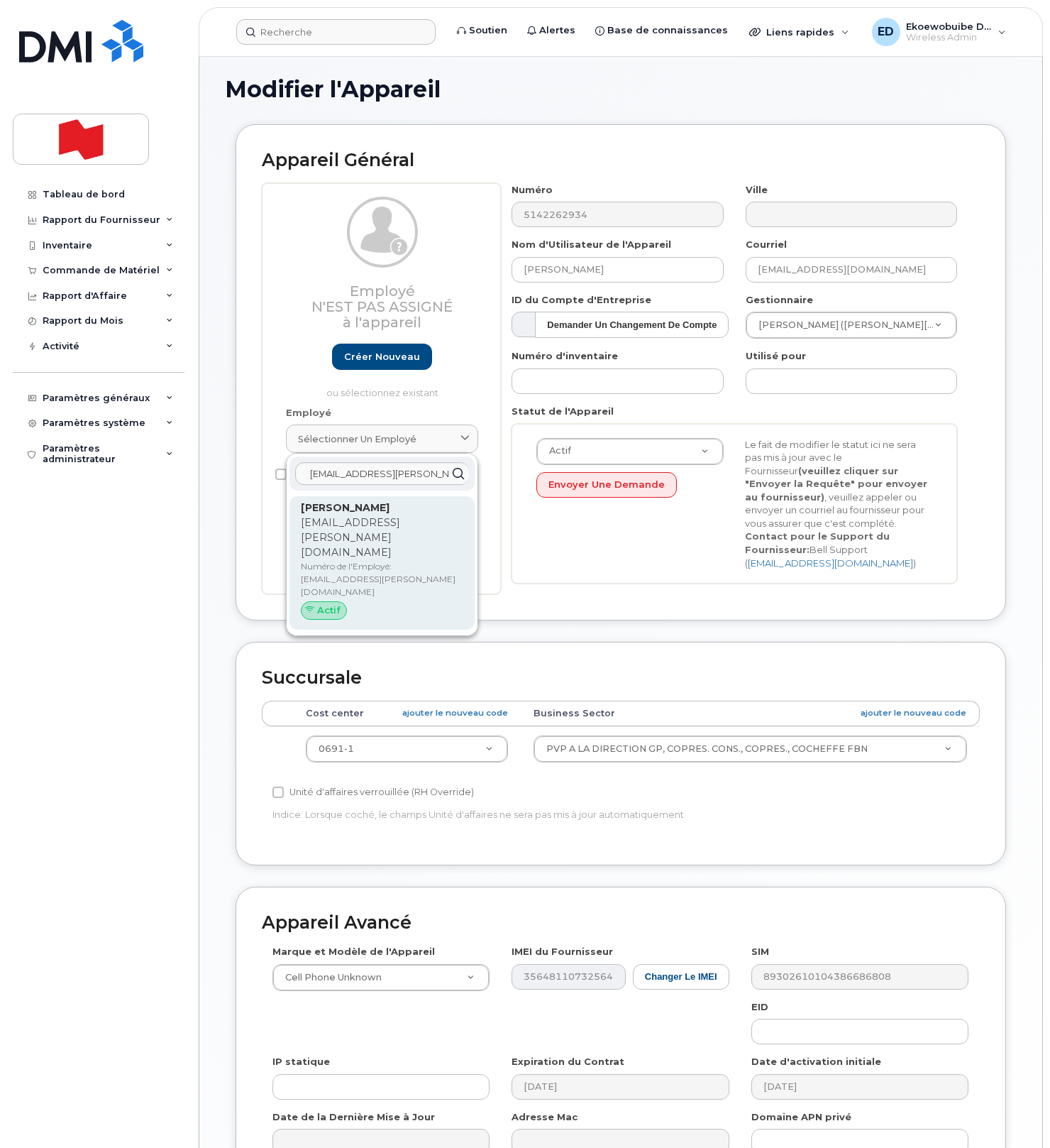
select select "22917077"
type input "[EMAIL_ADDRESS][PERSON_NAME][DOMAIN_NAME]"
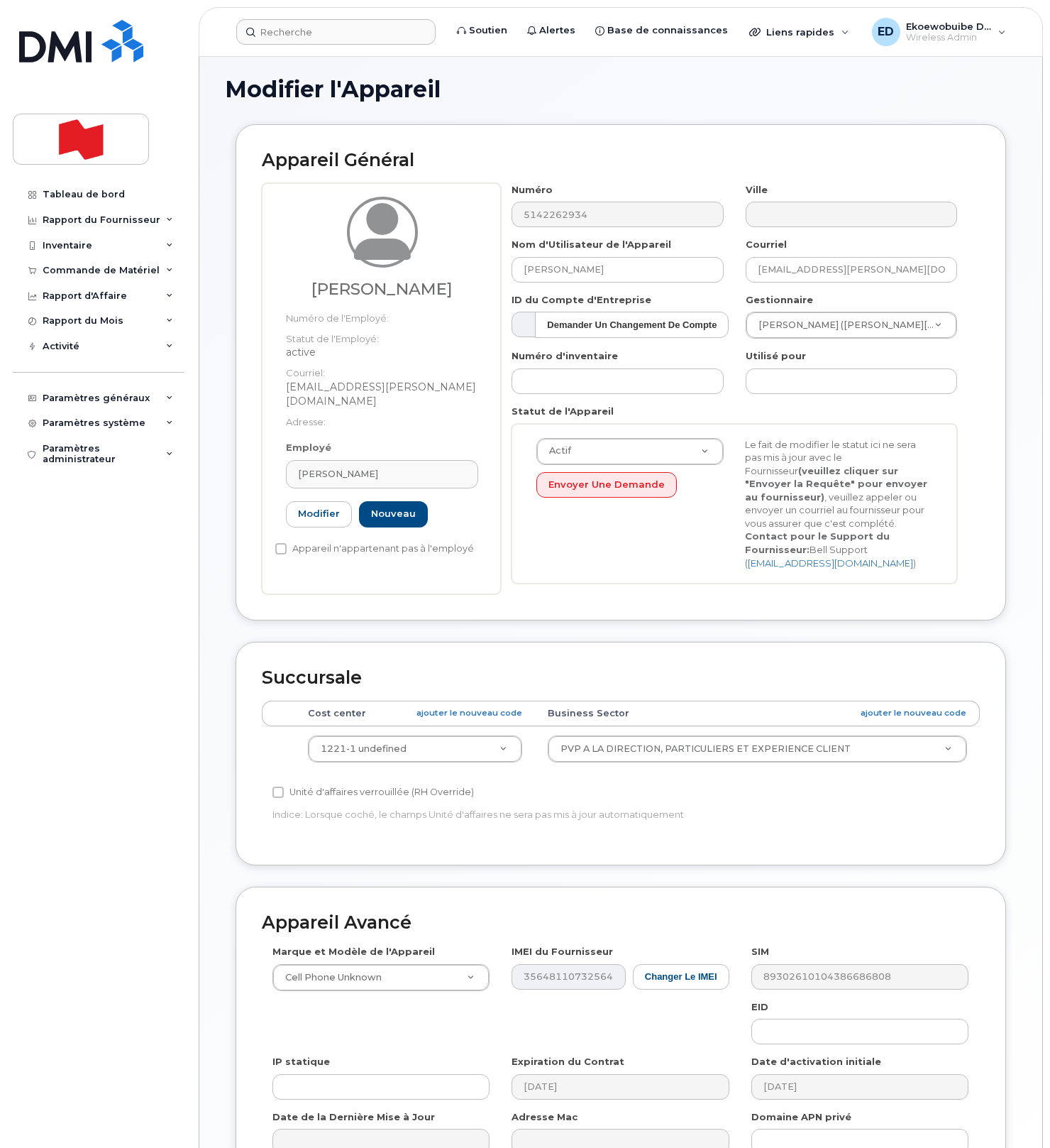
scroll to position [5, 0]
type input "0691"
type input "22916324"
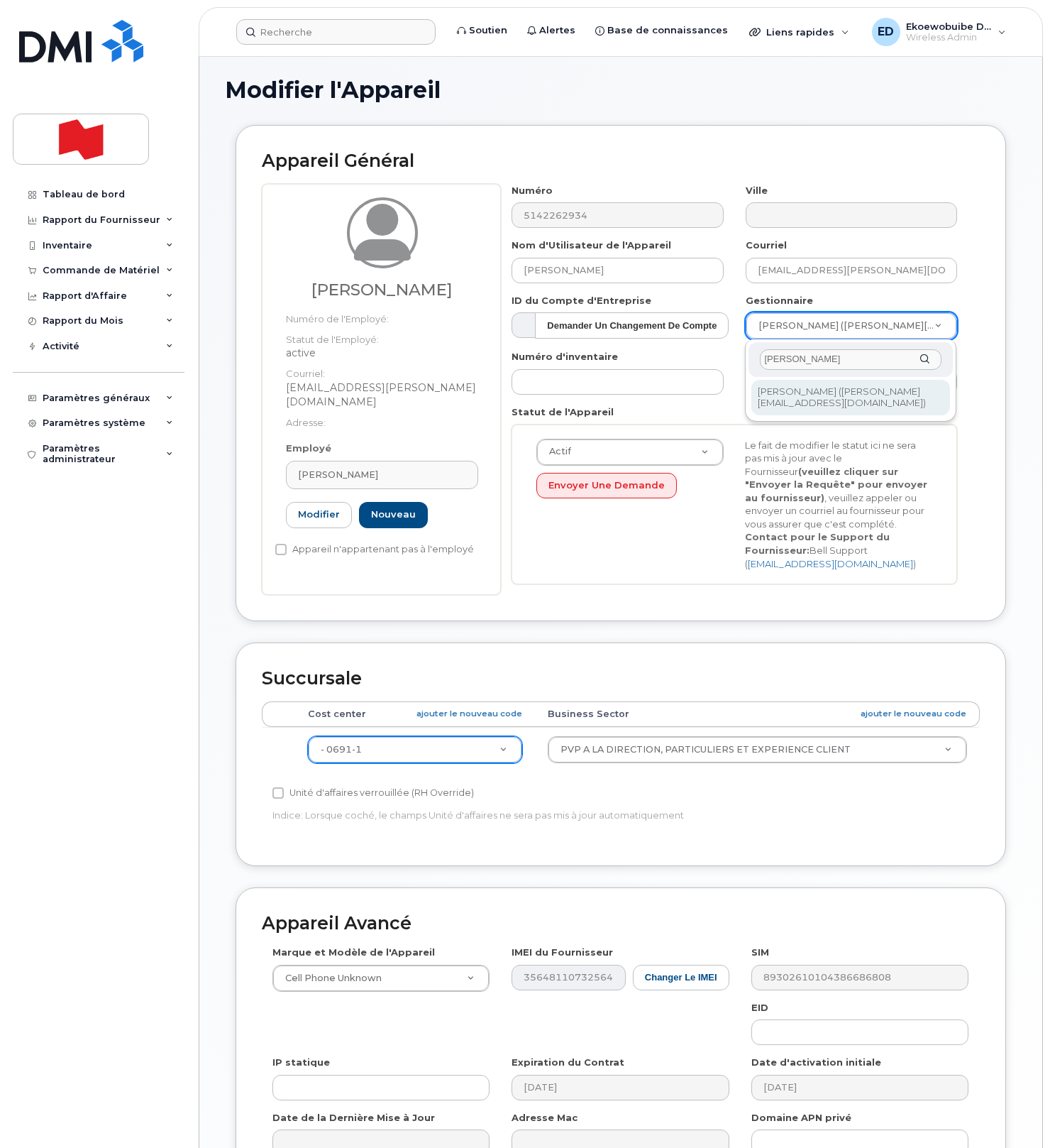
type input "[PERSON_NAME]"
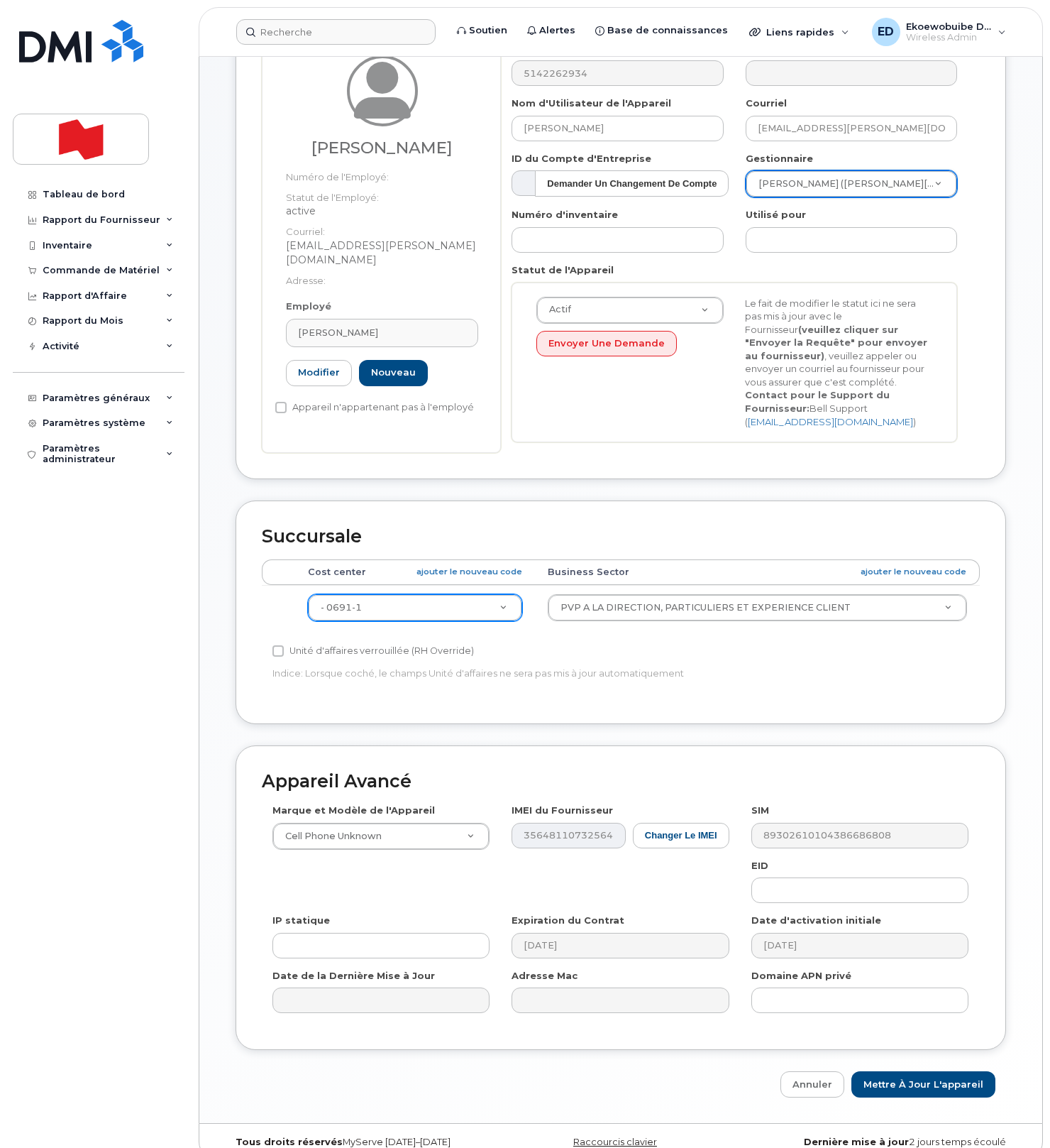
scroll to position [155, 0]
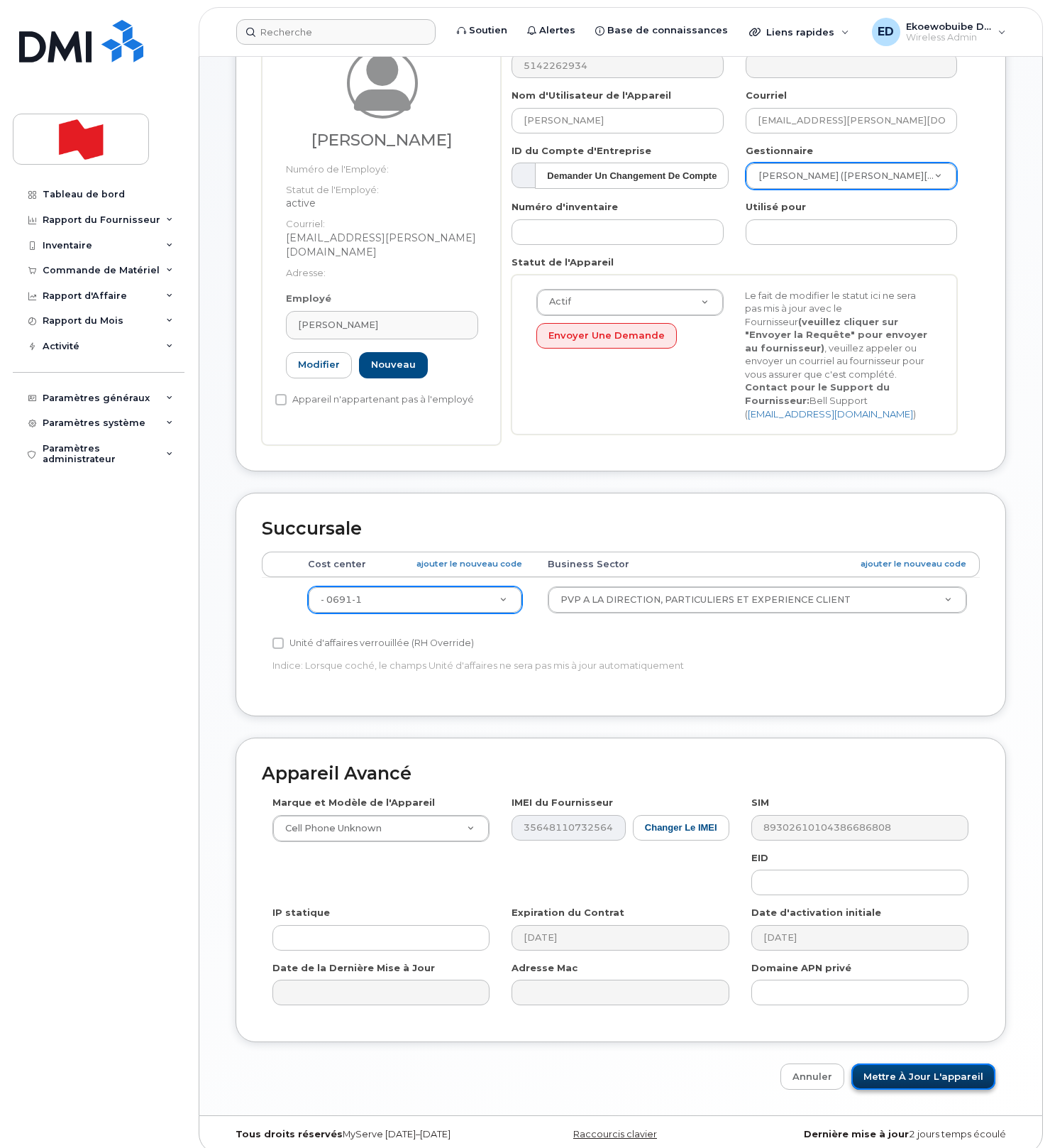
click at [902, 1076] on input "Mettre à jour l'appareil" at bounding box center [924, 1077] width 144 height 27
type input "Sauvegarde..."
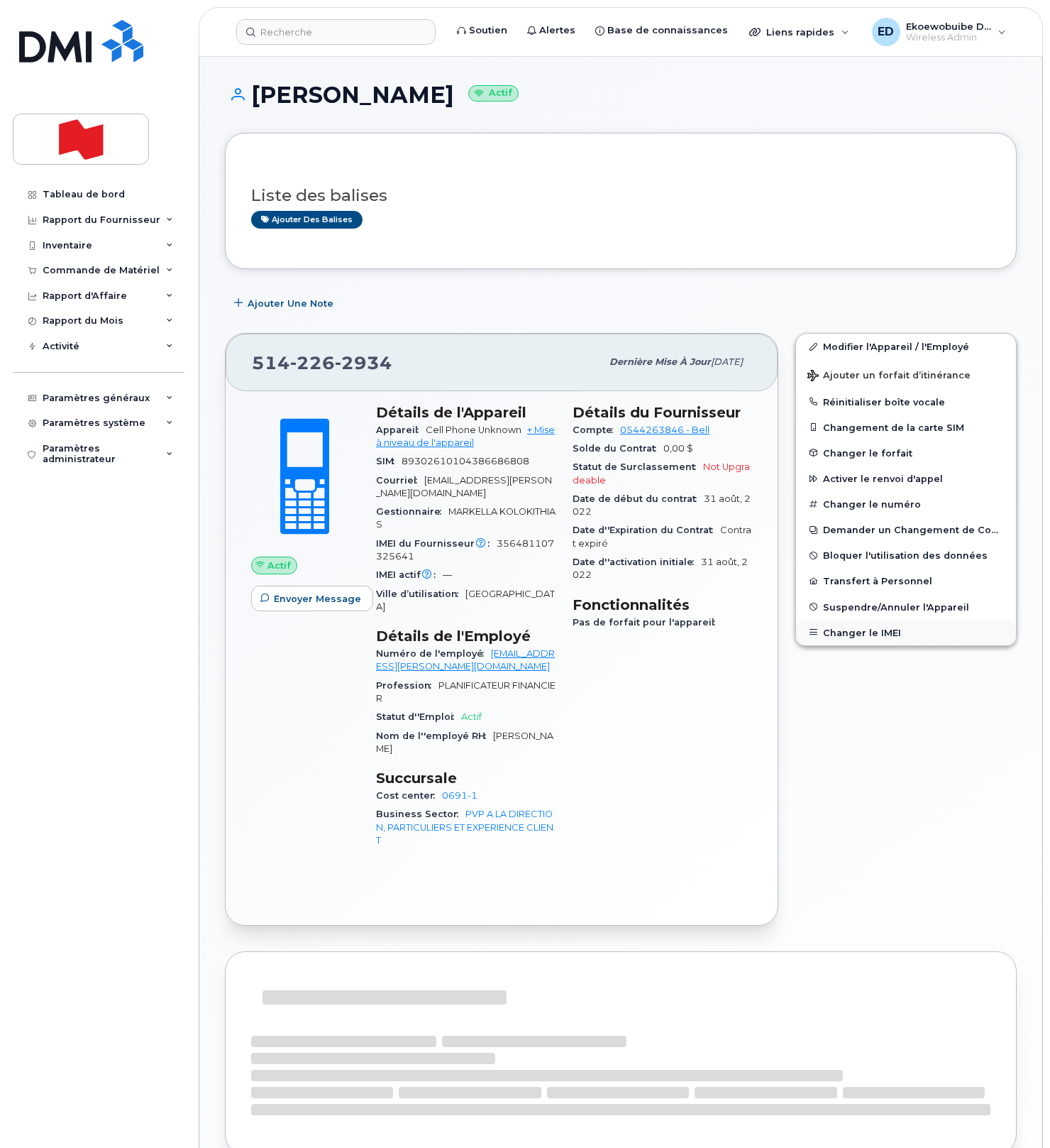
click at [864, 629] on button "Changer le IMEI" at bounding box center [906, 632] width 220 height 26
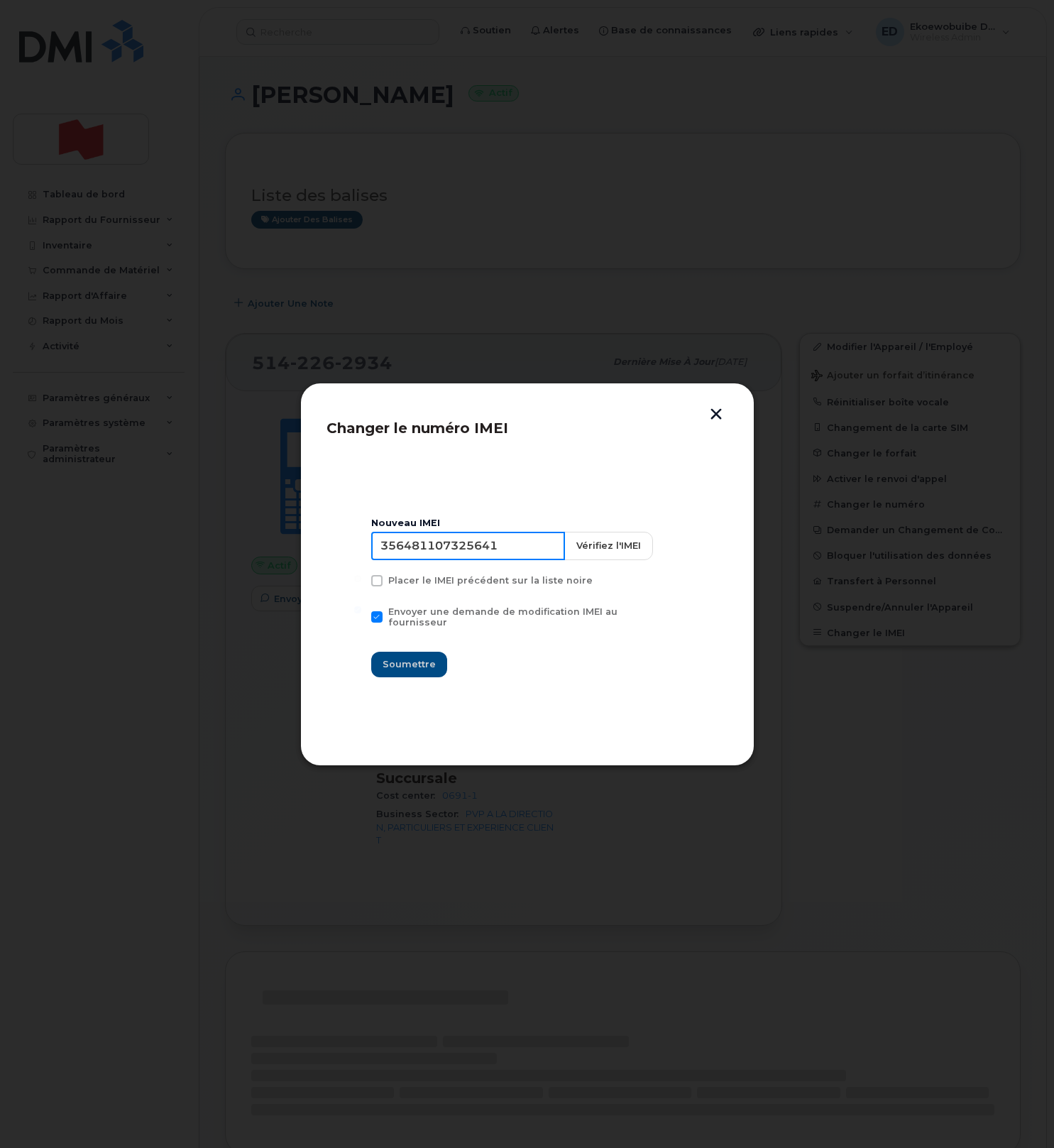
click at [462, 550] on input "356481107325641" at bounding box center [468, 546] width 194 height 28
click at [463, 550] on input "356481107325641" at bounding box center [468, 546] width 194 height 28
type input "354216331006837"
click at [420, 657] on span "Soumettre" at bounding box center [409, 664] width 53 height 13
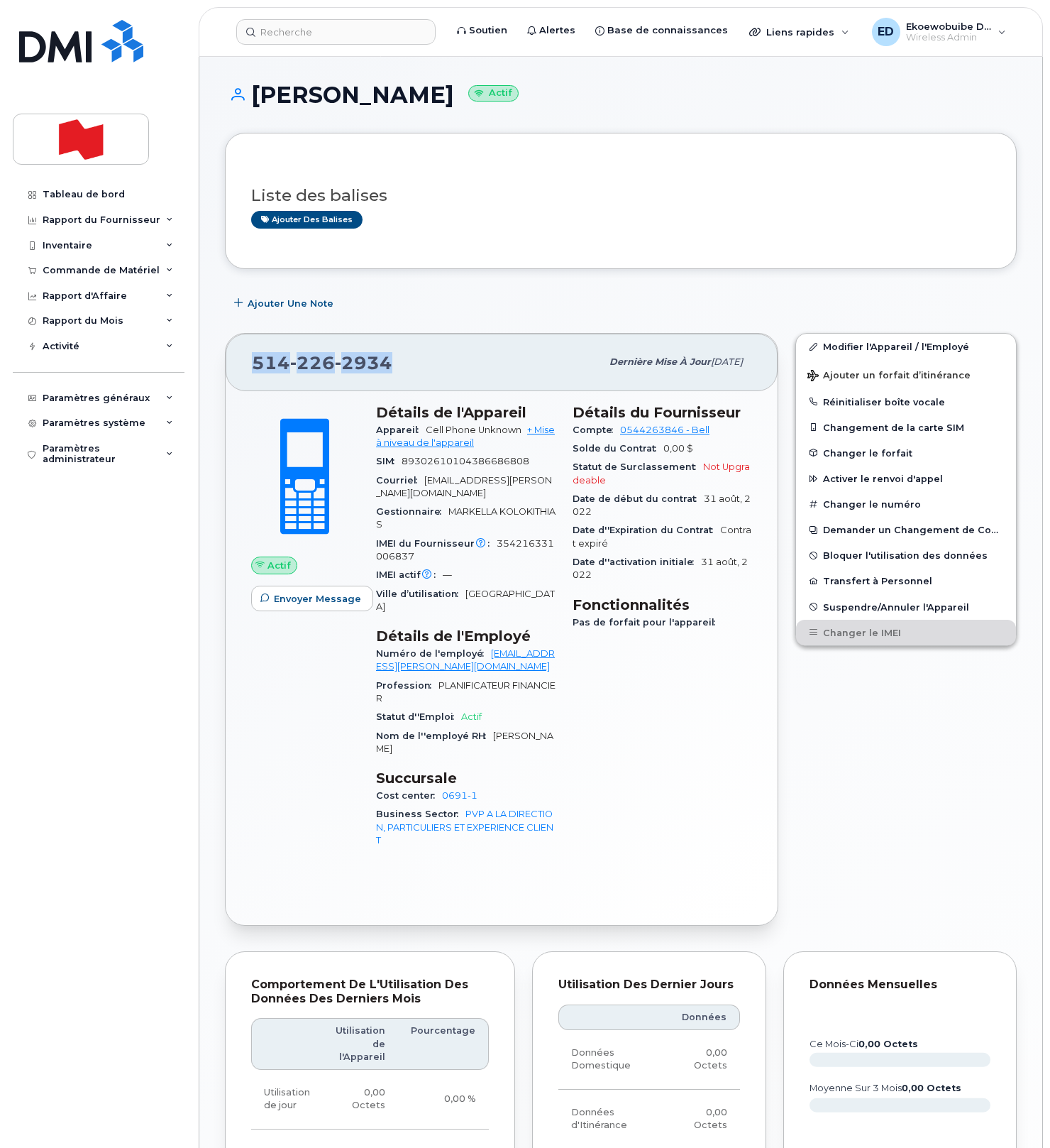
drag, startPoint x: 411, startPoint y: 362, endPoint x: 237, endPoint y: 364, distance: 174.0
click at [237, 364] on div "514 226 2934 Dernière mise à jour 18 sept., 2025" at bounding box center [502, 362] width 552 height 56
copy span "514 226 2934"
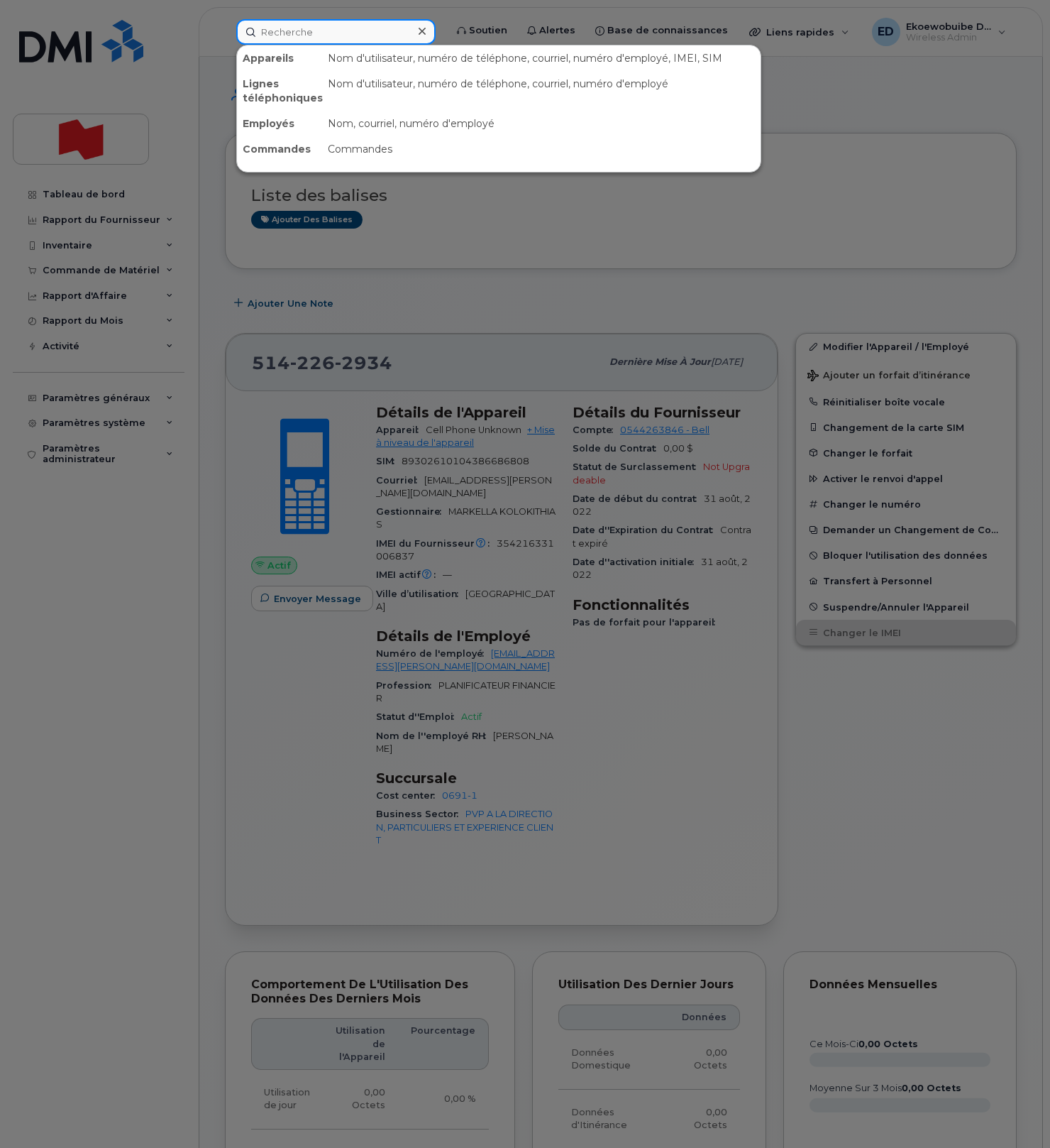
click at [298, 43] on div "Appareils Nom d'utilisateur, numéro de téléphone, courriel, numéro d'employé, I…" at bounding box center [336, 32] width 199 height 26
paste input "Sylvaine Hocq"
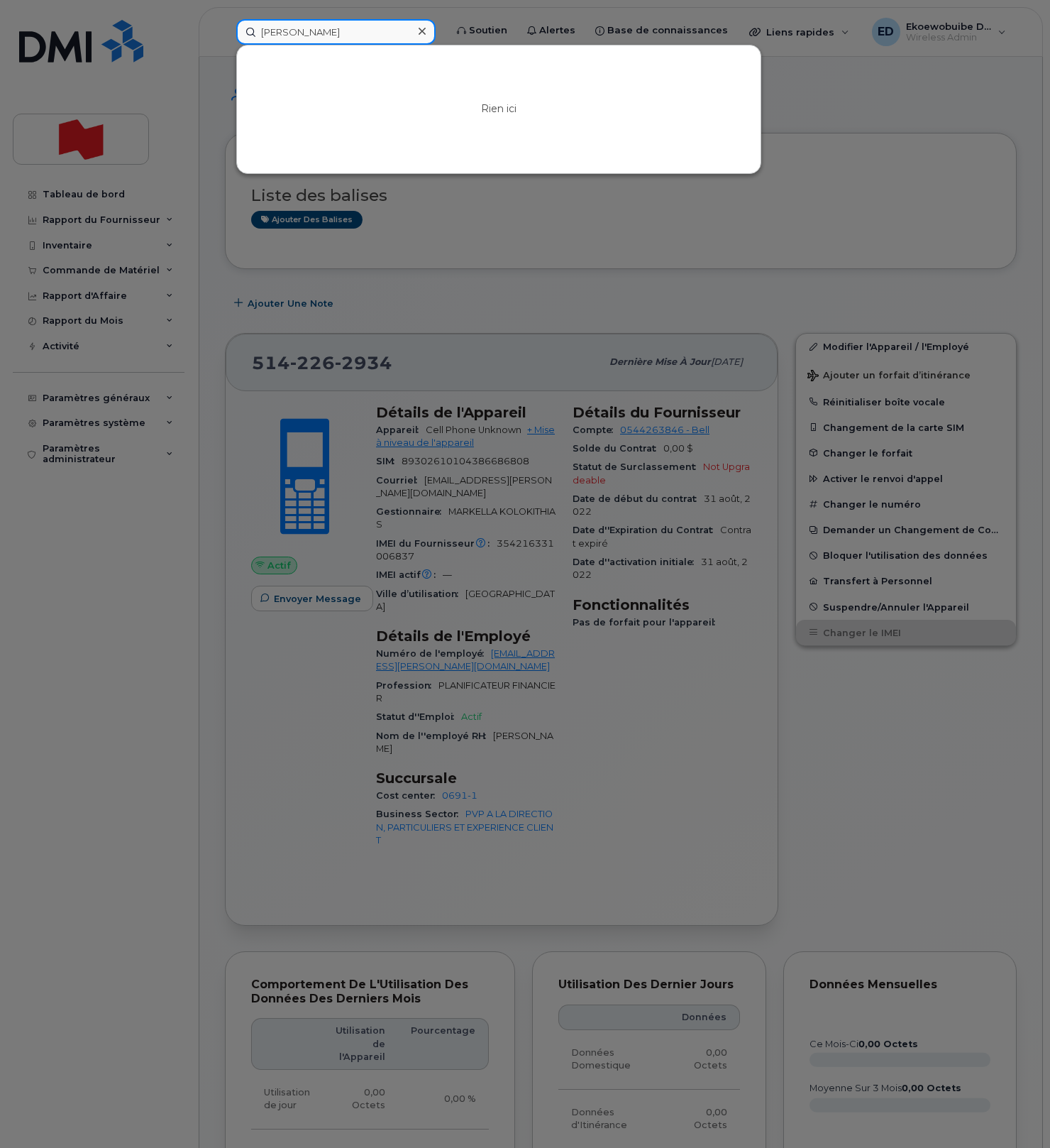
click at [348, 30] on input "Sylvaine Hooq" at bounding box center [336, 32] width 199 height 26
click at [294, 33] on input "Sylvaine H" at bounding box center [336, 32] width 199 height 26
click at [351, 33] on input "Sylvainne H" at bounding box center [336, 32] width 199 height 26
type input "Sylvainne Ho"
click at [432, 32] on div at bounding box center [421, 32] width 21 height 21
